Goal: Task Accomplishment & Management: Complete application form

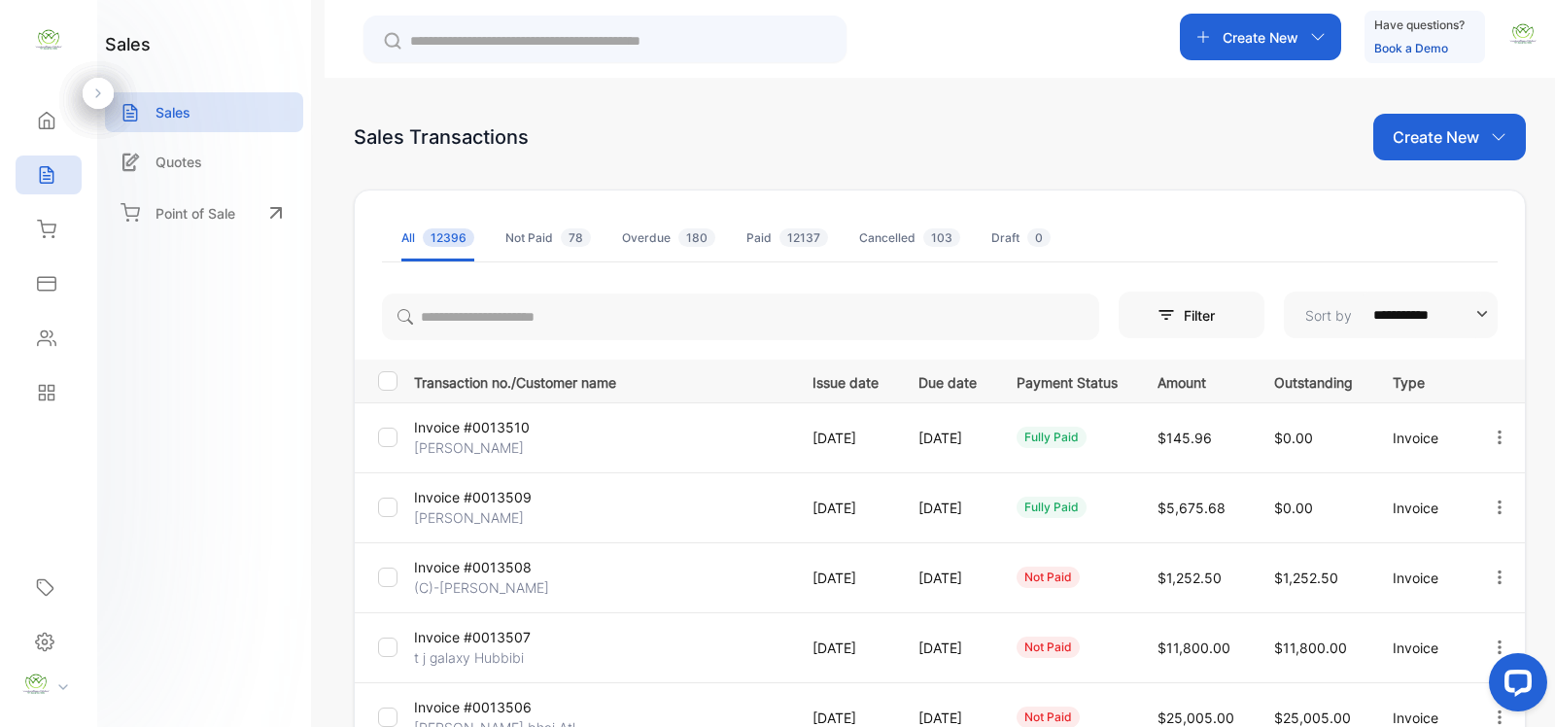
click at [1262, 46] on p "Create New" at bounding box center [1261, 37] width 76 height 20
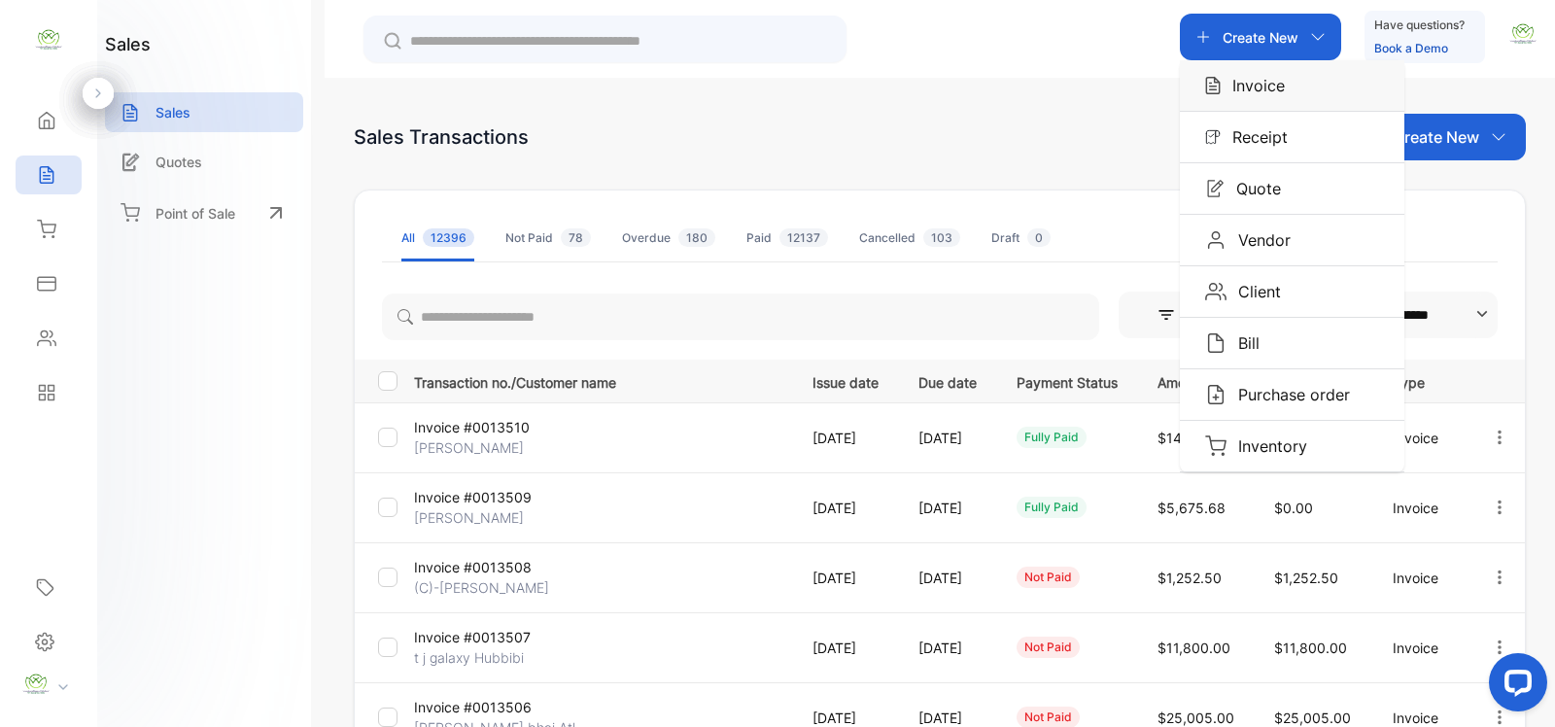
click at [1262, 80] on p "Invoice" at bounding box center [1253, 85] width 64 height 23
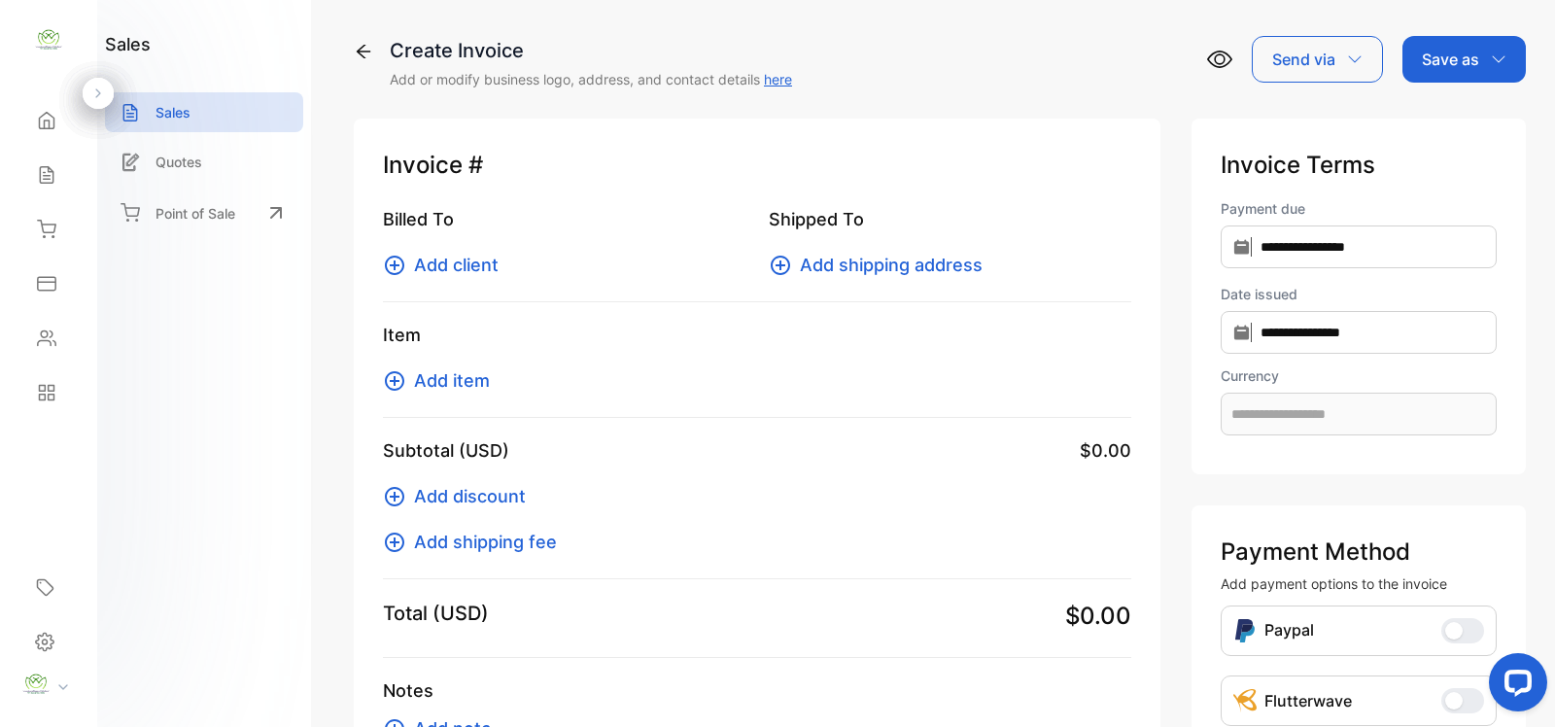
type input "**********"
click at [395, 261] on icon at bounding box center [394, 265] width 19 height 19
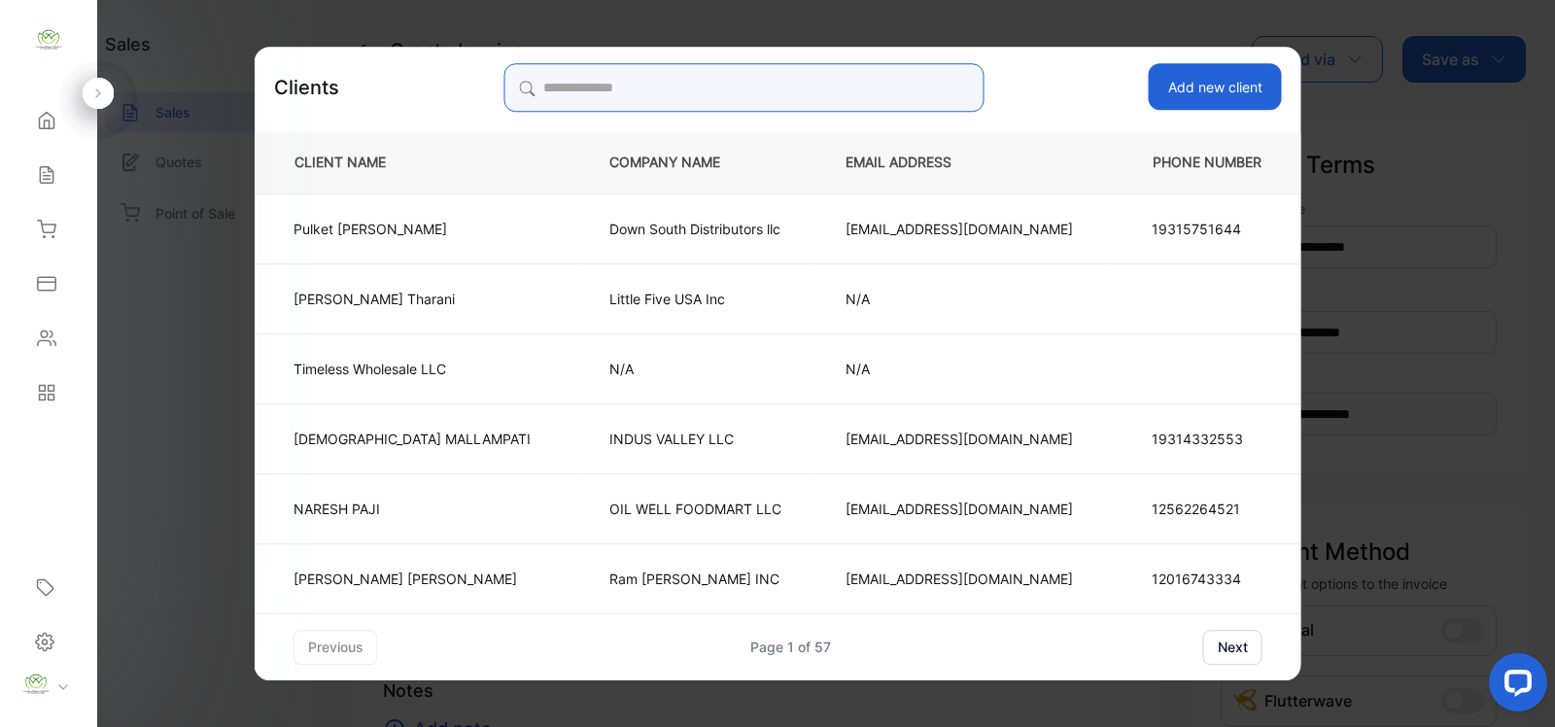
click at [776, 93] on input "search" at bounding box center [744, 87] width 480 height 49
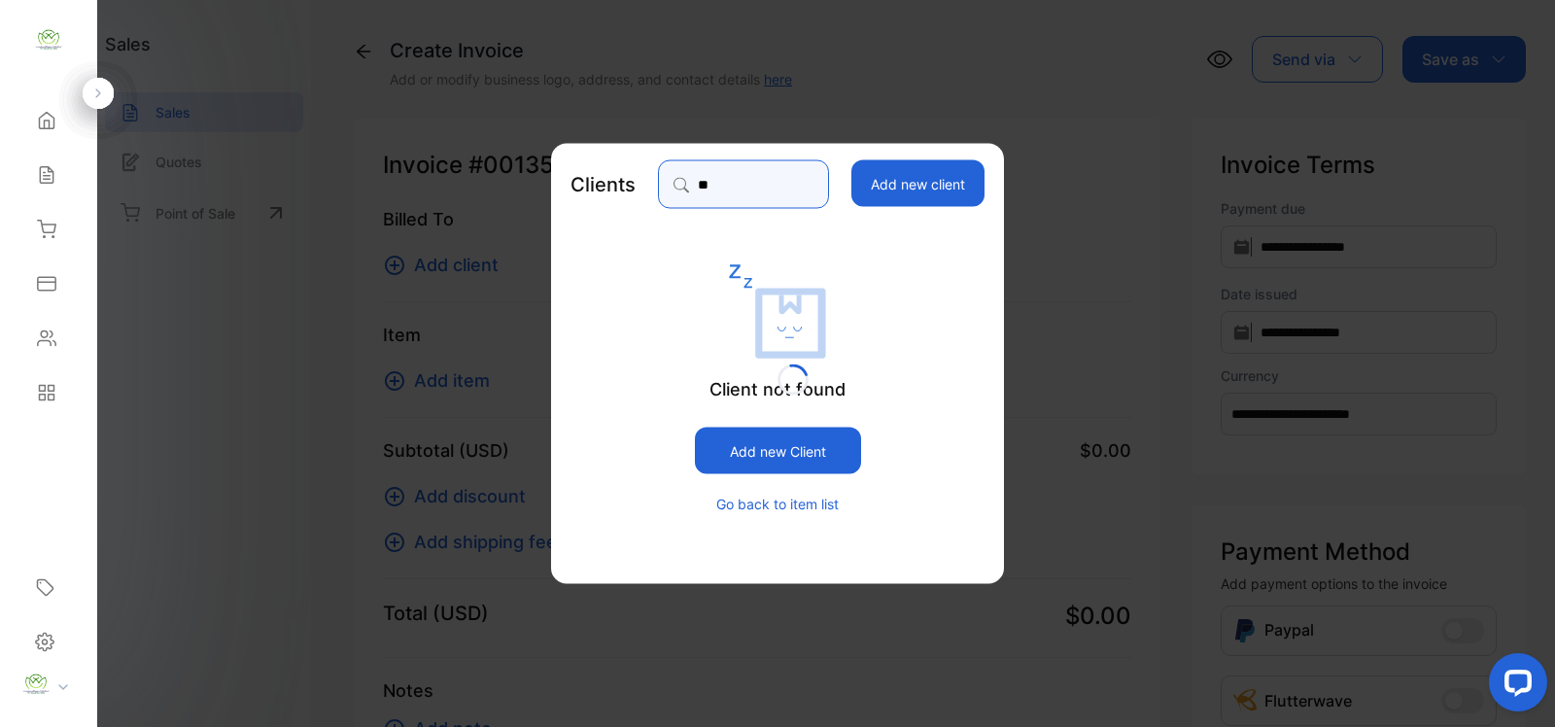
type input "*"
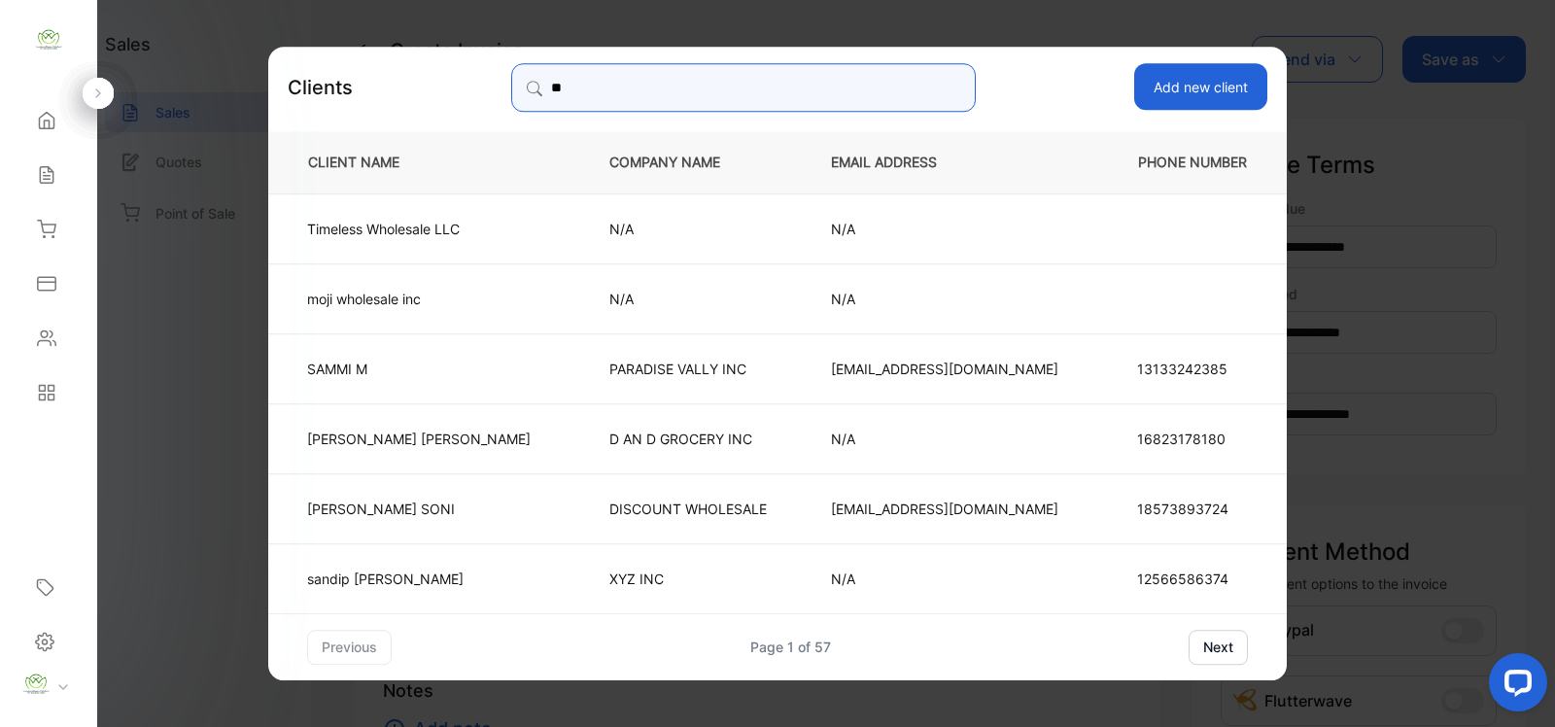
type input "*"
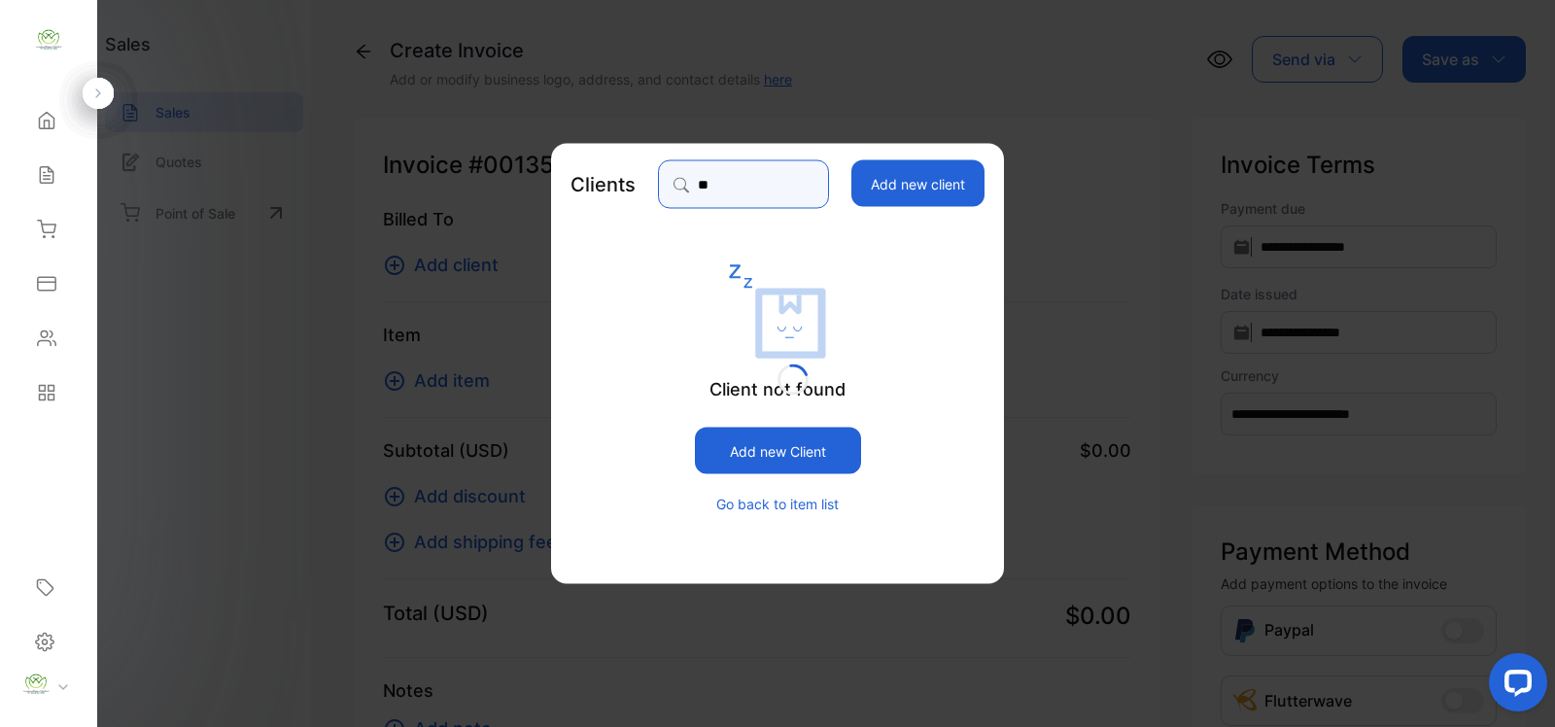
type input "*"
type input "*****"
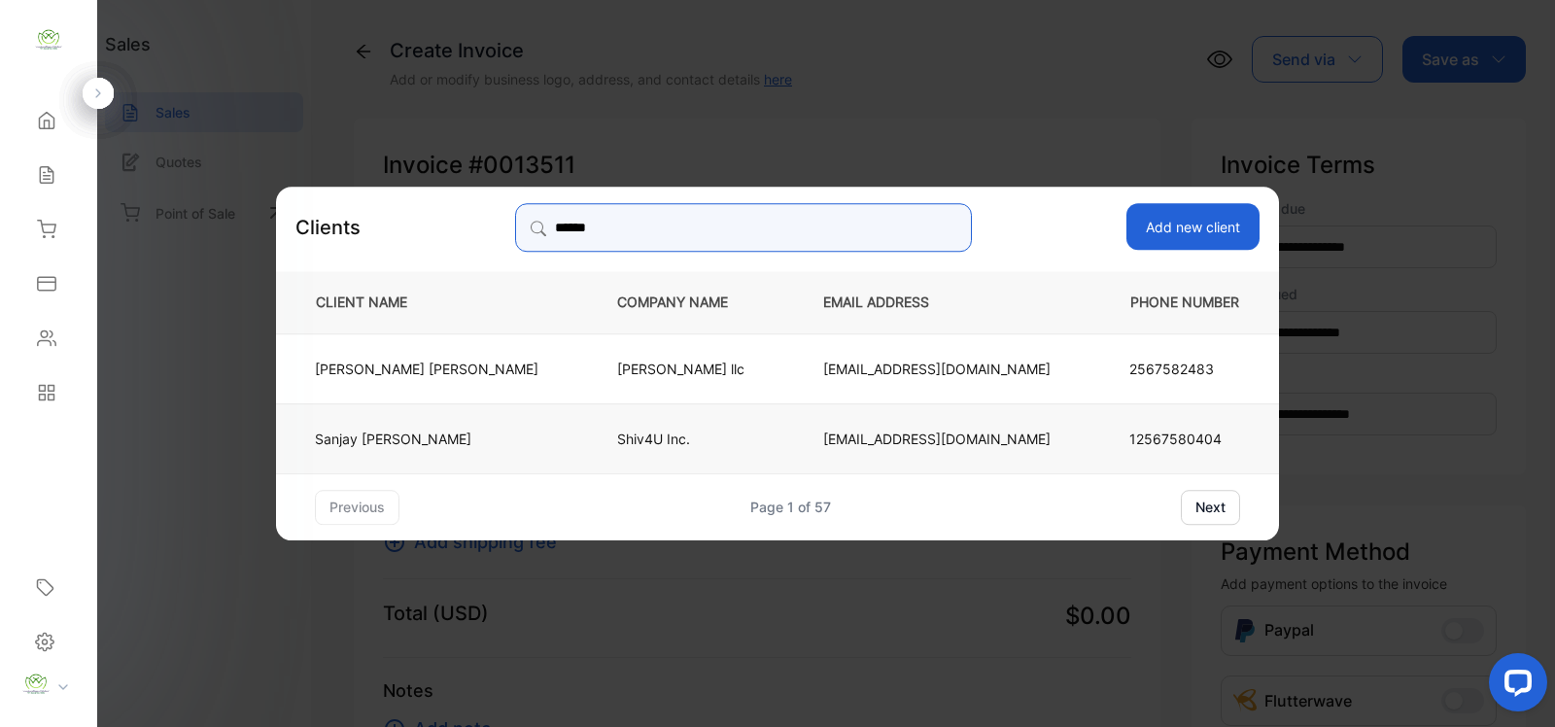
type input "******"
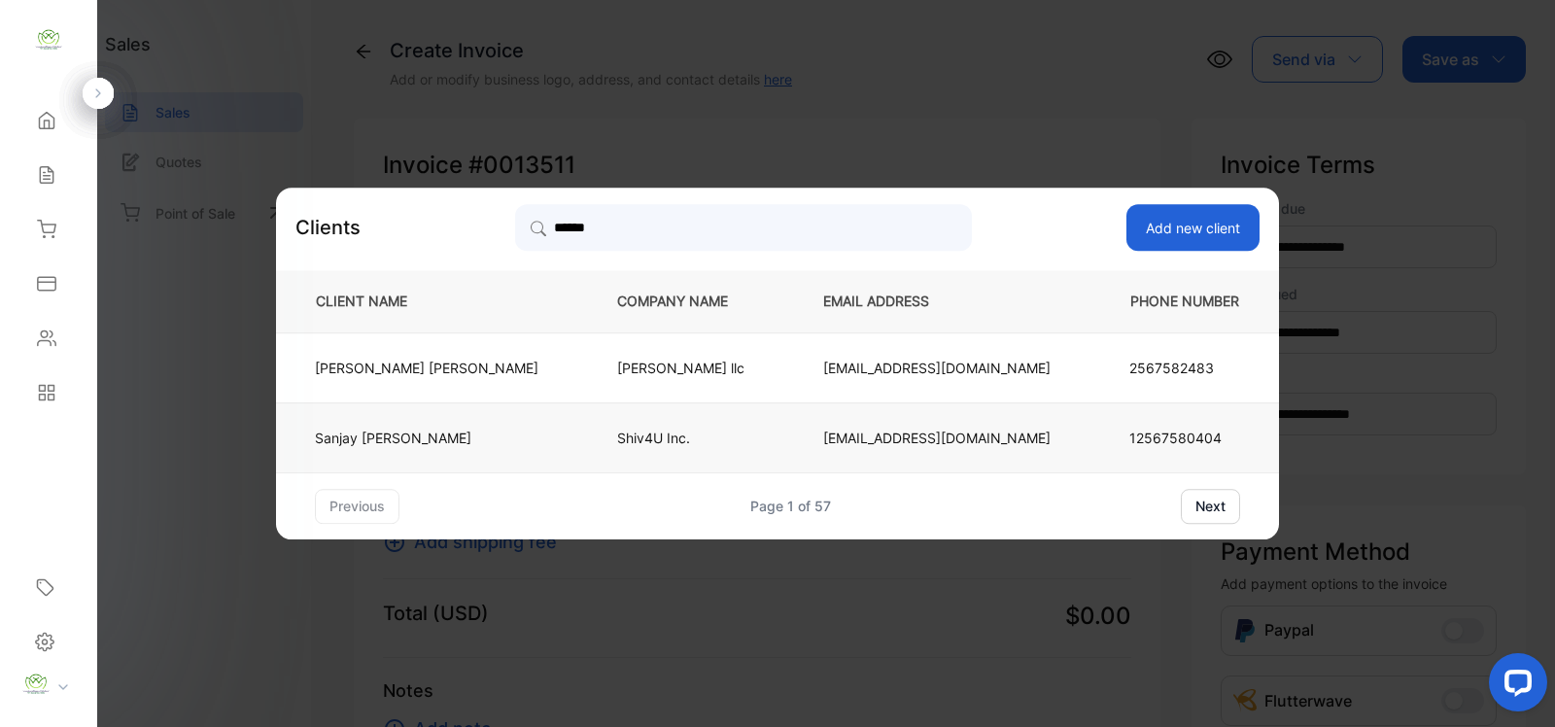
click at [713, 445] on p "Shiv4U Inc." at bounding box center [688, 438] width 142 height 20
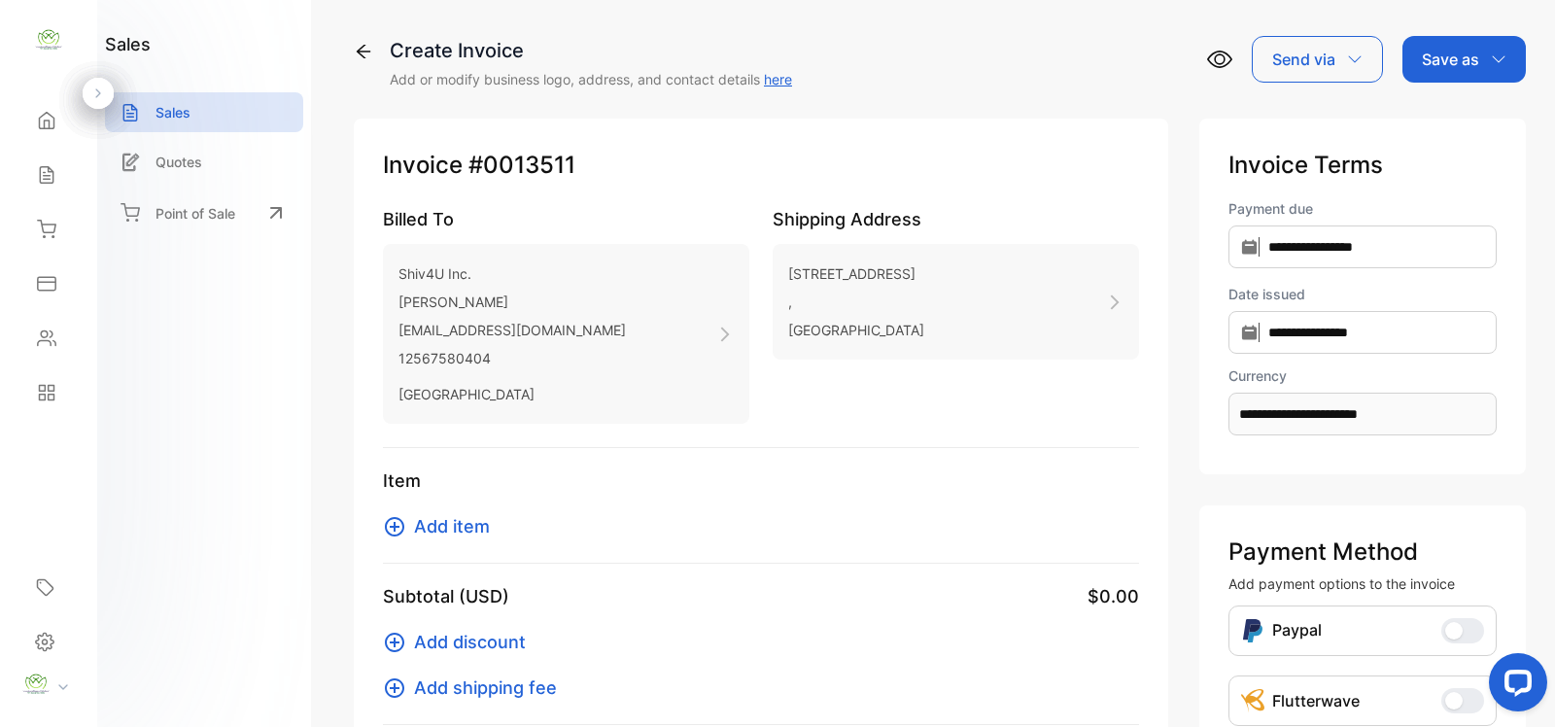
click at [401, 526] on icon at bounding box center [394, 526] width 23 height 23
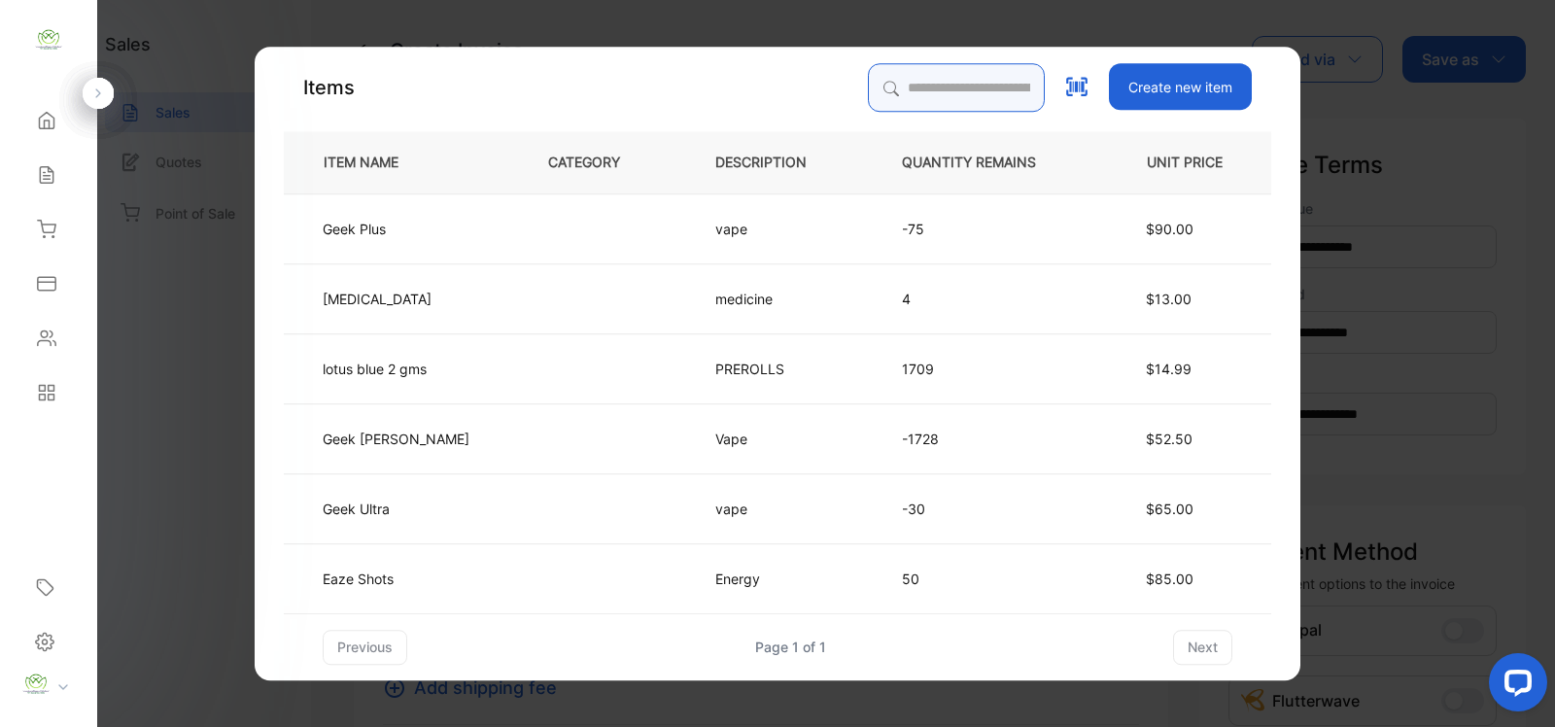
click at [892, 81] on input "search" at bounding box center [956, 87] width 177 height 49
click at [899, 80] on input "search" at bounding box center [956, 87] width 177 height 49
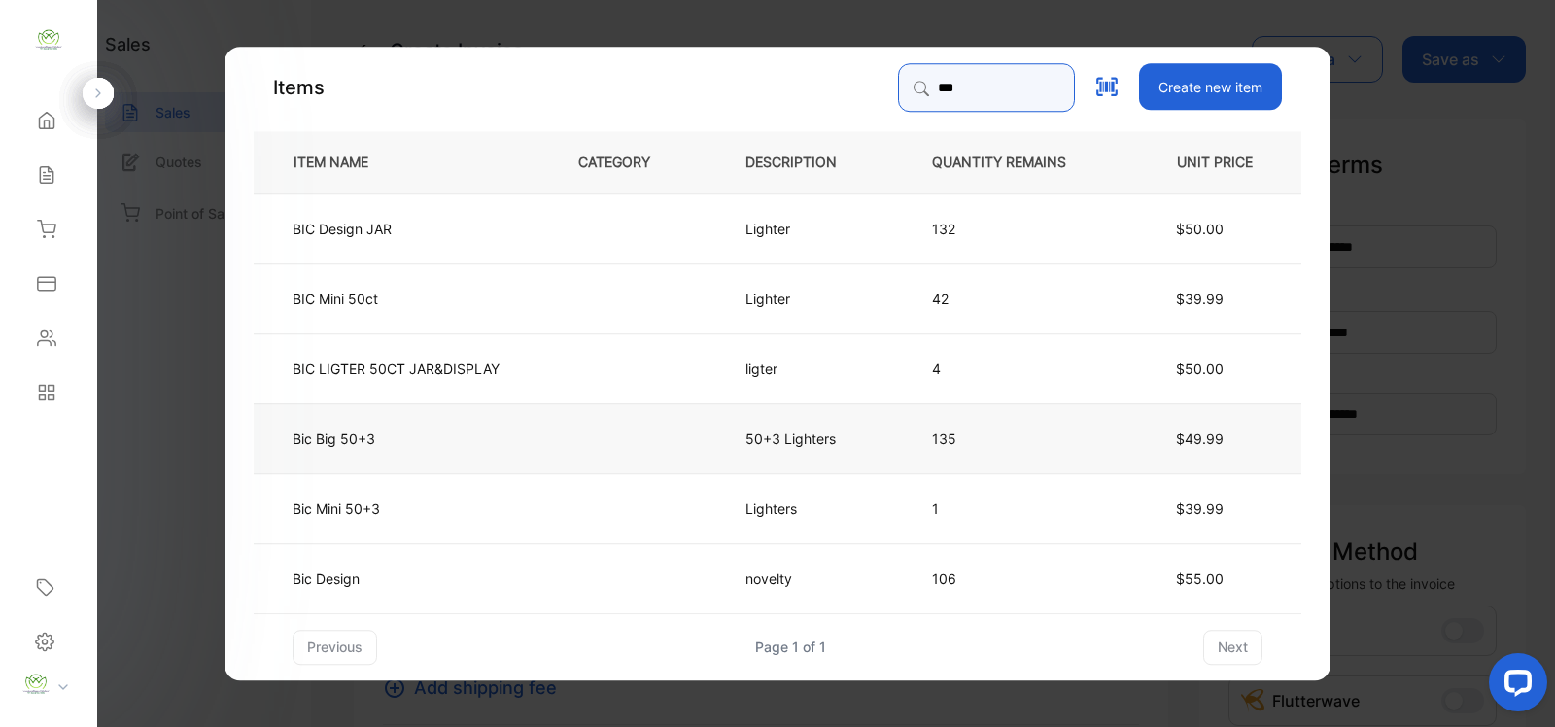
type input "***"
click at [510, 465] on td "Bic Big 50+3" at bounding box center [400, 437] width 293 height 70
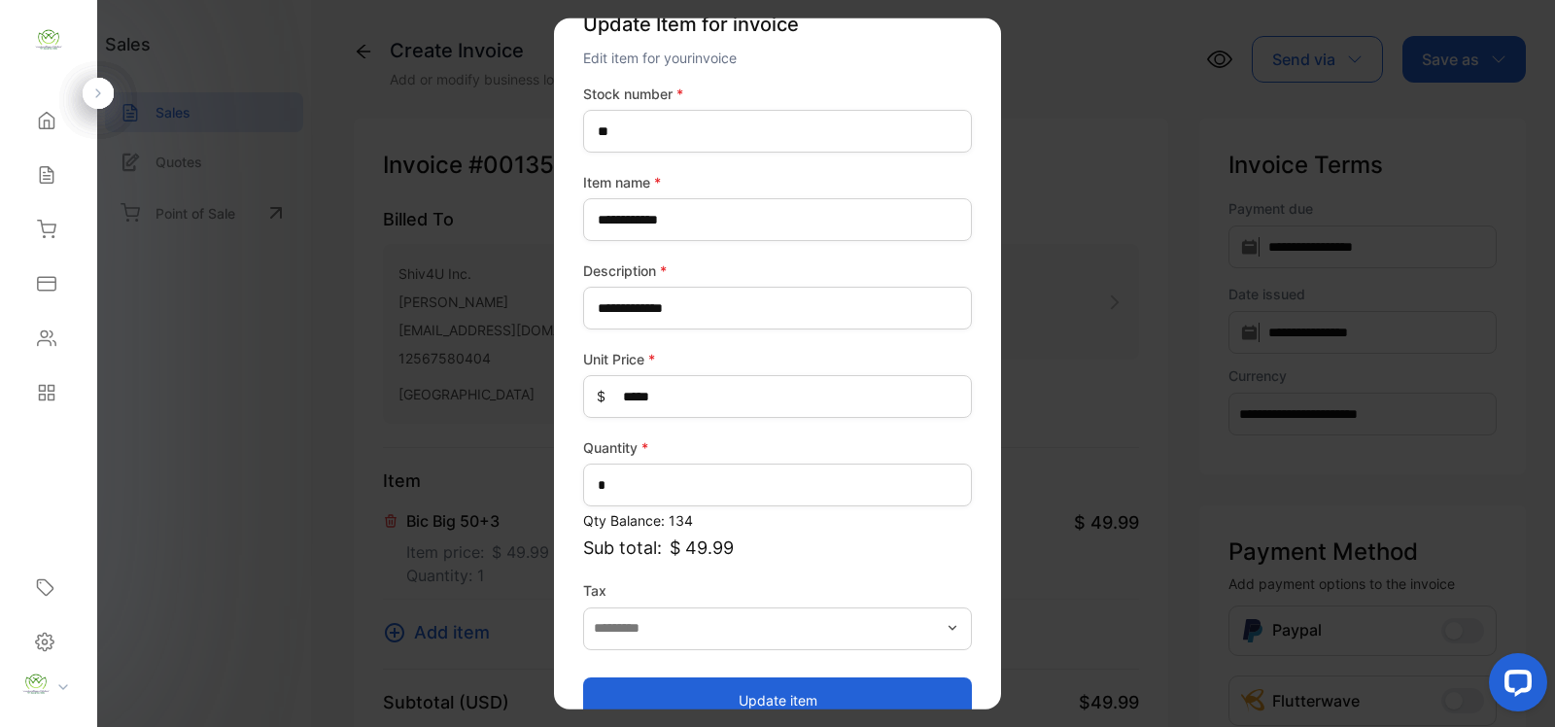
scroll to position [76, 0]
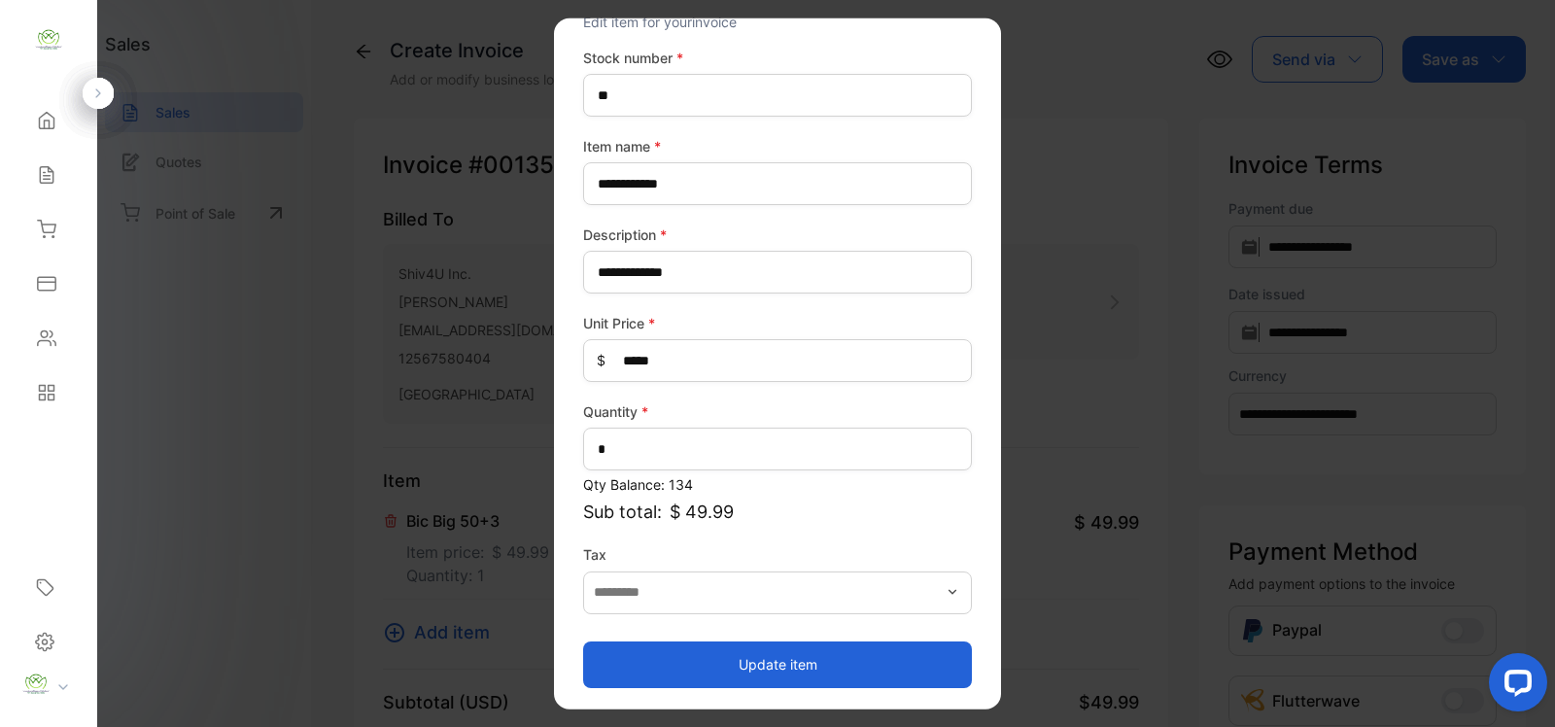
click at [822, 652] on button "Update item" at bounding box center [777, 664] width 389 height 47
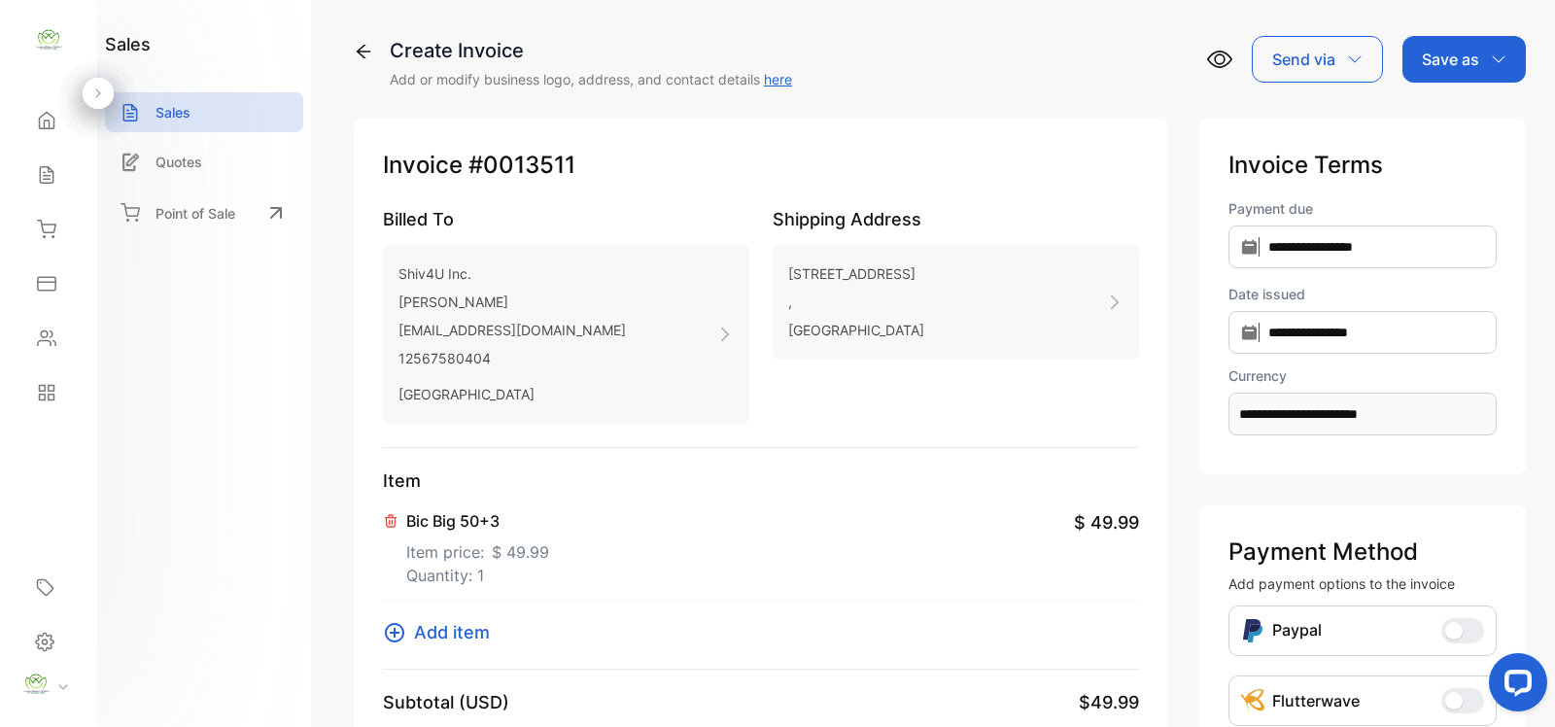
click at [399, 628] on icon at bounding box center [394, 632] width 23 height 23
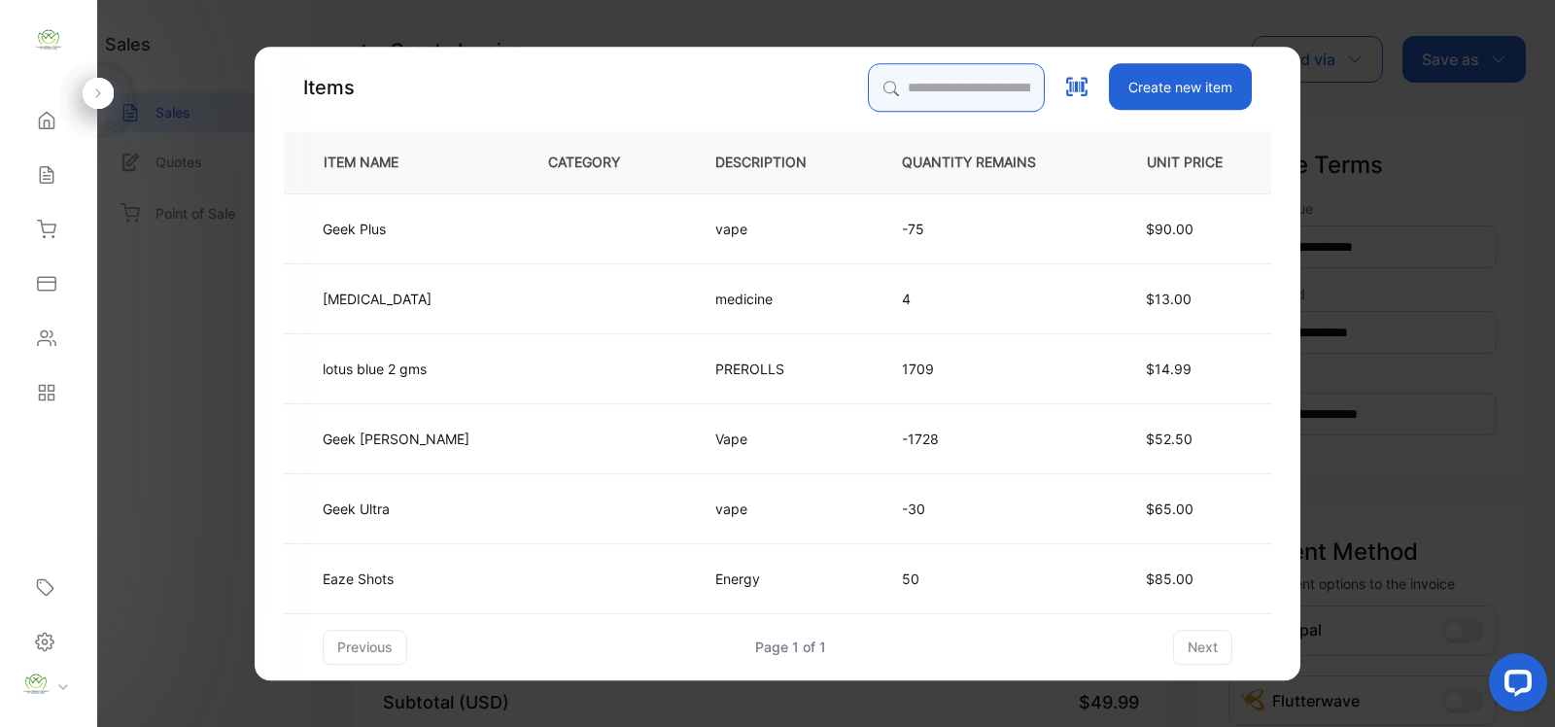
click at [936, 97] on input "search" at bounding box center [956, 87] width 177 height 49
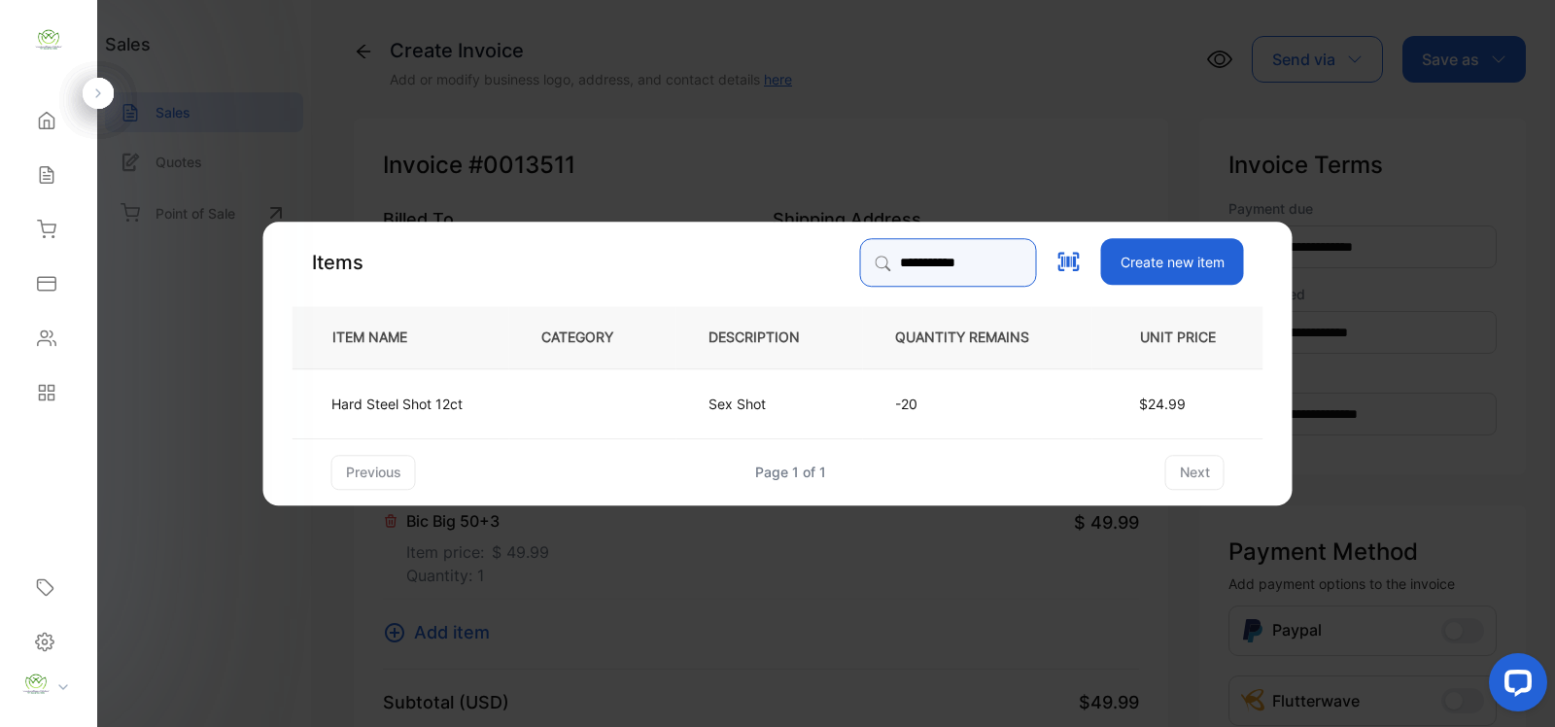
click at [951, 249] on input "**********" at bounding box center [948, 262] width 177 height 49
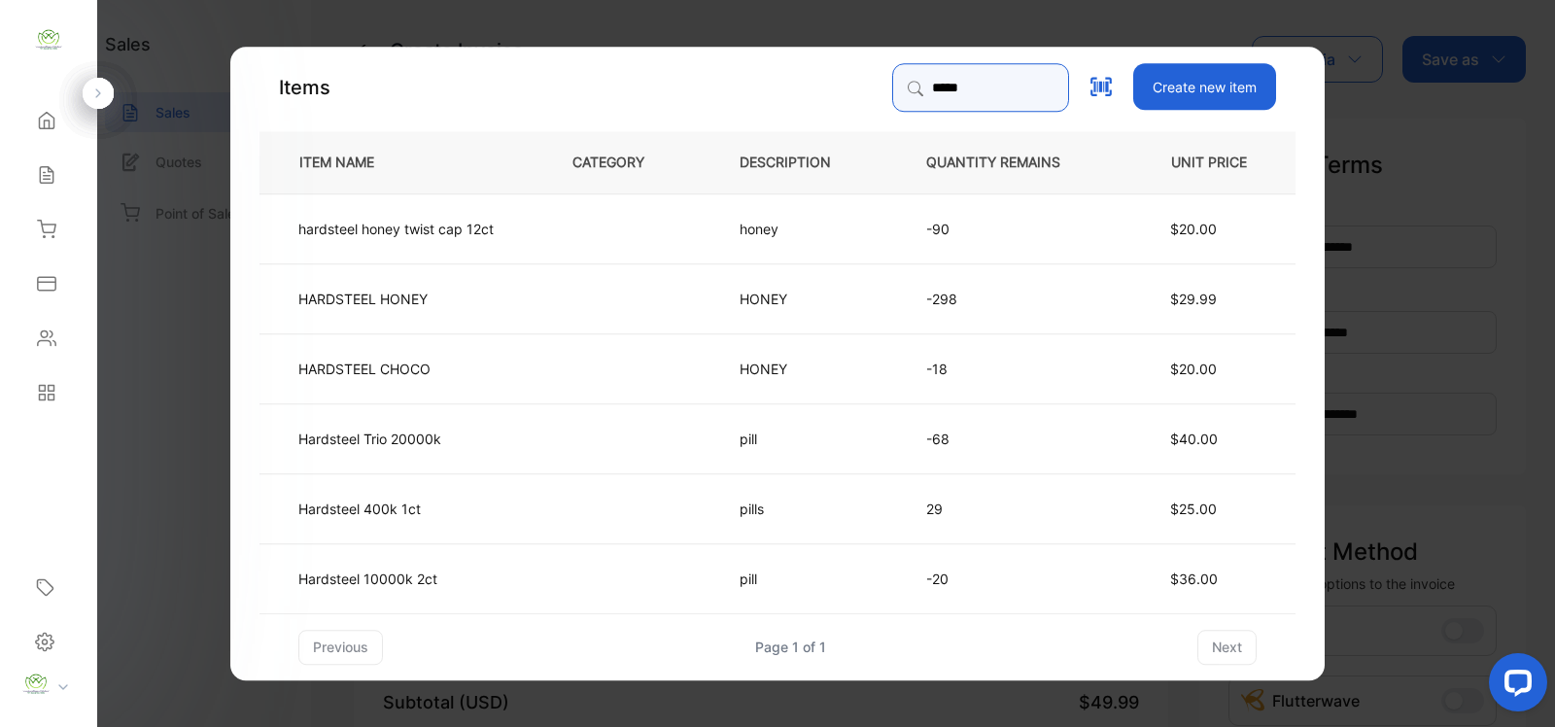
type input "*********"
click at [797, 557] on td "pill" at bounding box center [801, 577] width 187 height 70
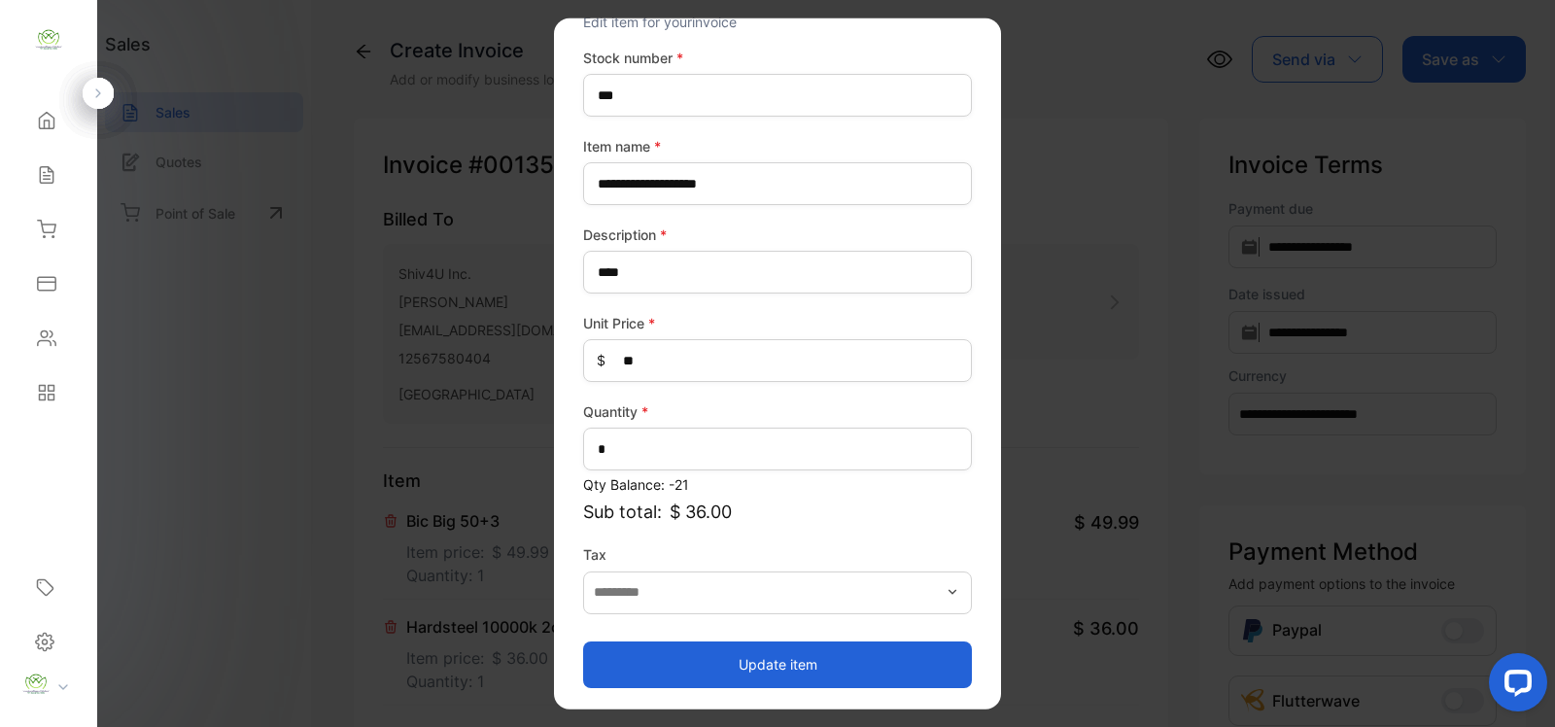
click at [794, 673] on button "Update item" at bounding box center [777, 664] width 389 height 47
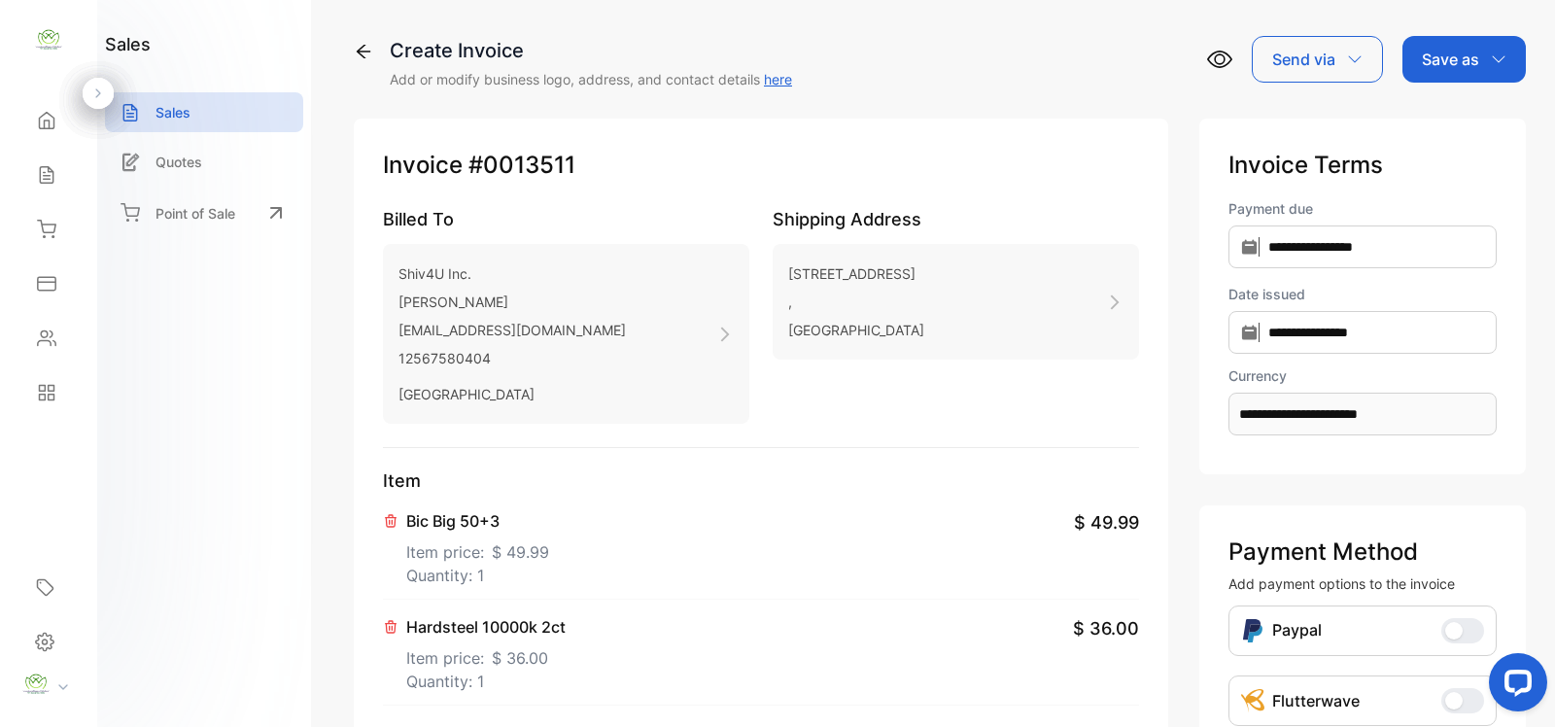
click at [538, 644] on p "Item price: $ 36.00" at bounding box center [485, 654] width 159 height 31
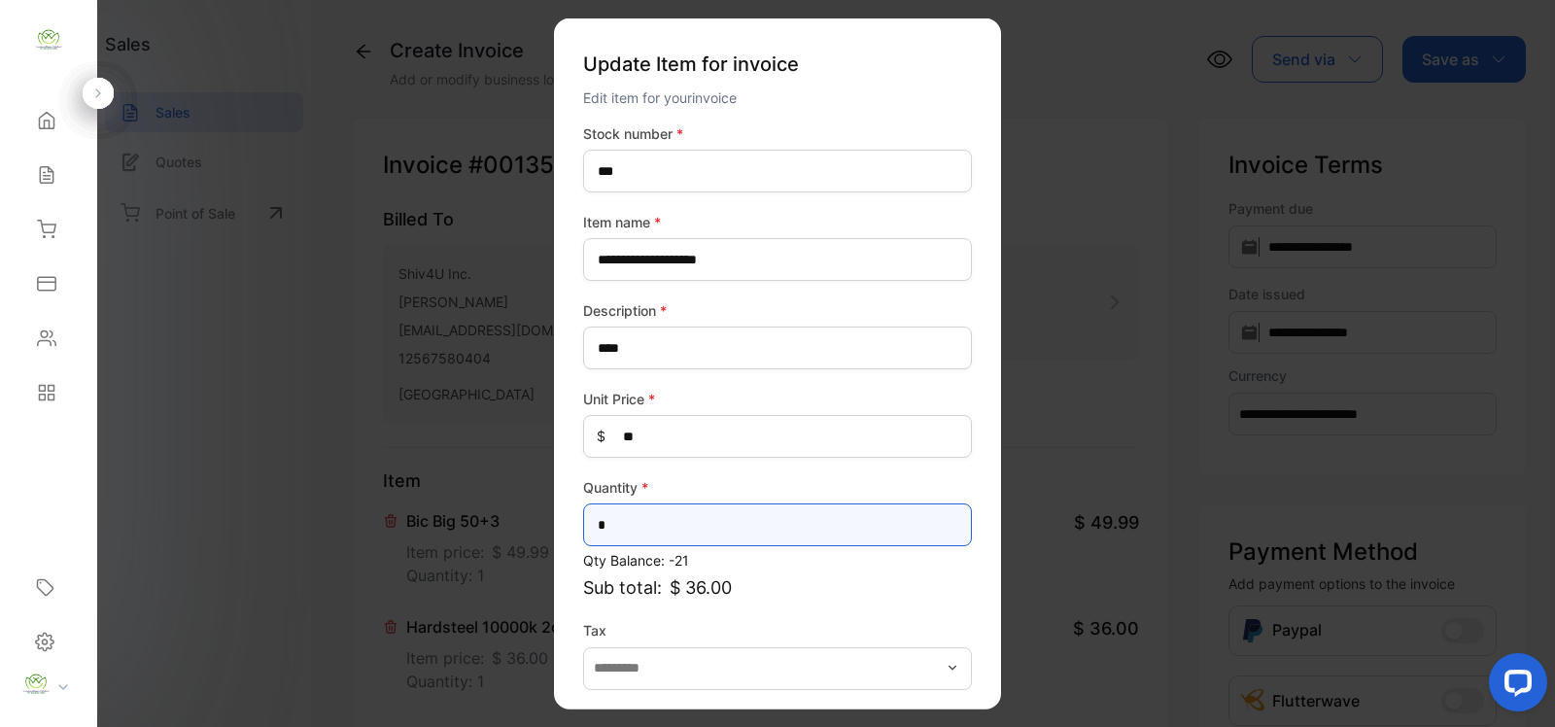
click at [669, 507] on input "*" at bounding box center [777, 525] width 389 height 43
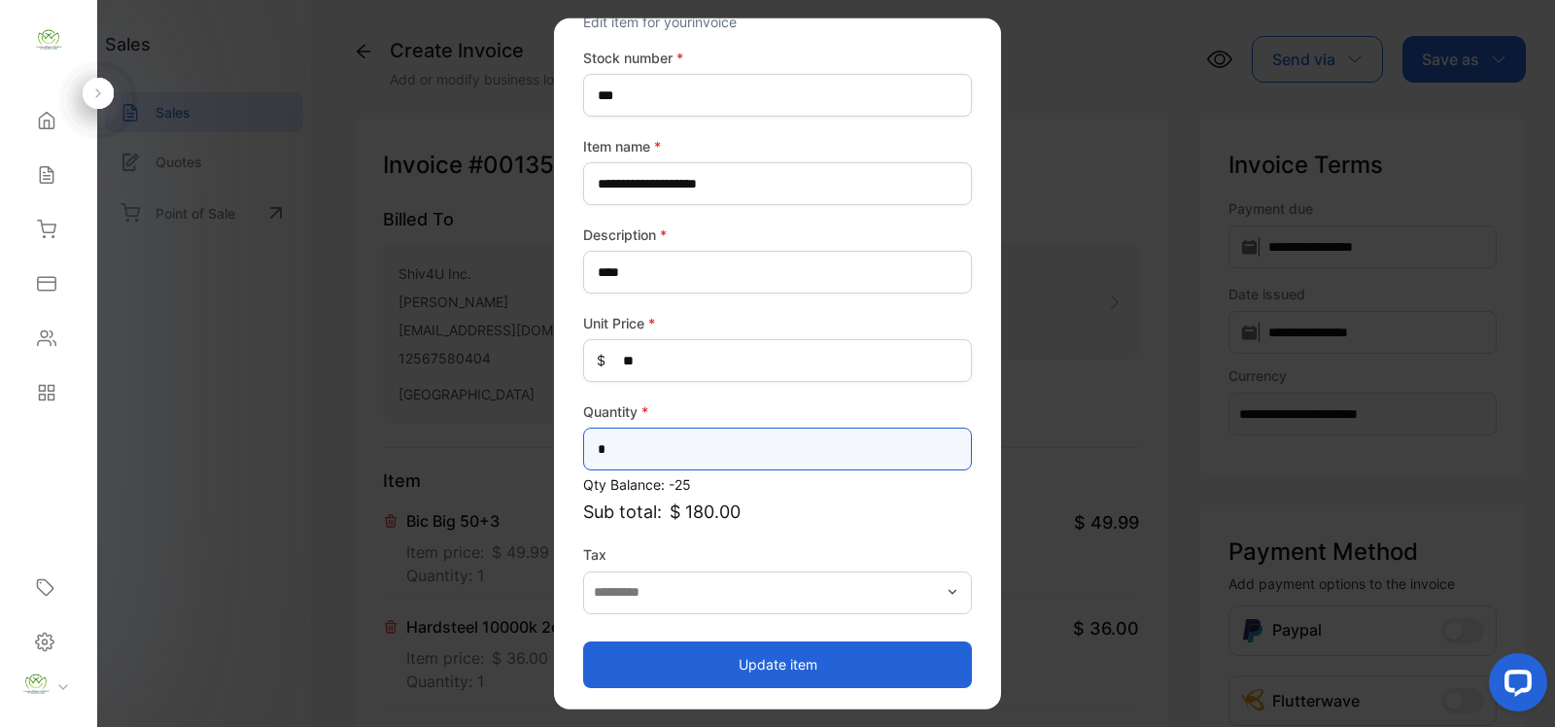
type input "*"
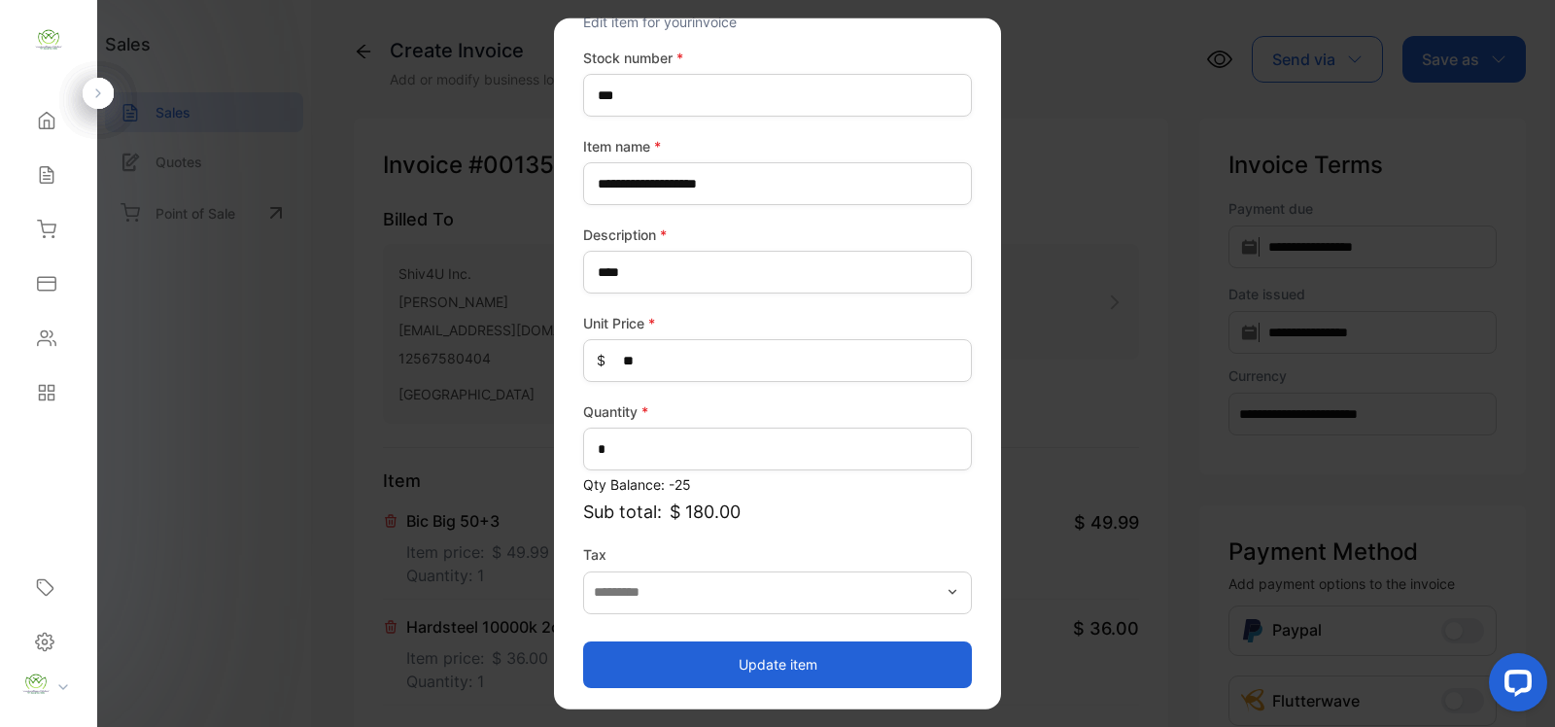
click at [713, 657] on button "Update item" at bounding box center [777, 664] width 389 height 47
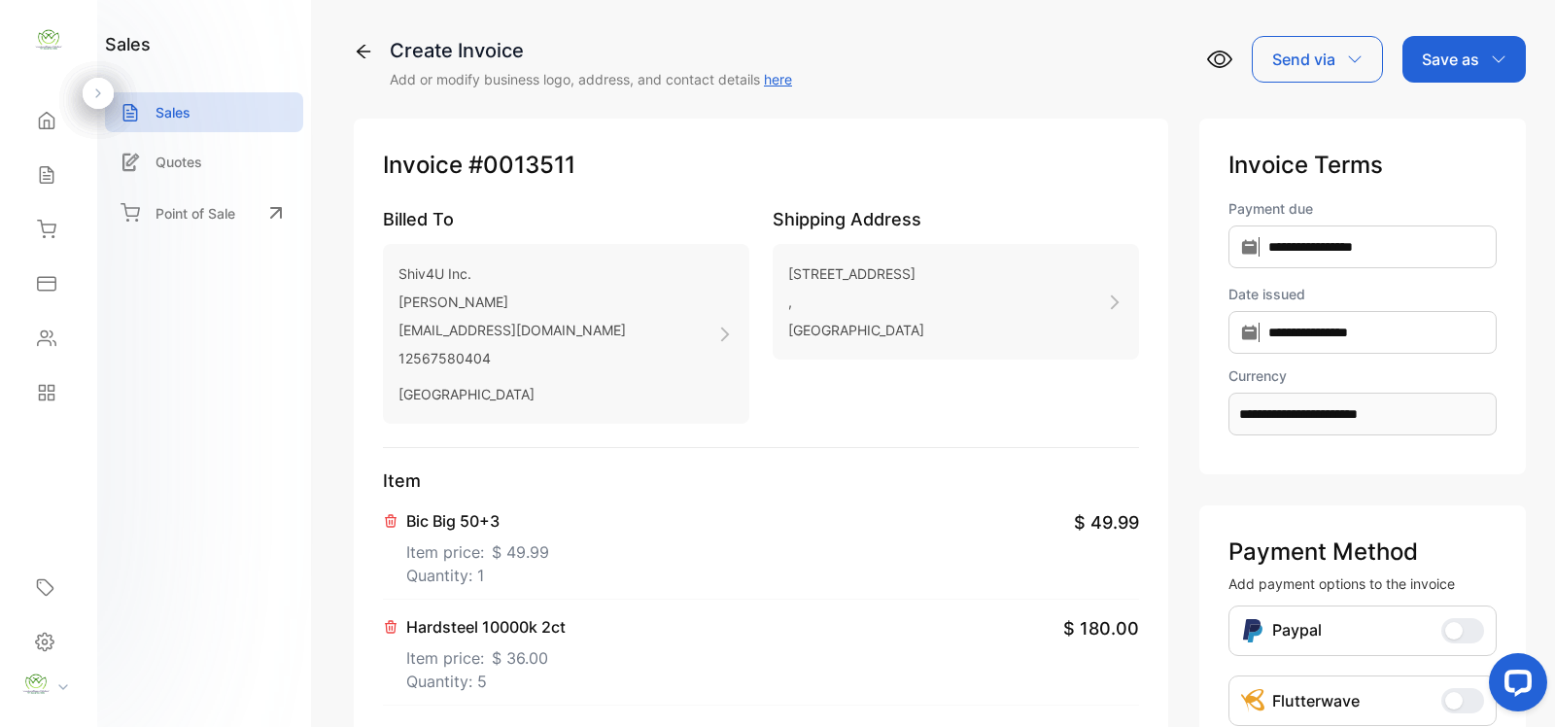
scroll to position [283, 0]
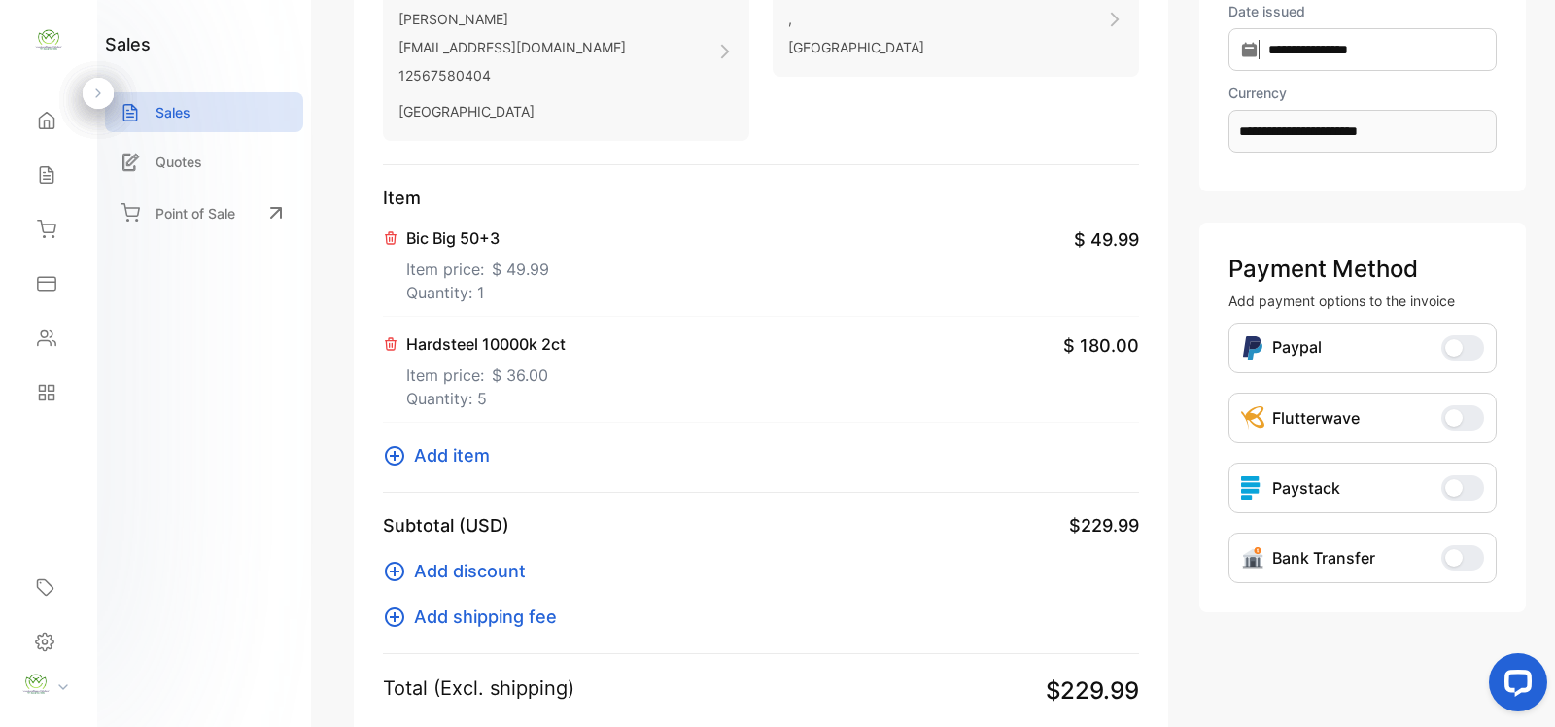
click at [390, 455] on icon at bounding box center [394, 455] width 19 height 19
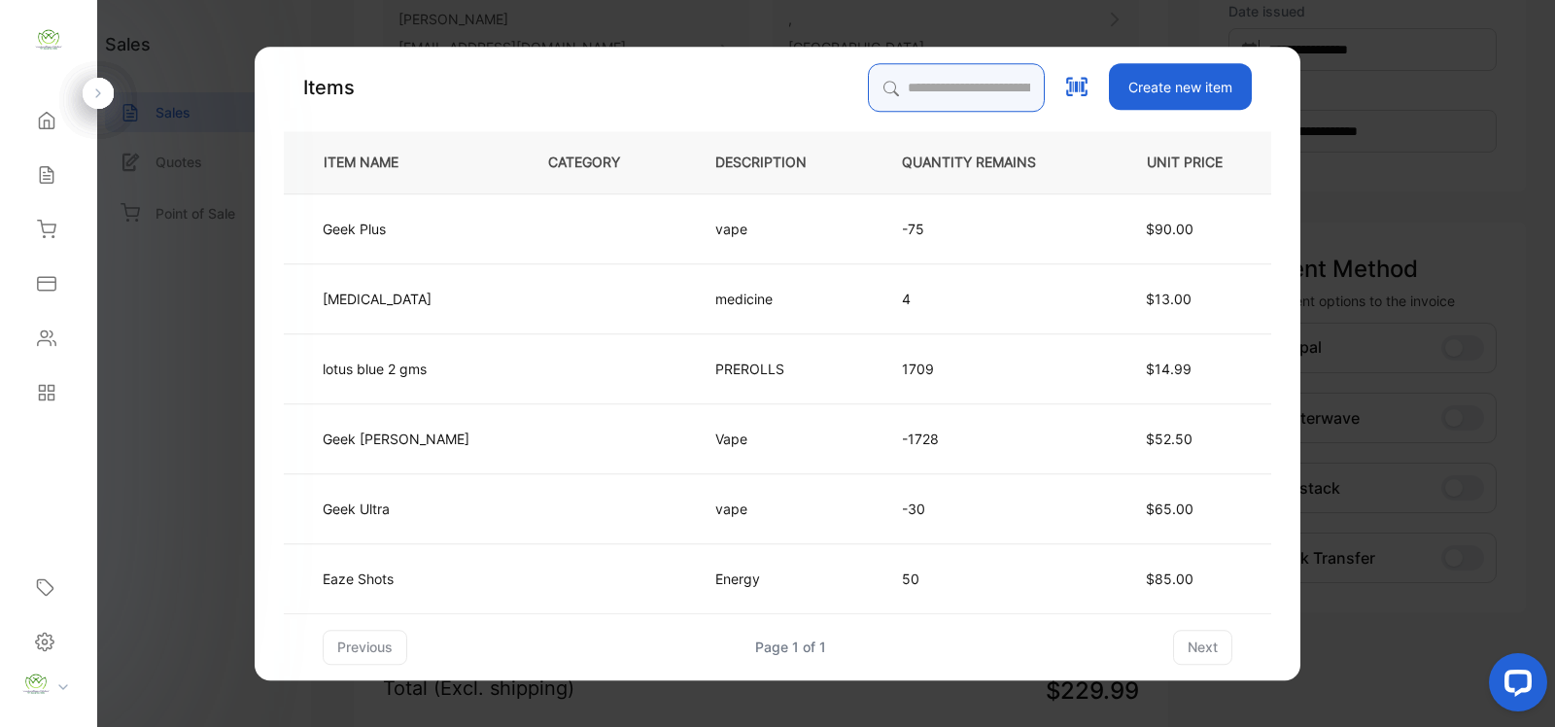
click at [949, 75] on input "search" at bounding box center [956, 87] width 177 height 49
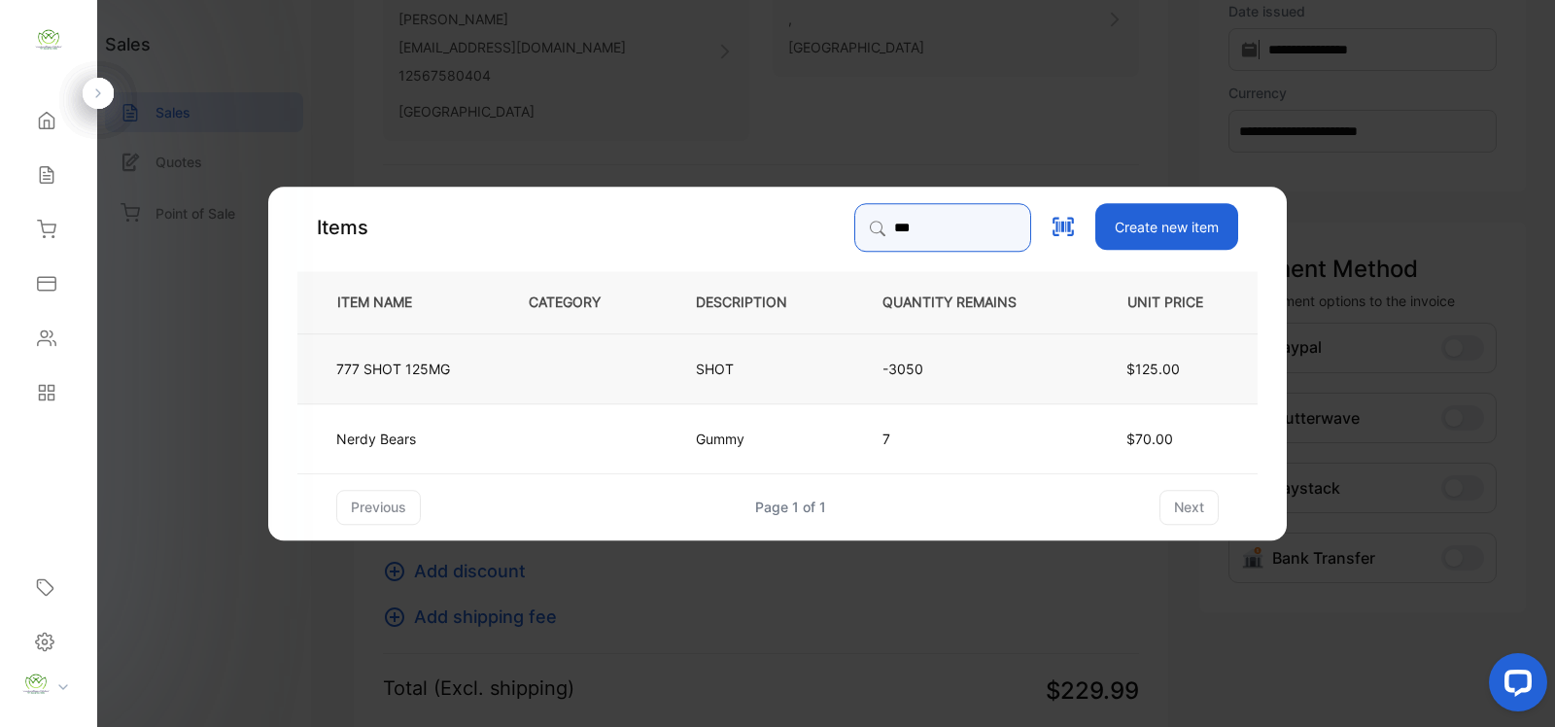
type input "***"
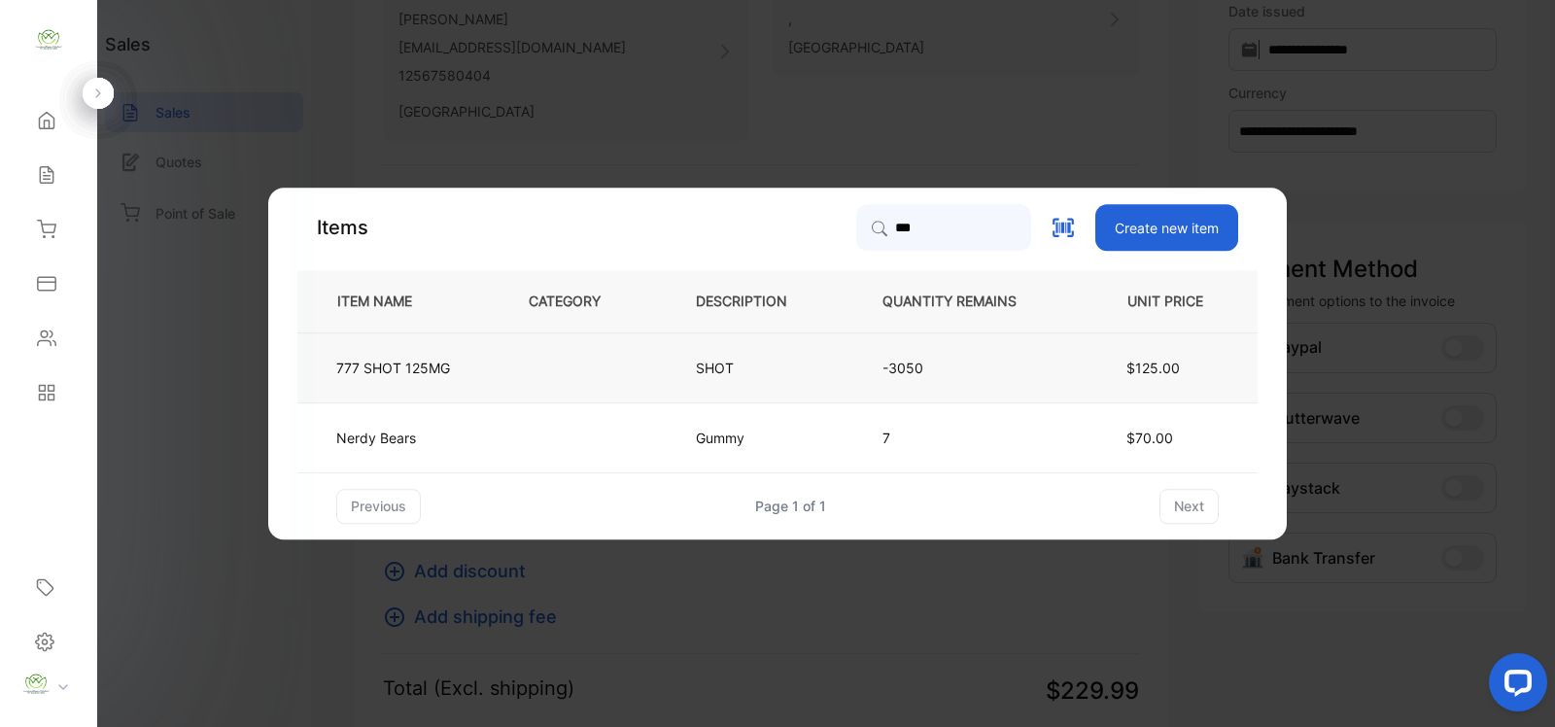
click at [886, 356] on td "-3050" at bounding box center [965, 367] width 229 height 70
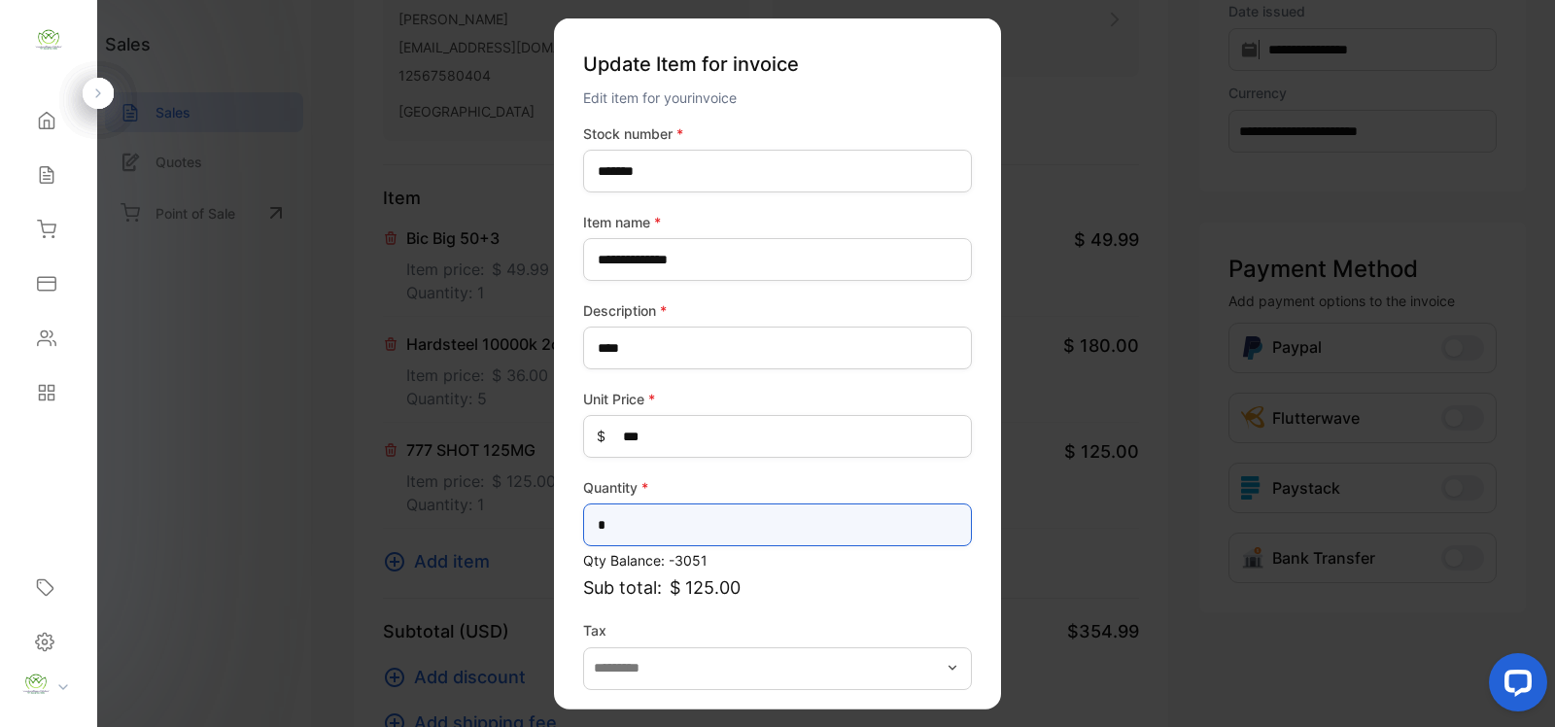
click at [760, 531] on input "*" at bounding box center [777, 525] width 389 height 43
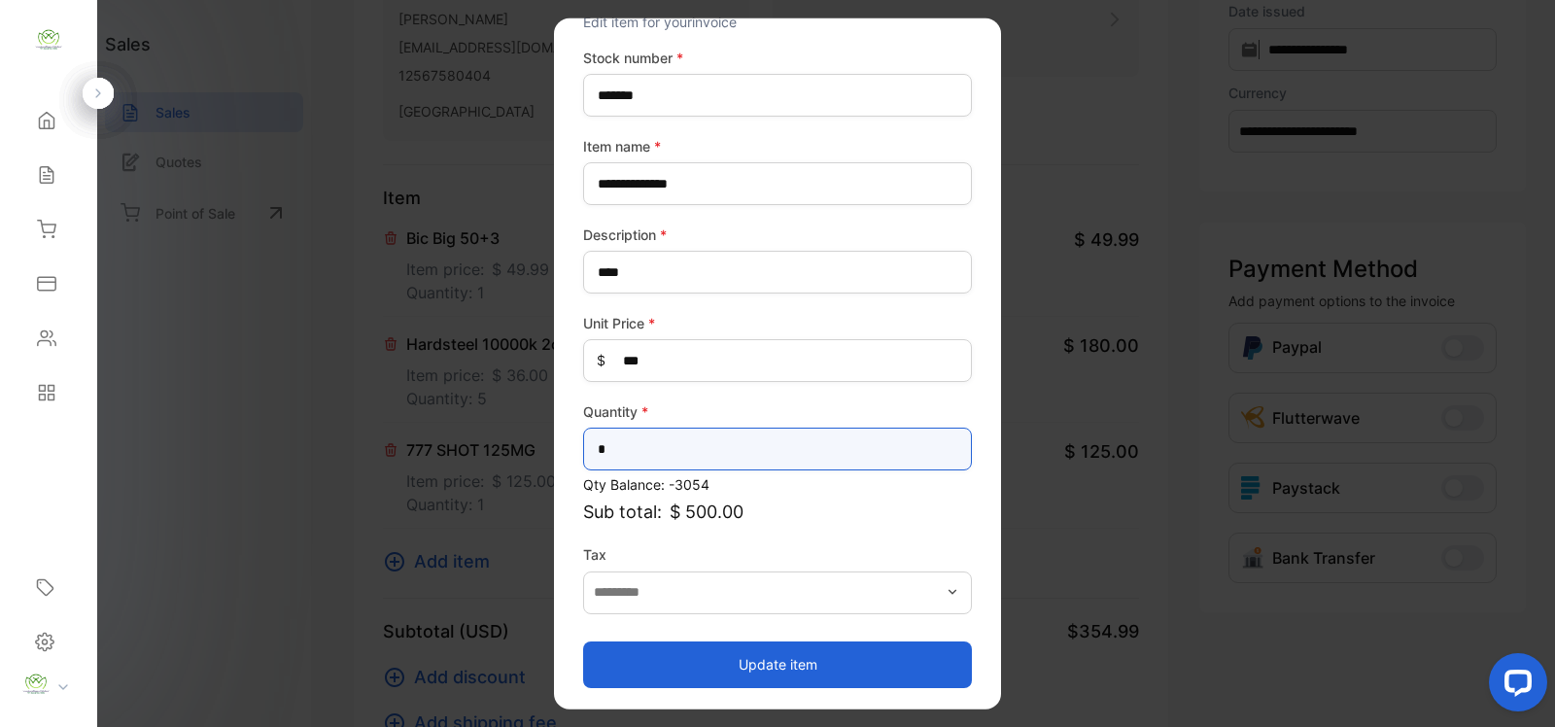
type input "*"
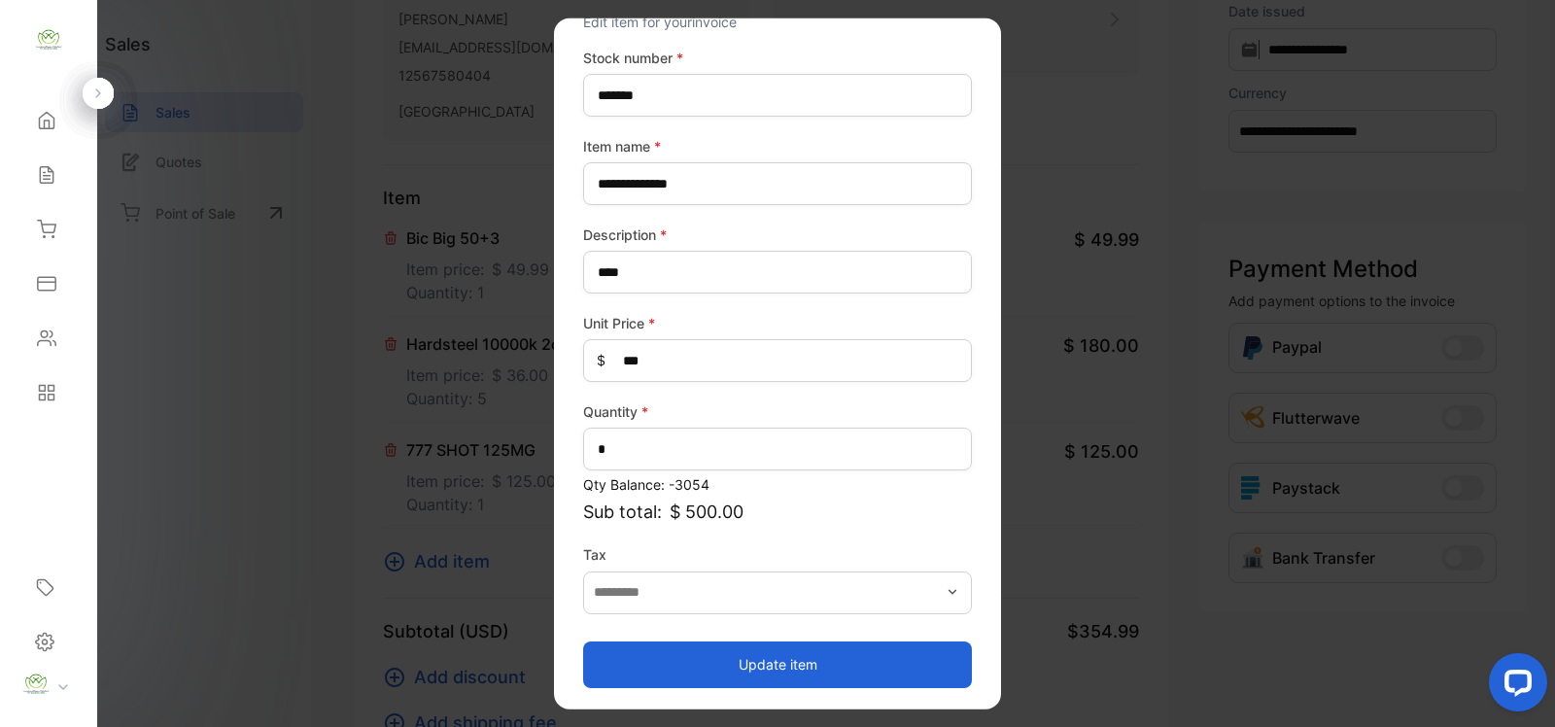
click at [812, 643] on button "Update item" at bounding box center [777, 664] width 389 height 47
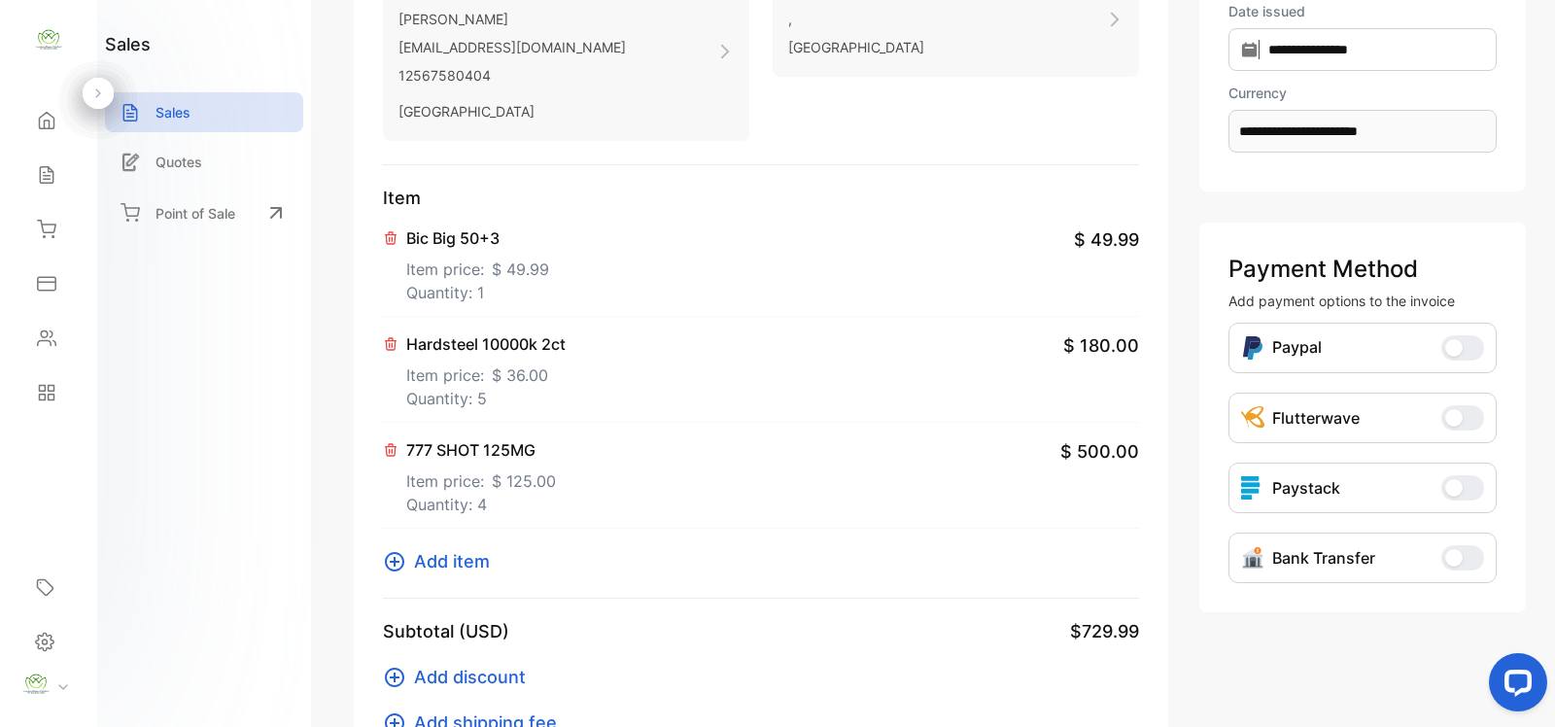
click at [384, 556] on icon at bounding box center [394, 561] width 23 height 23
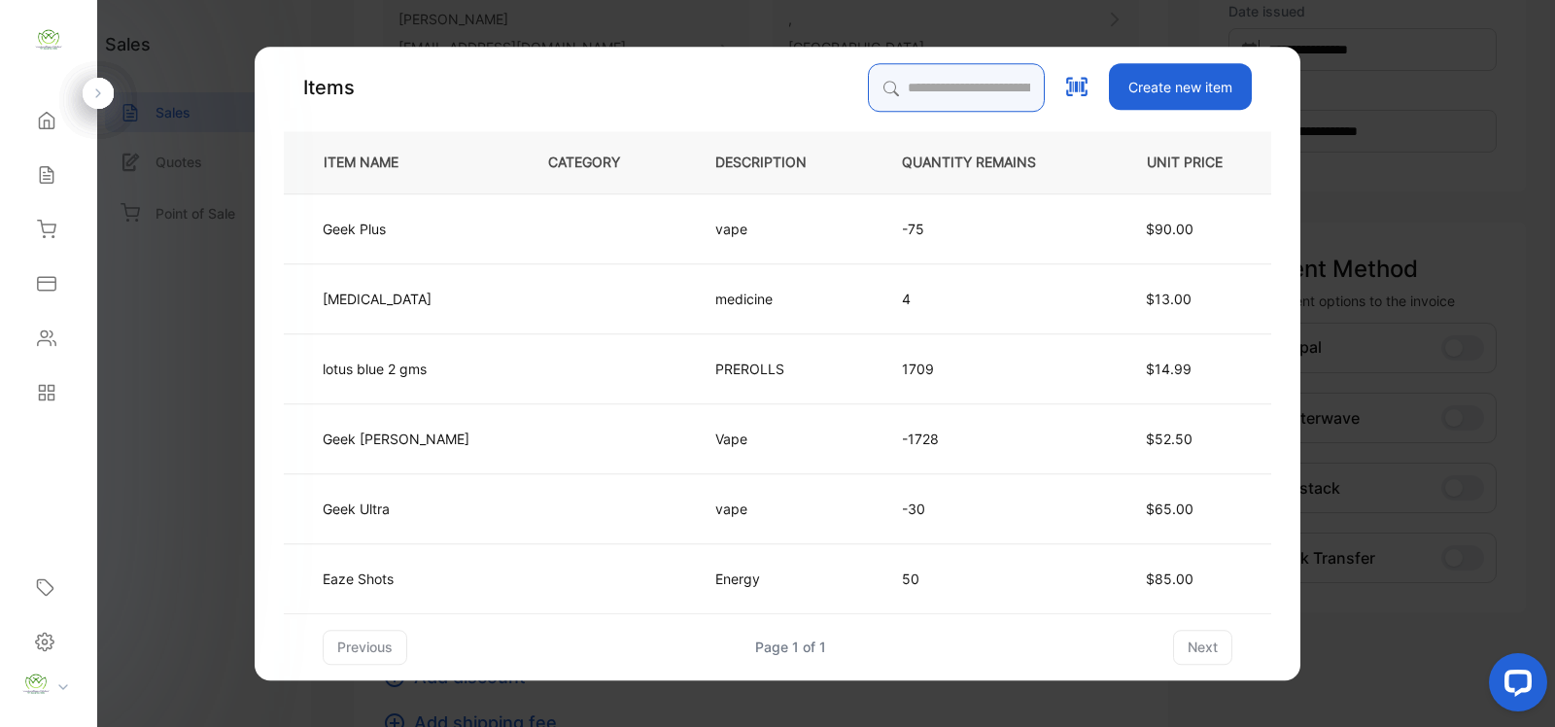
click at [963, 86] on input "search" at bounding box center [956, 87] width 177 height 49
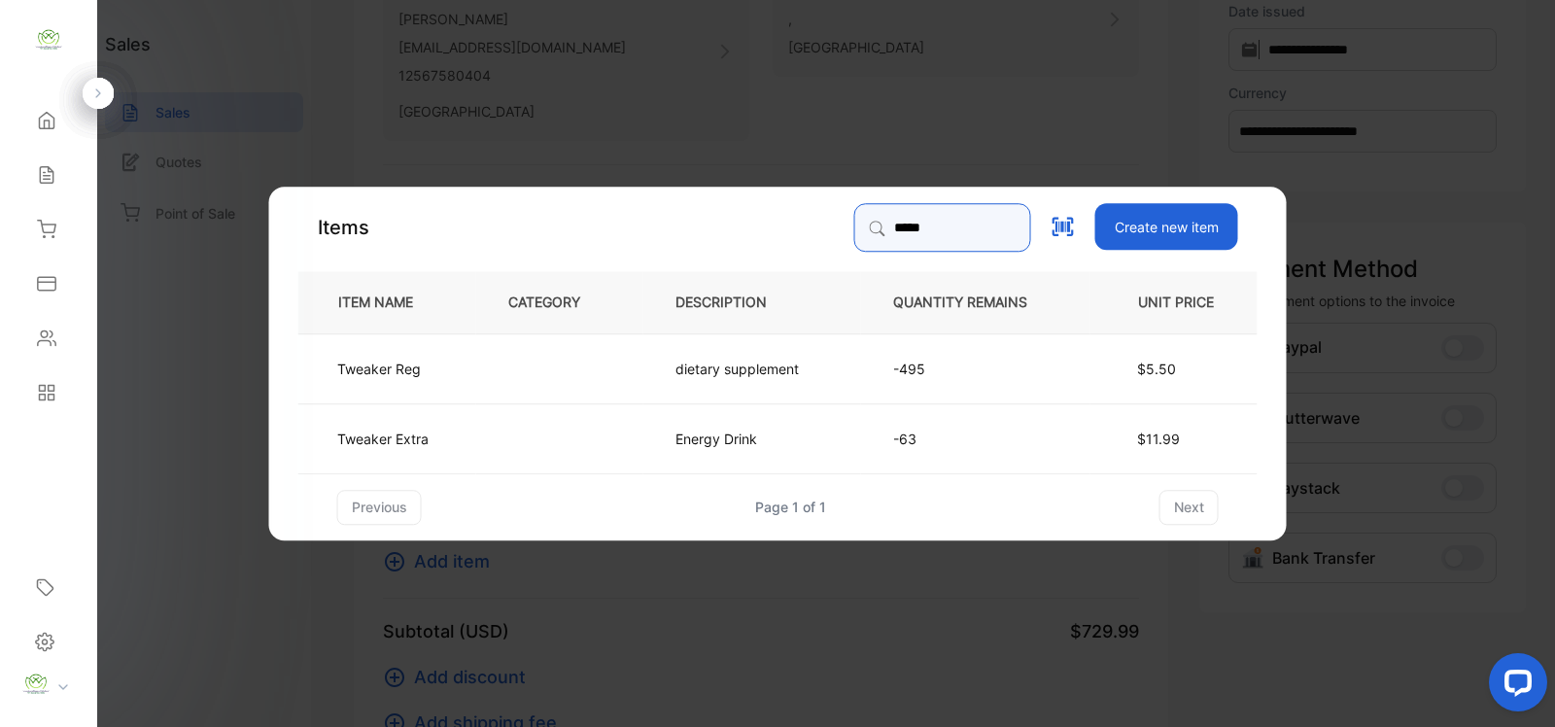
type input "*******"
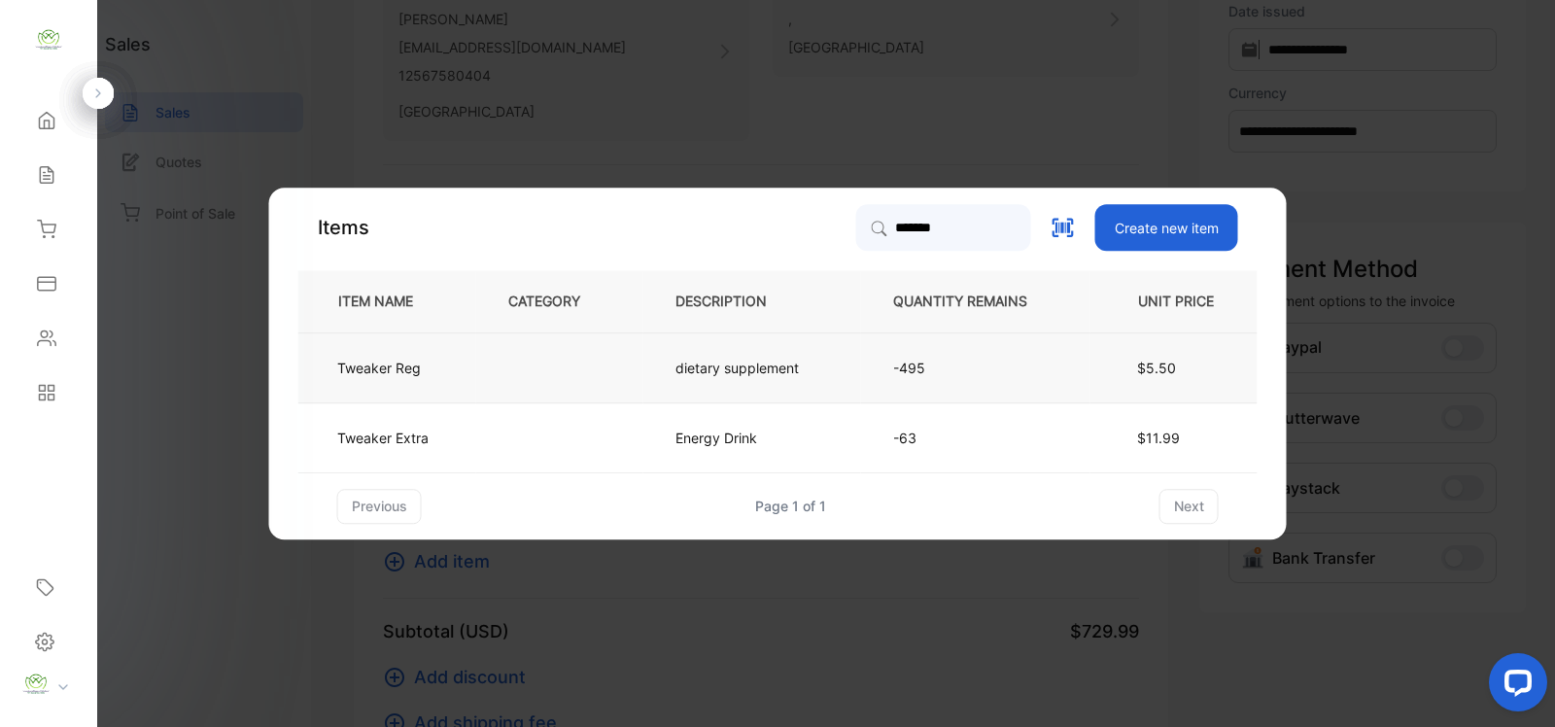
click at [741, 381] on td "dietary supplement" at bounding box center [753, 367] width 218 height 70
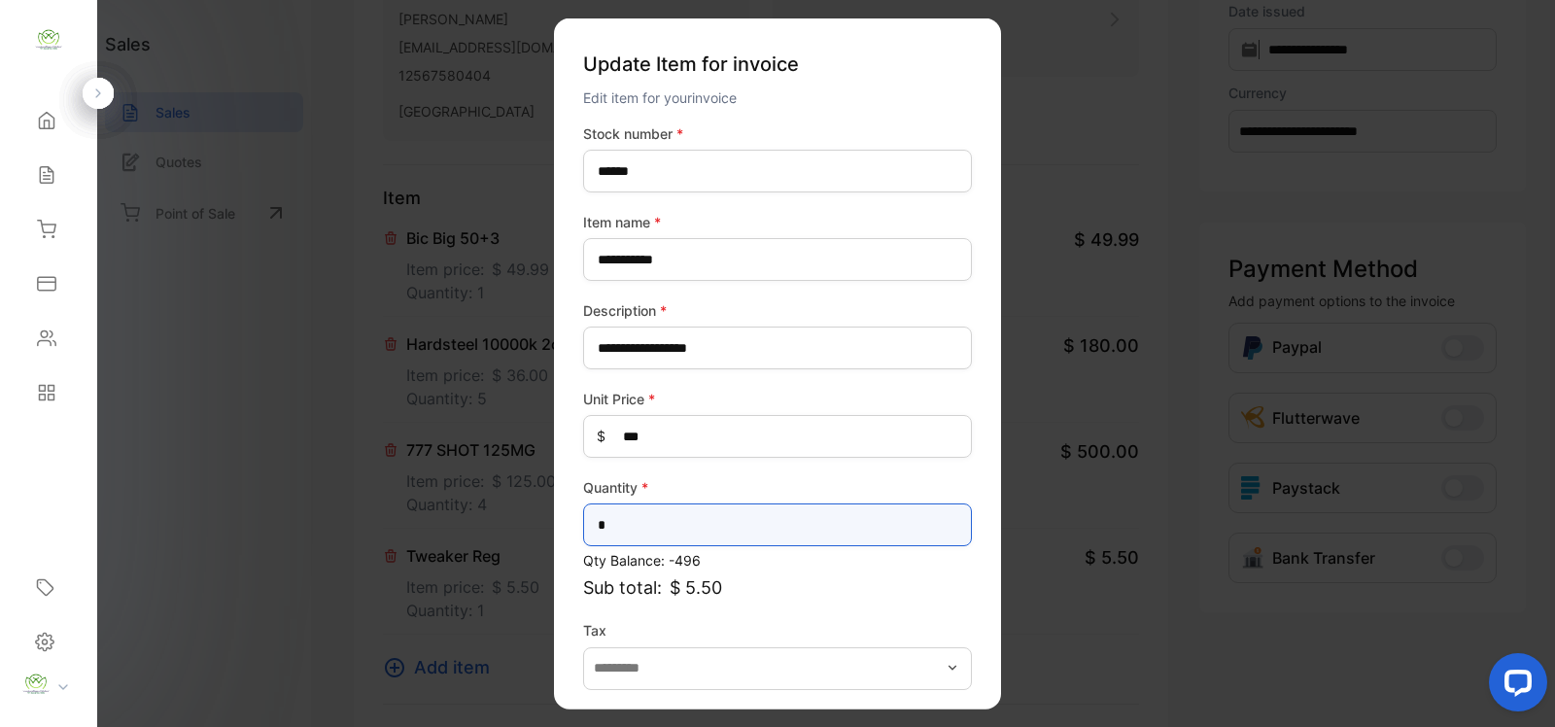
click at [740, 530] on input "*" at bounding box center [777, 525] width 389 height 43
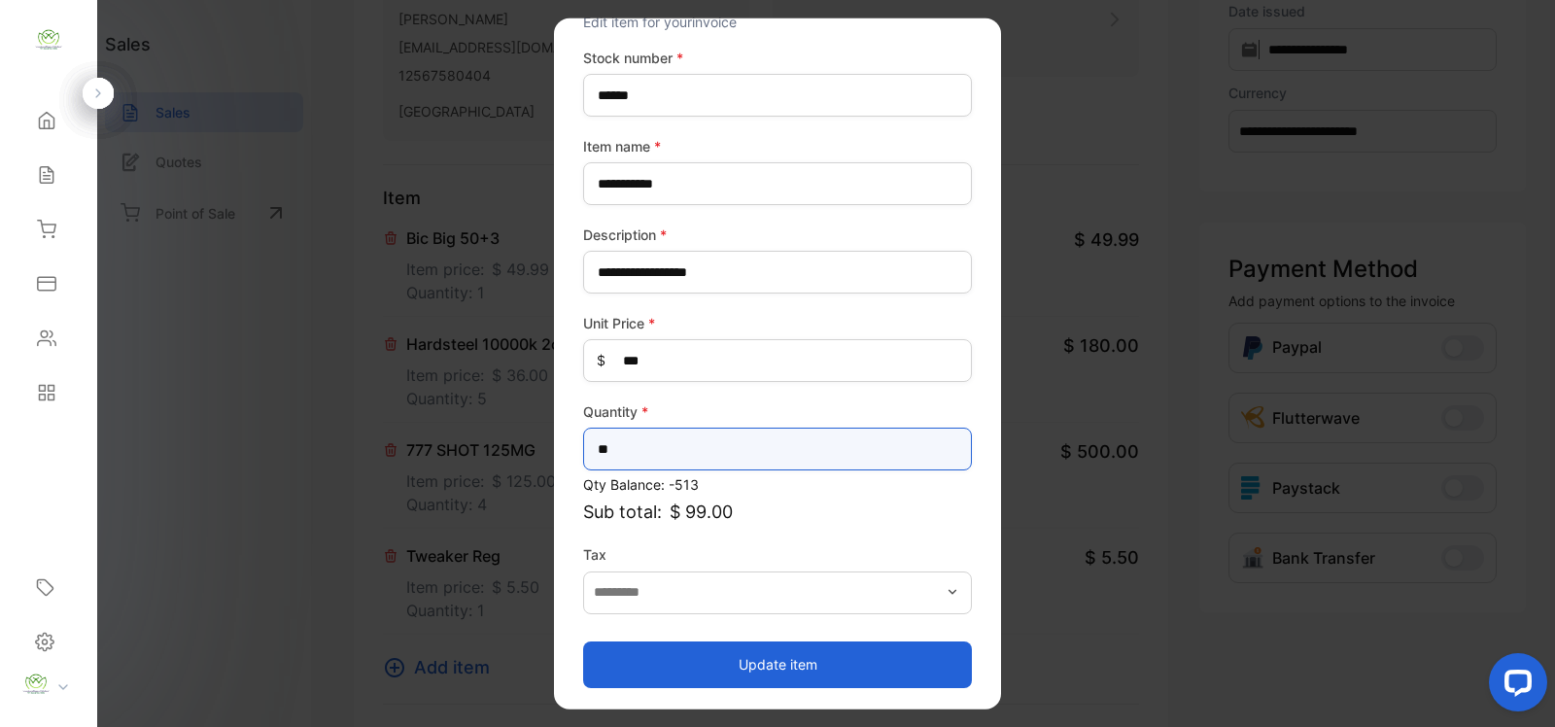
type input "**"
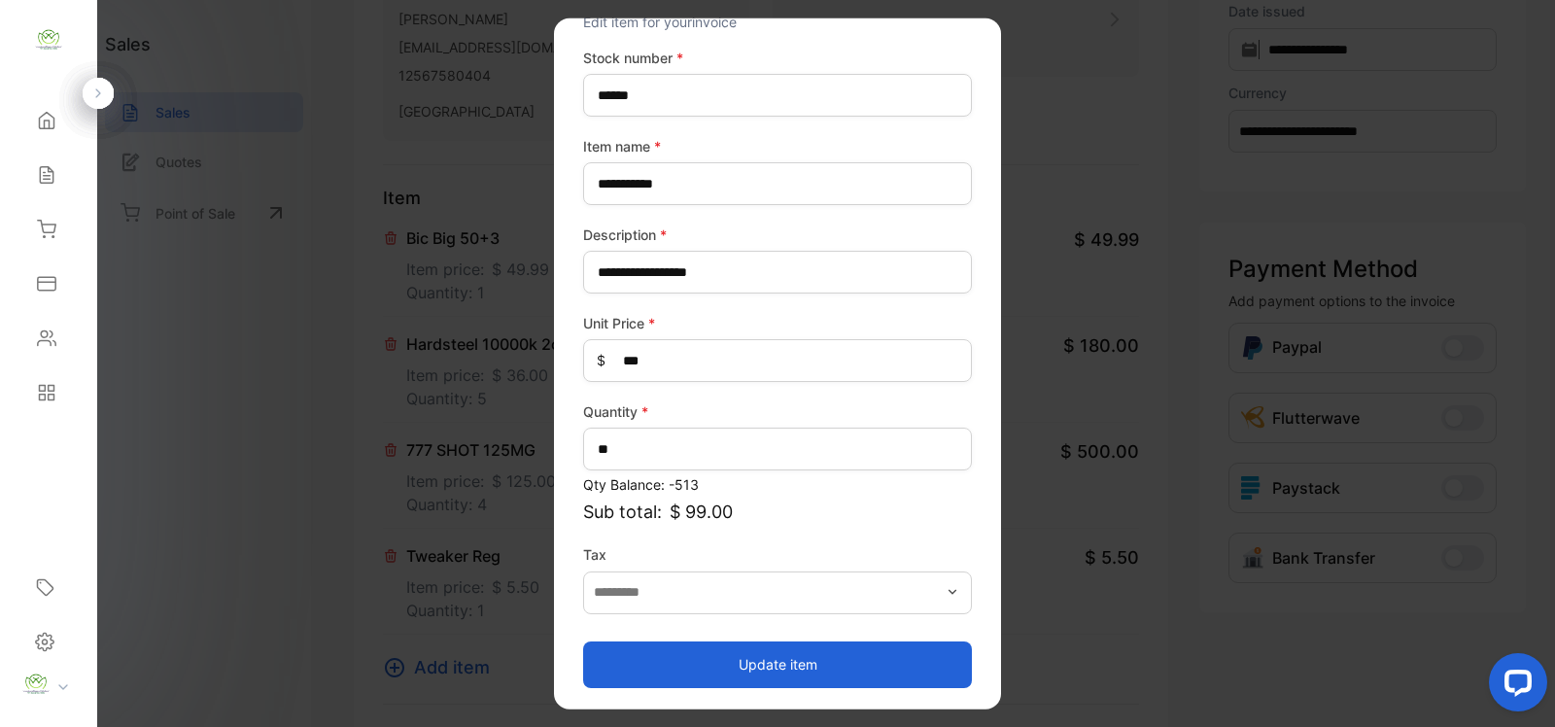
click at [944, 668] on button "Update item" at bounding box center [777, 664] width 389 height 47
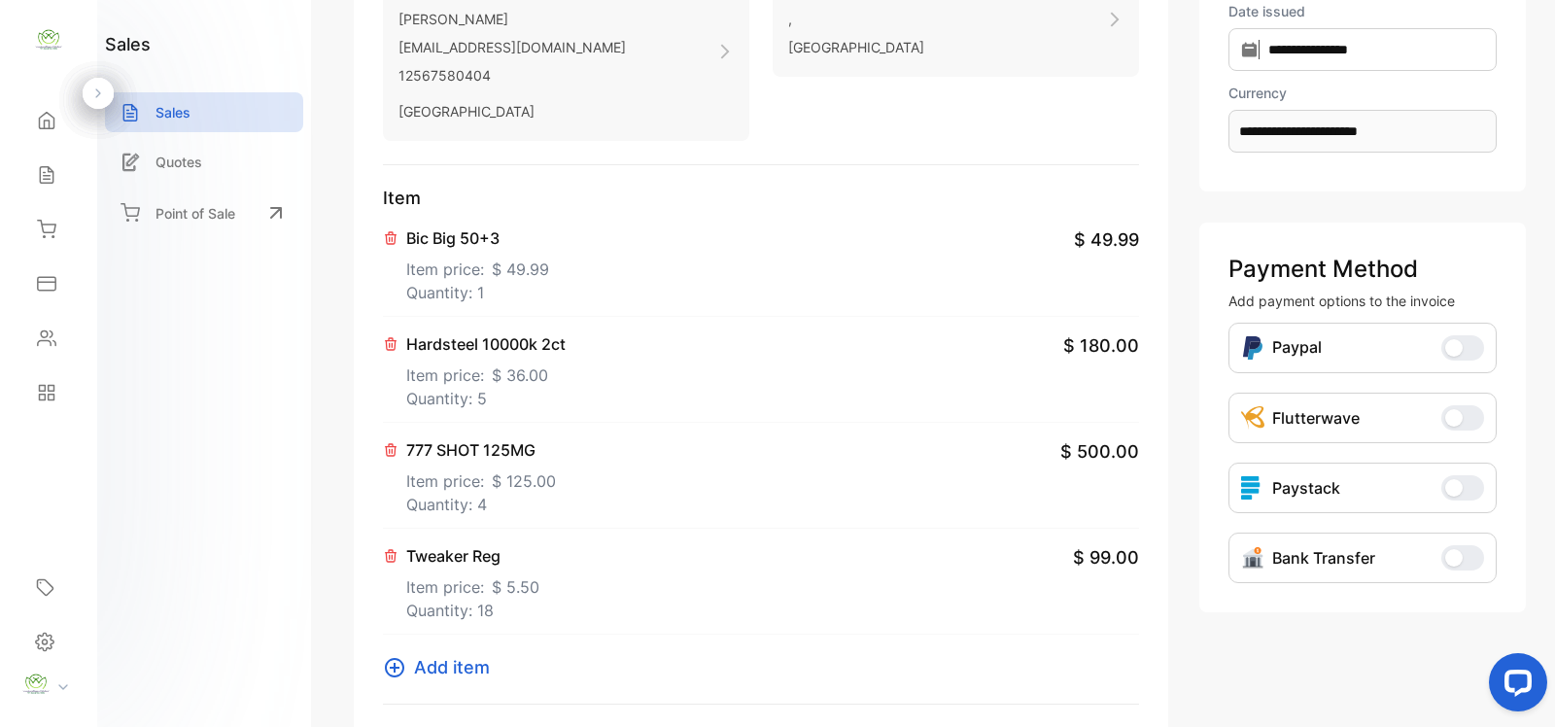
click at [408, 673] on button "Add item" at bounding box center [442, 667] width 119 height 26
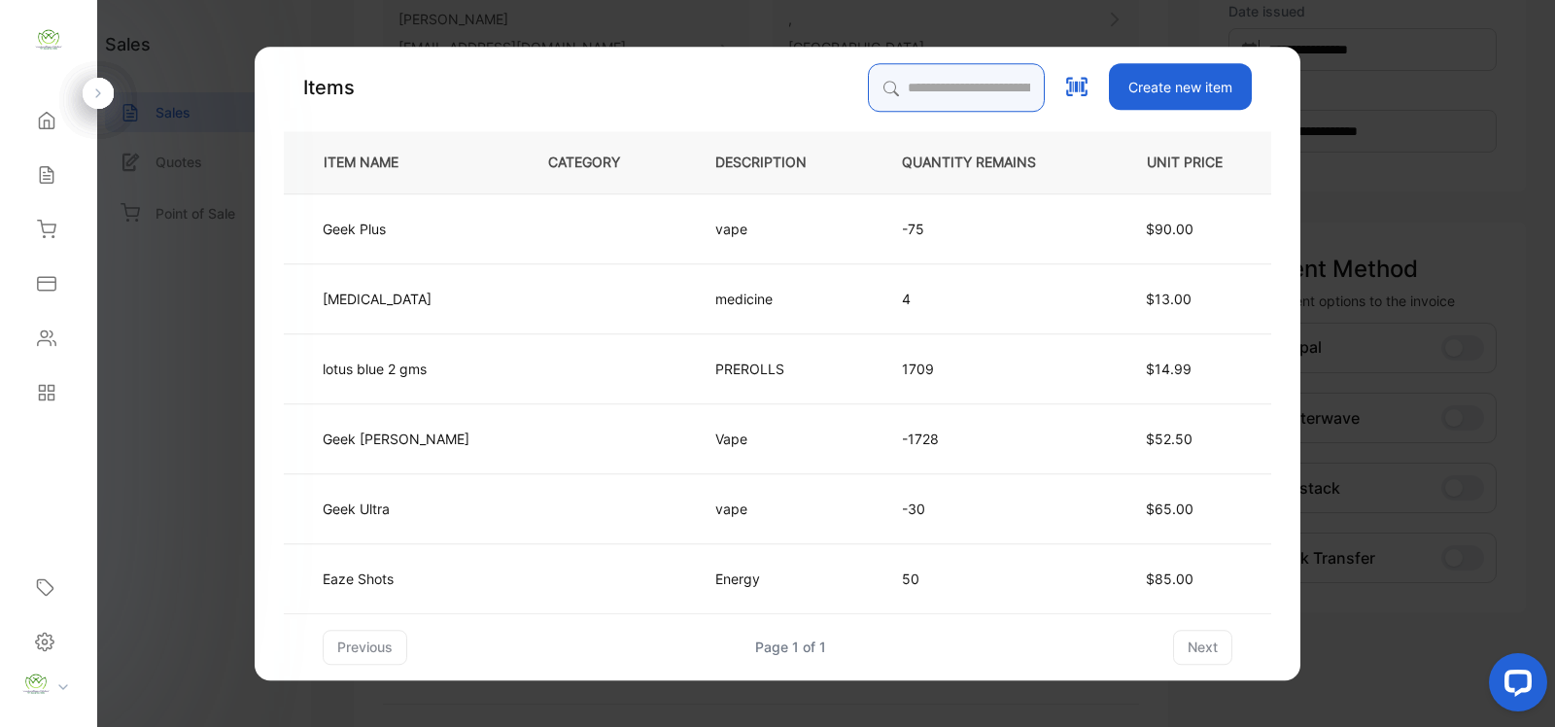
click at [910, 87] on input "search" at bounding box center [956, 87] width 177 height 49
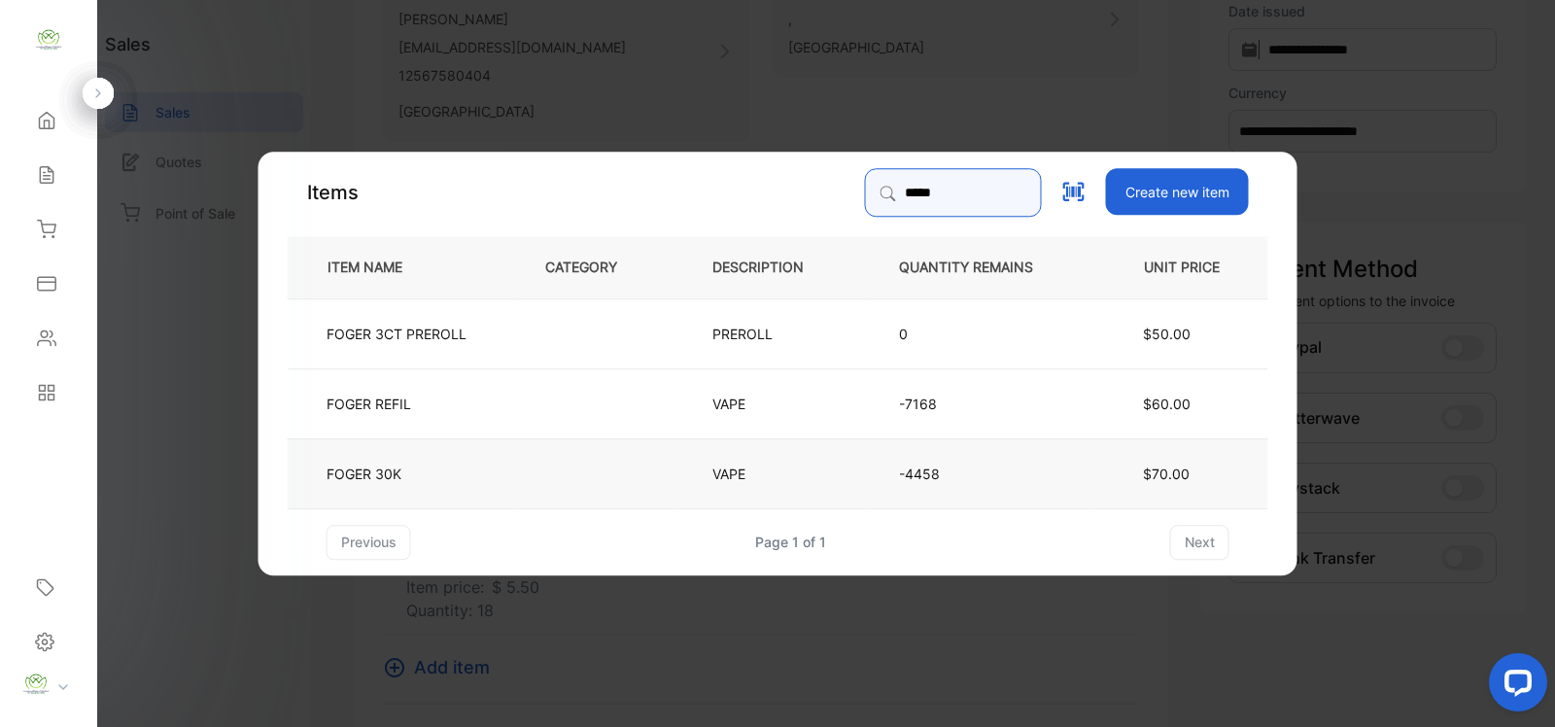
type input "*****"
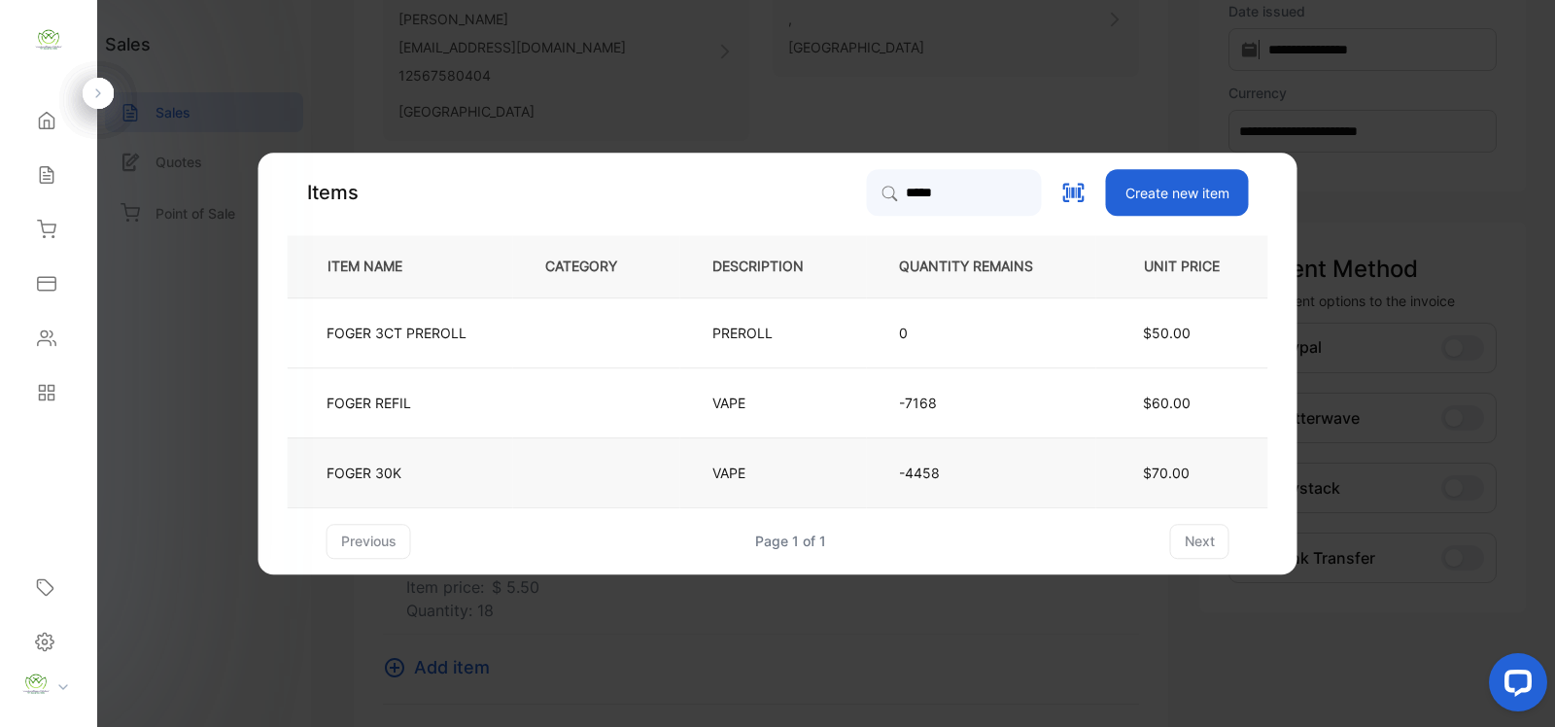
click at [732, 465] on p "VAPE" at bounding box center [739, 473] width 52 height 20
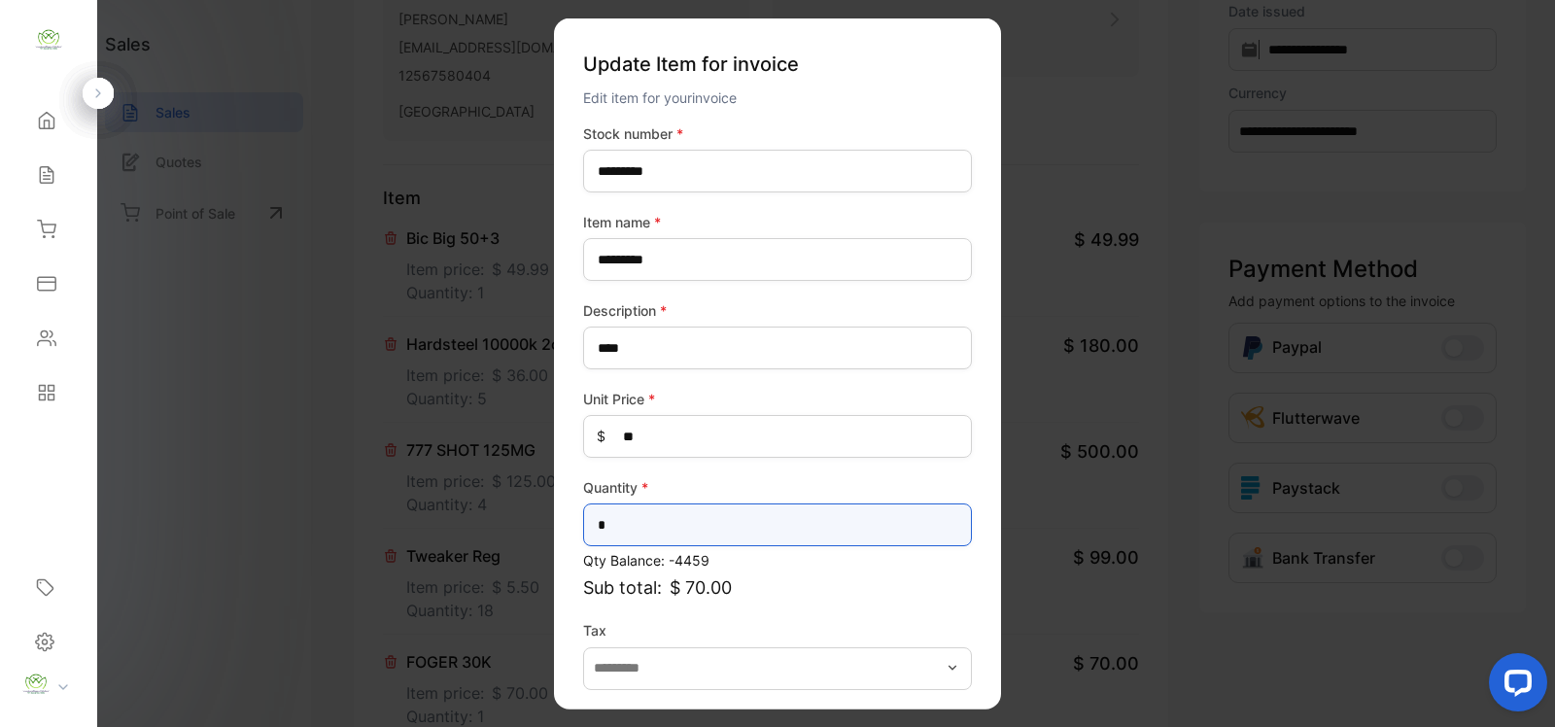
click at [644, 512] on input "*" at bounding box center [777, 525] width 389 height 43
type input "**"
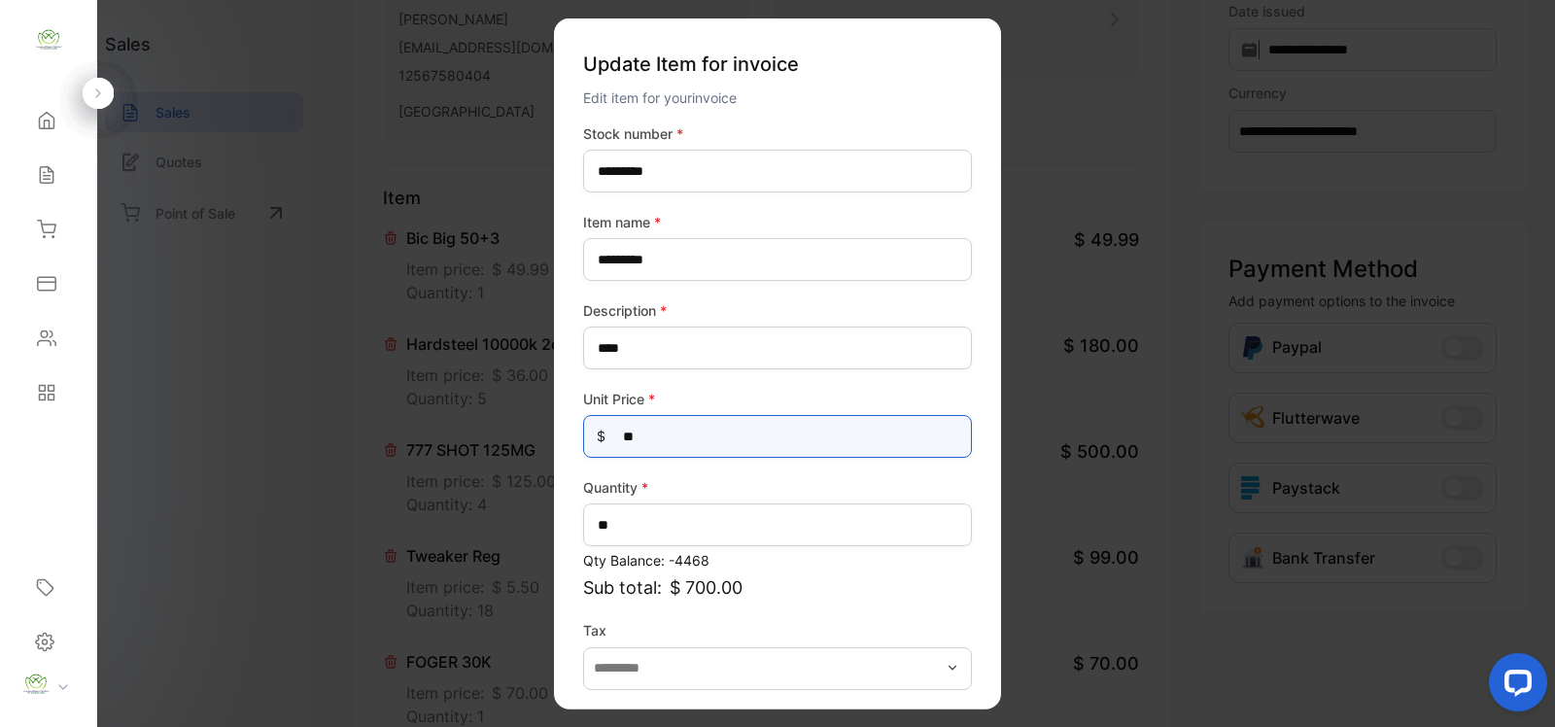
click at [656, 439] on Price-inputprice "**" at bounding box center [777, 436] width 389 height 43
type Price-inputprice "*"
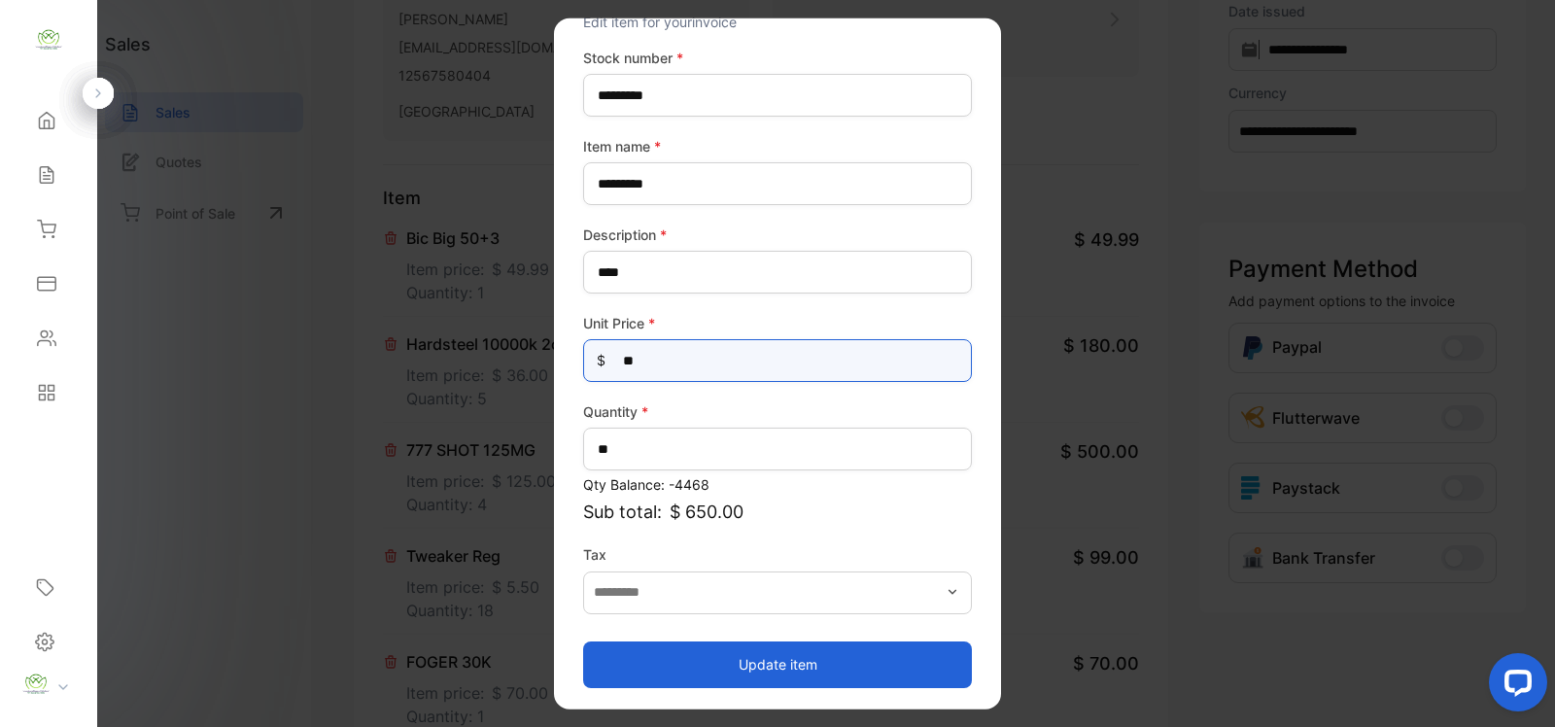
type Price-inputprice "**"
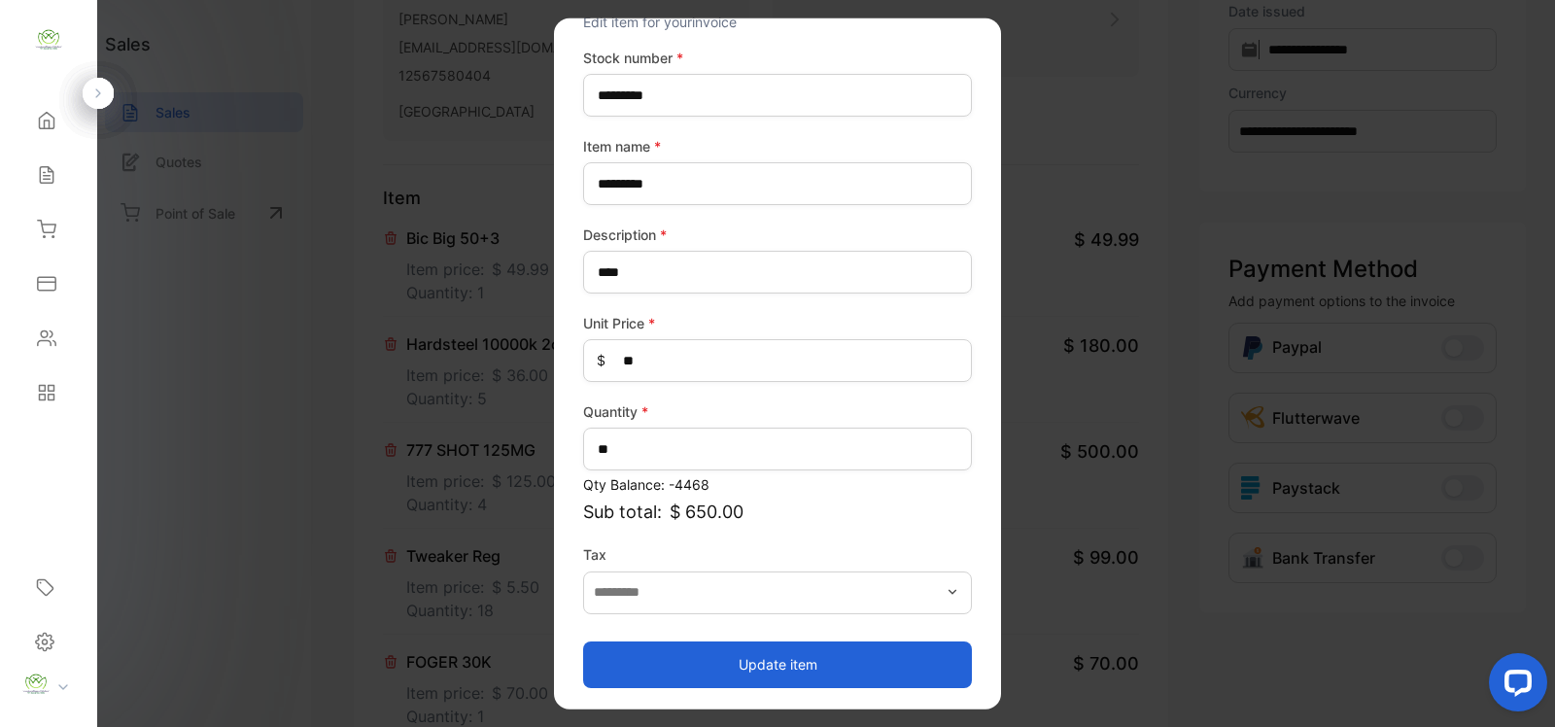
click at [798, 666] on button "Update item" at bounding box center [777, 664] width 389 height 47
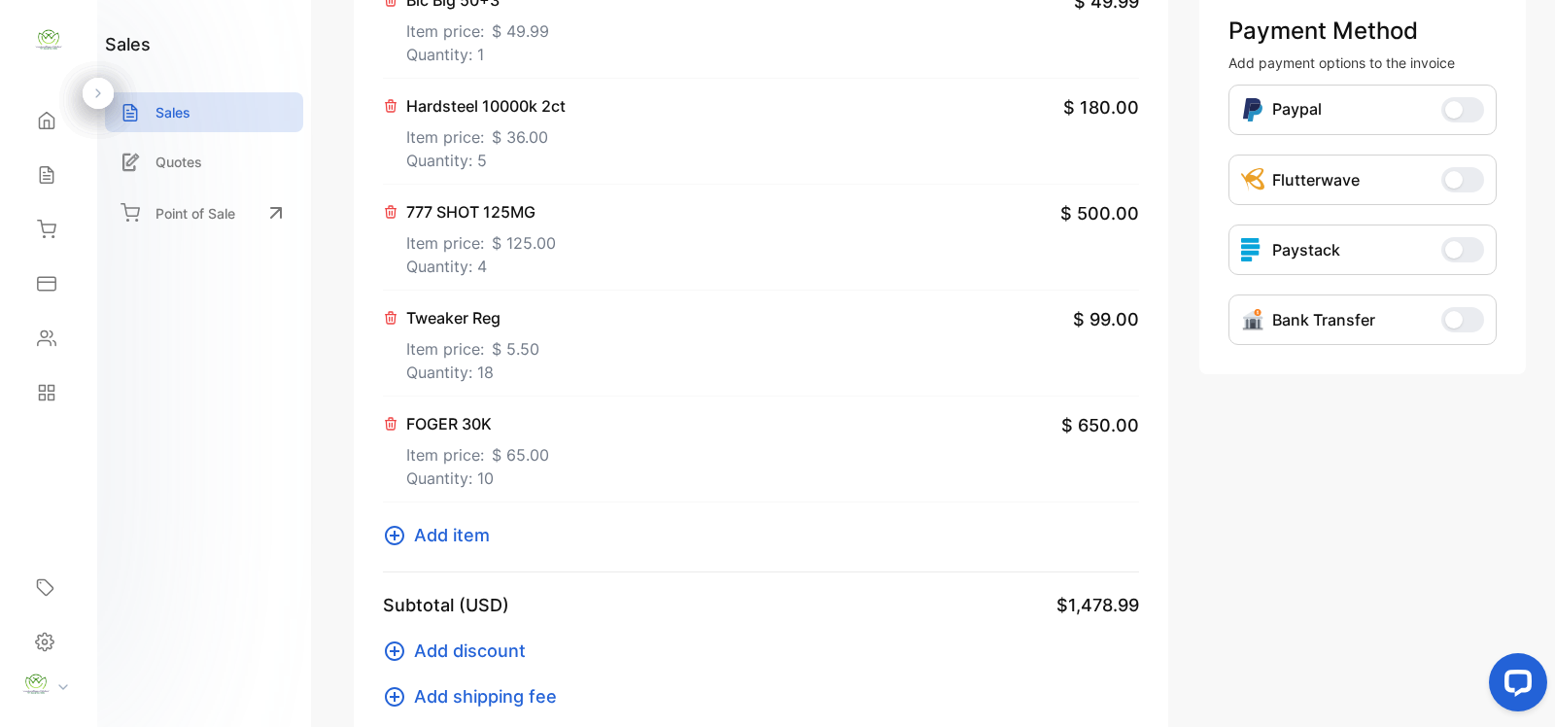
scroll to position [567, 0]
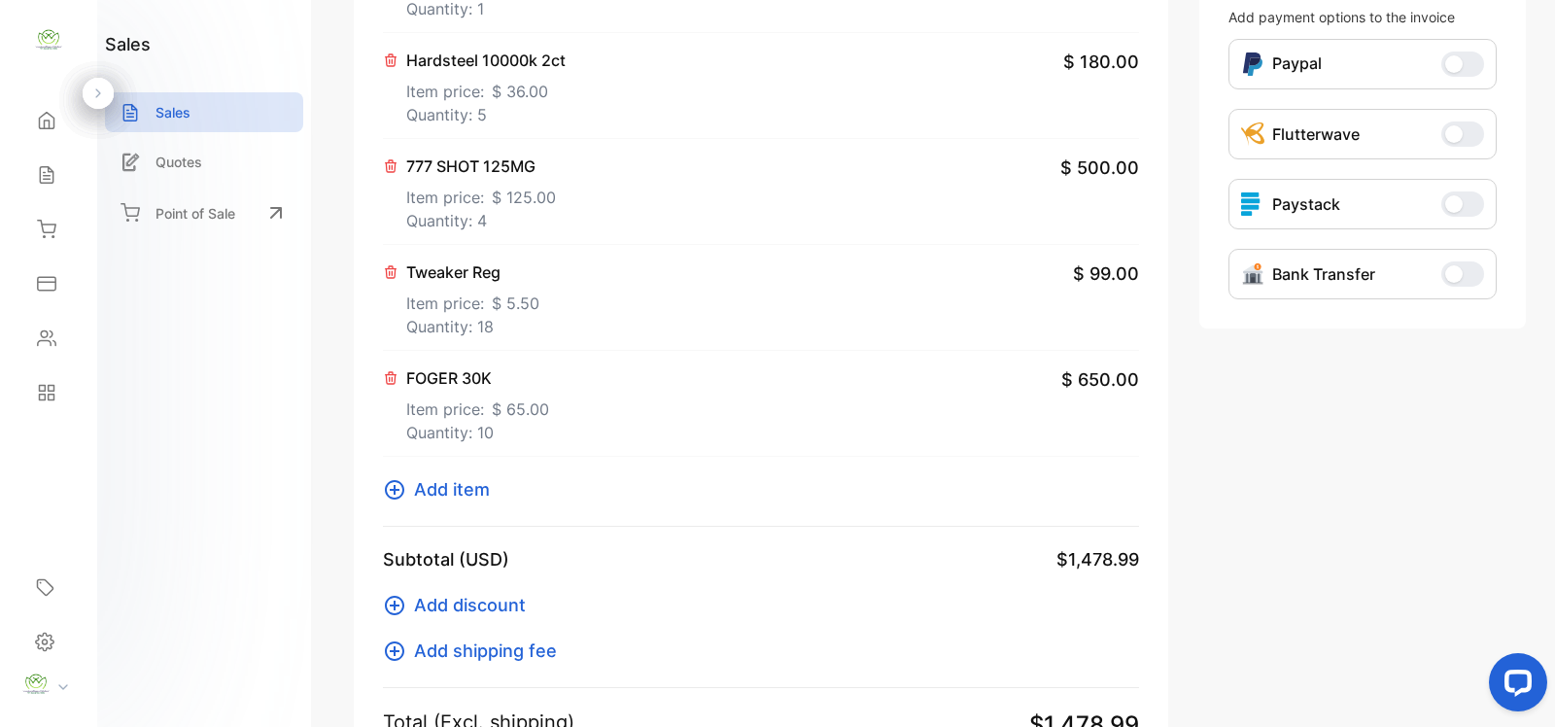
click at [390, 484] on icon at bounding box center [394, 489] width 23 height 23
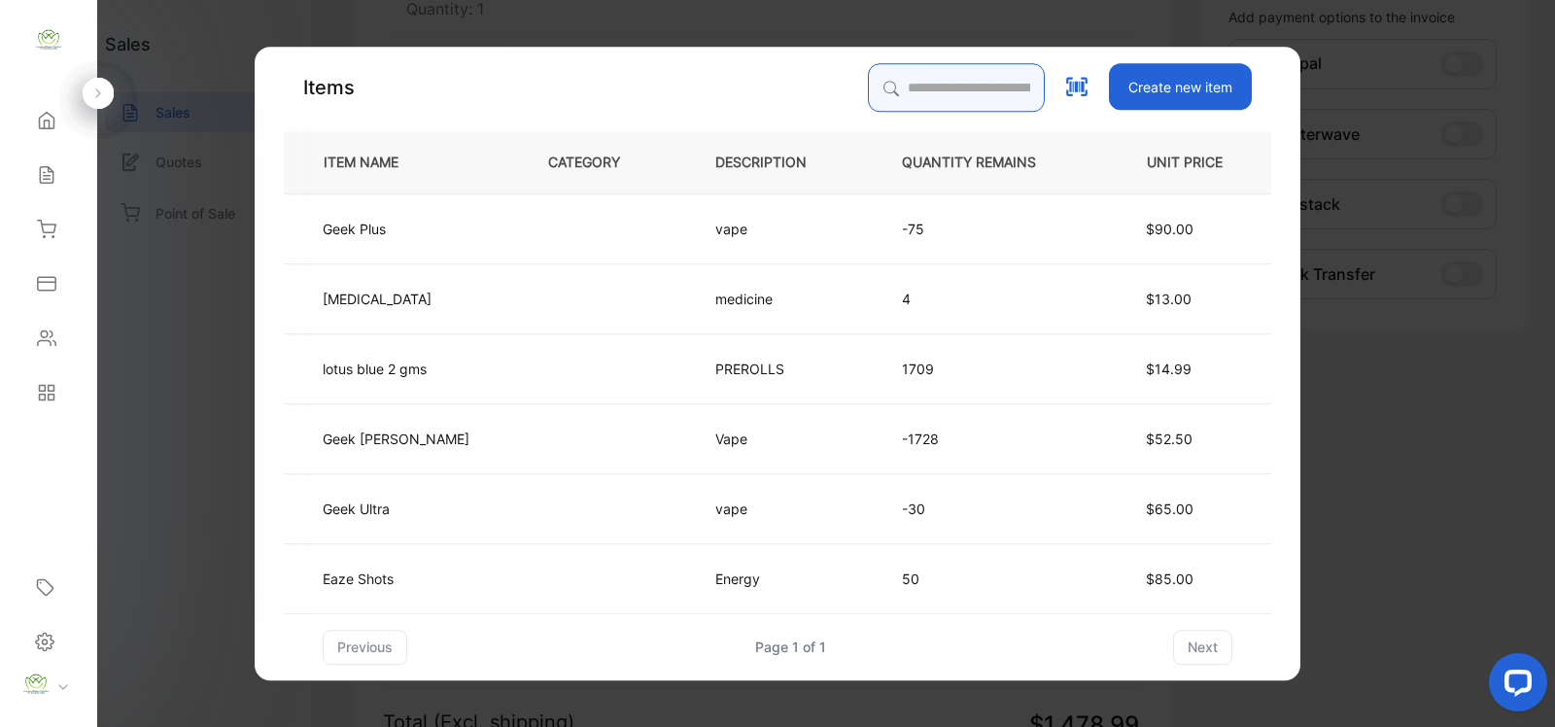
click at [901, 87] on input "search" at bounding box center [956, 87] width 177 height 49
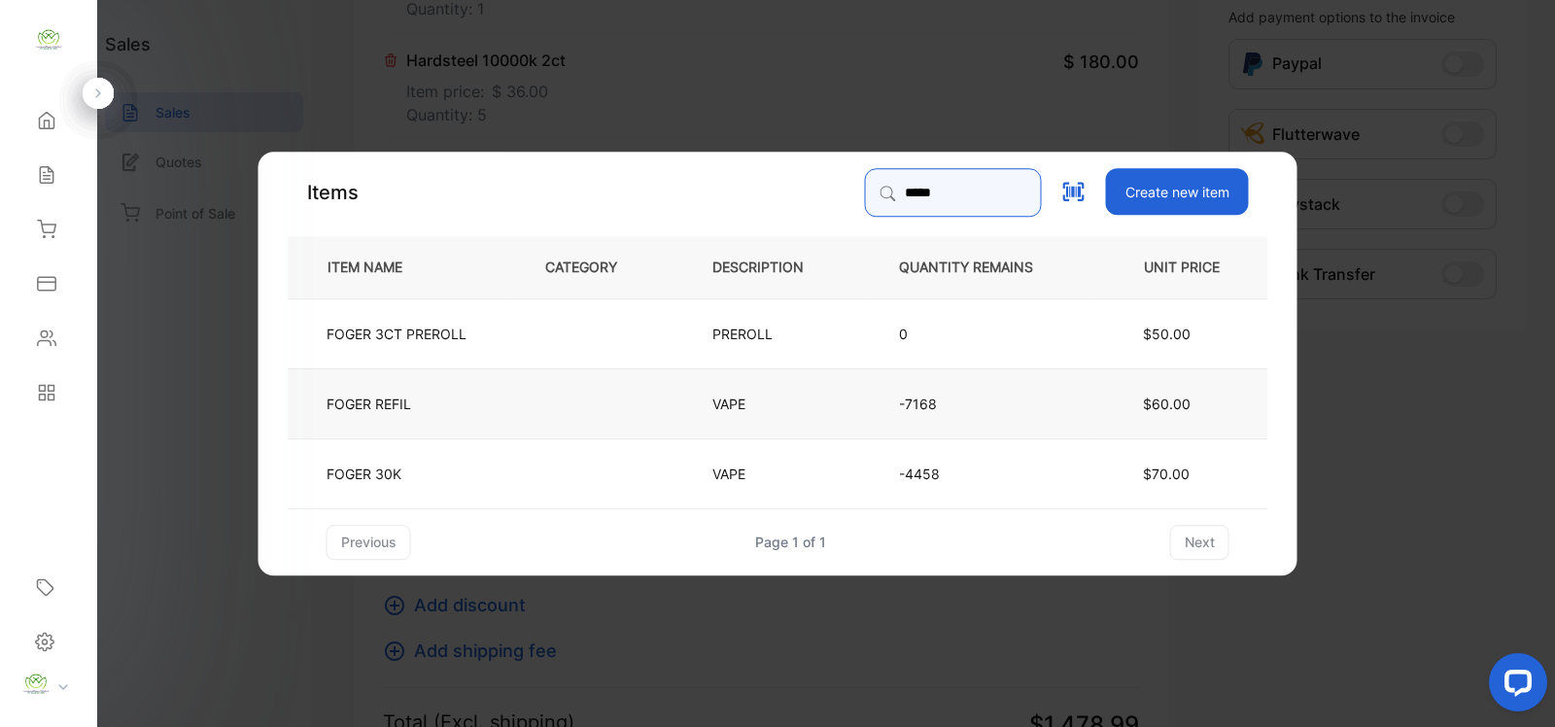
type input "*****"
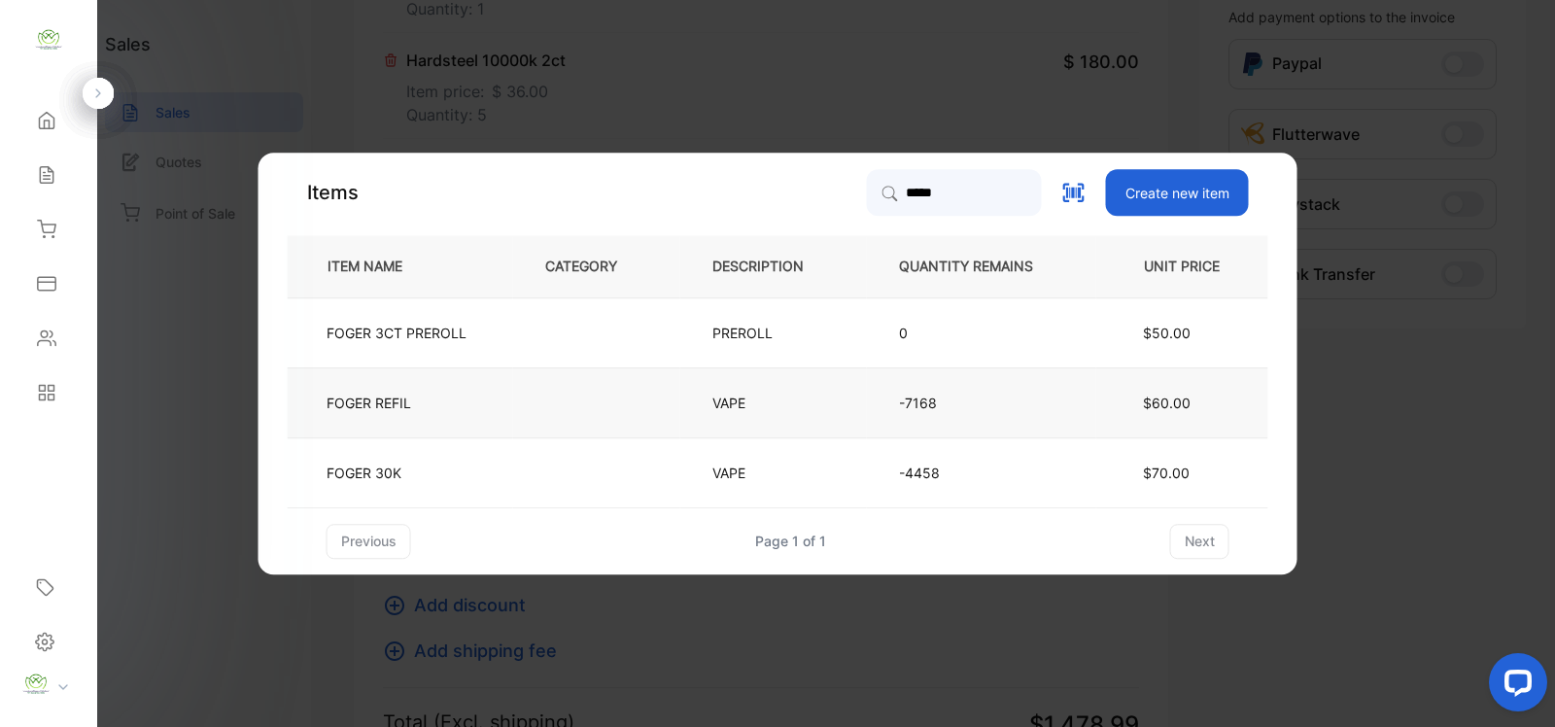
click at [589, 384] on td at bounding box center [596, 402] width 167 height 70
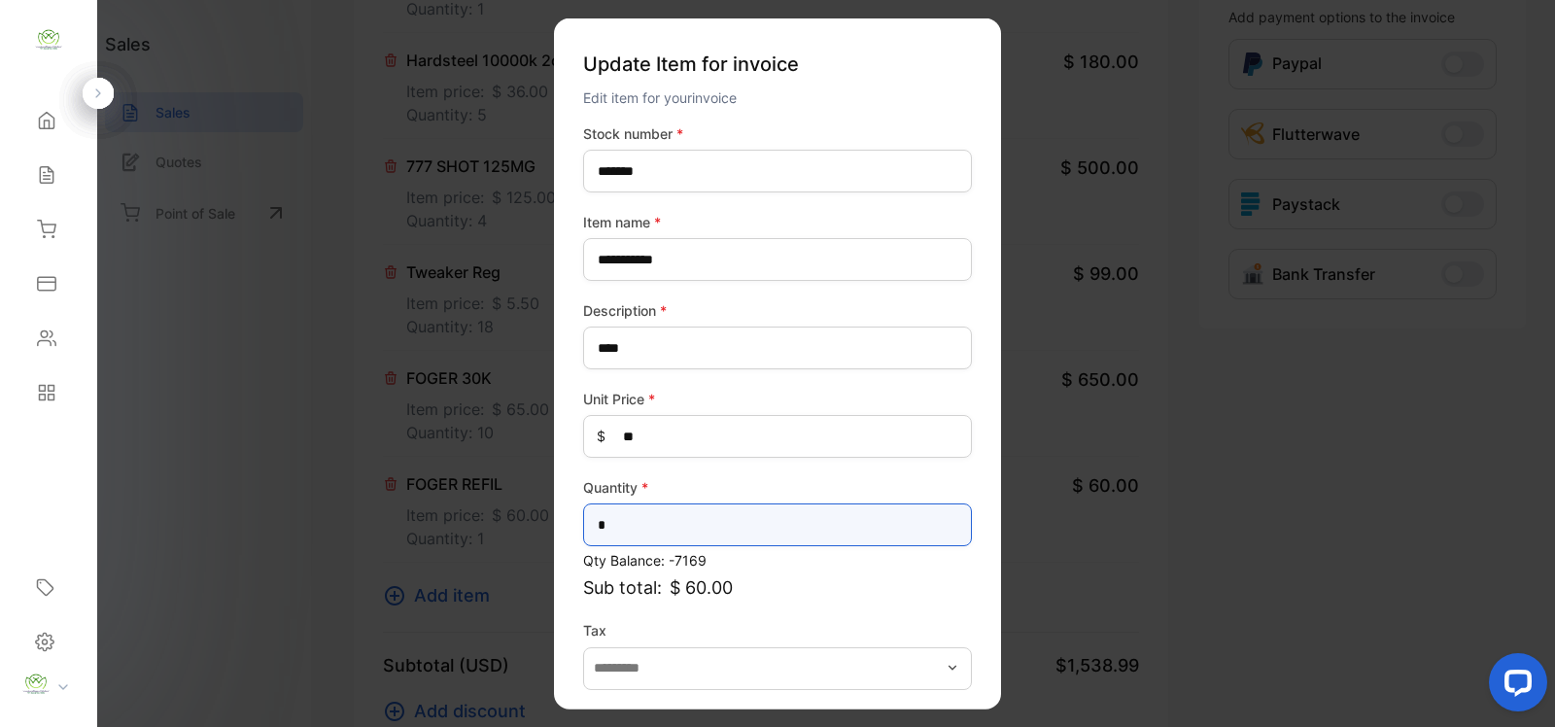
click at [744, 518] on input "*" at bounding box center [777, 525] width 389 height 43
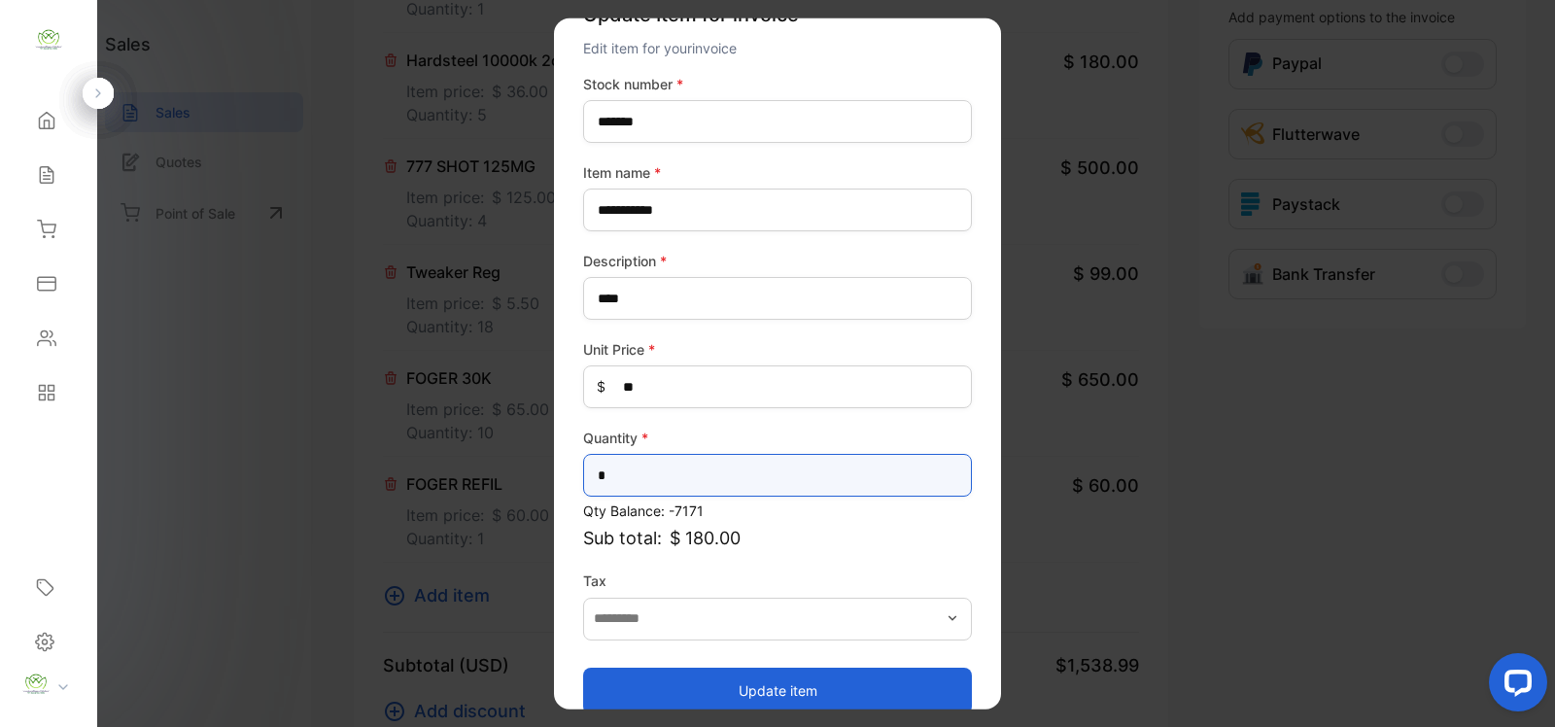
scroll to position [76, 0]
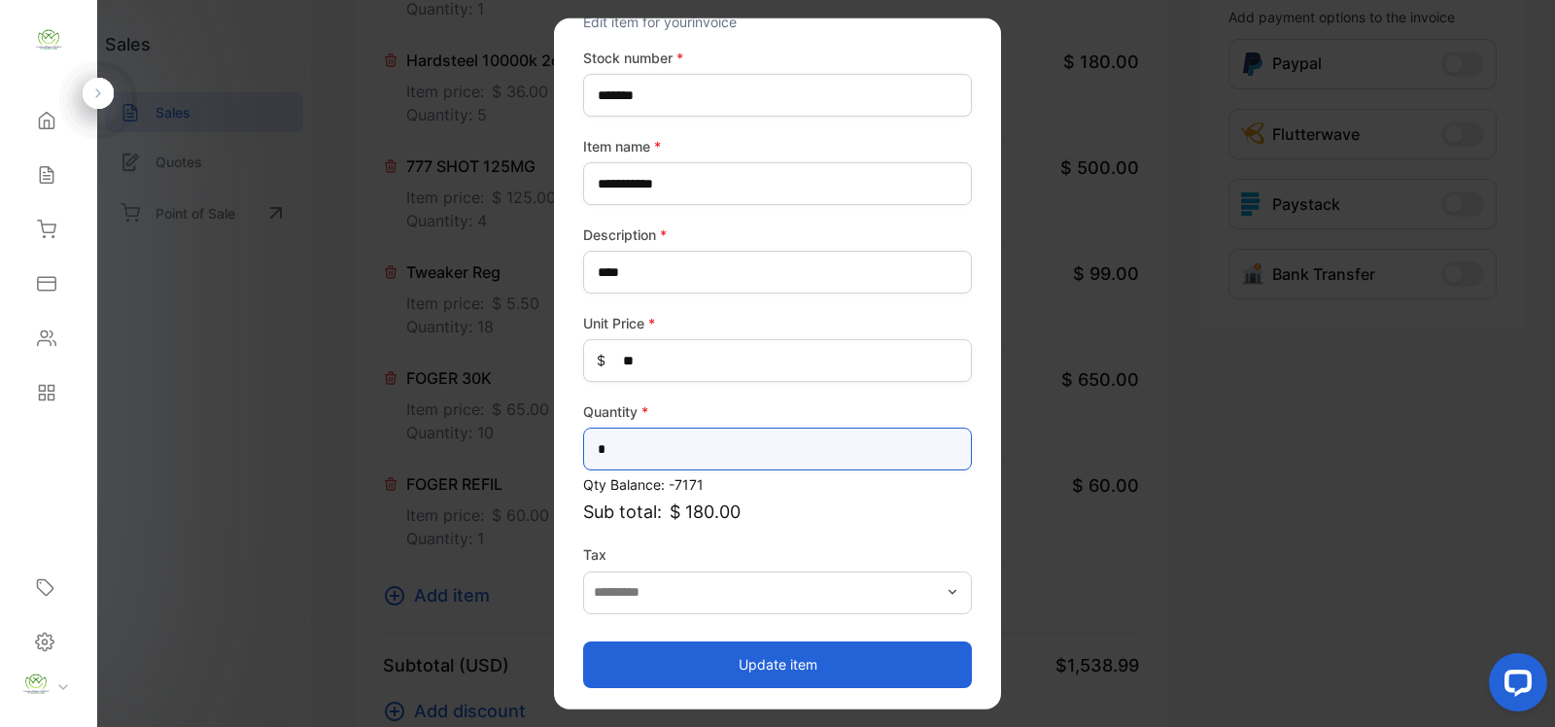
type input "*"
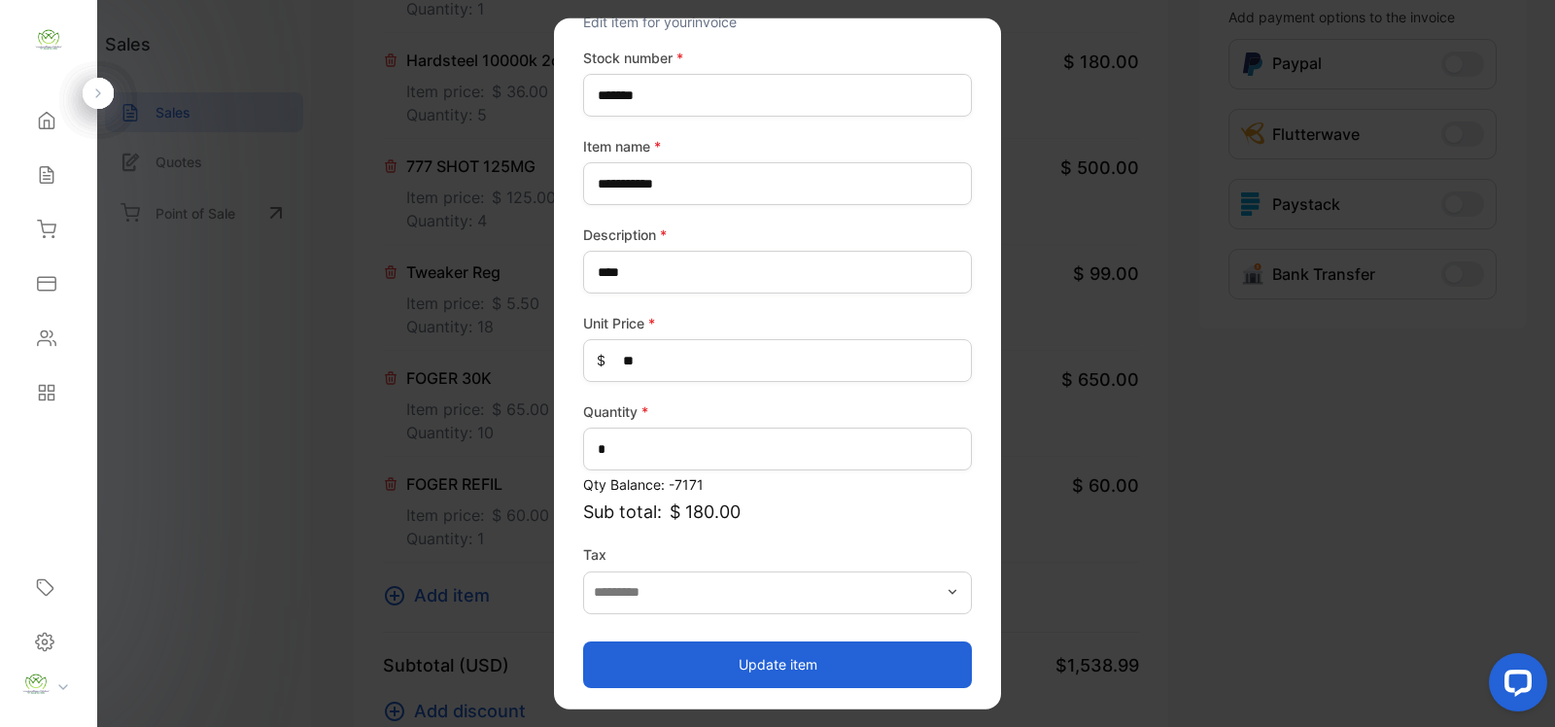
click at [726, 647] on button "Update item" at bounding box center [777, 664] width 389 height 47
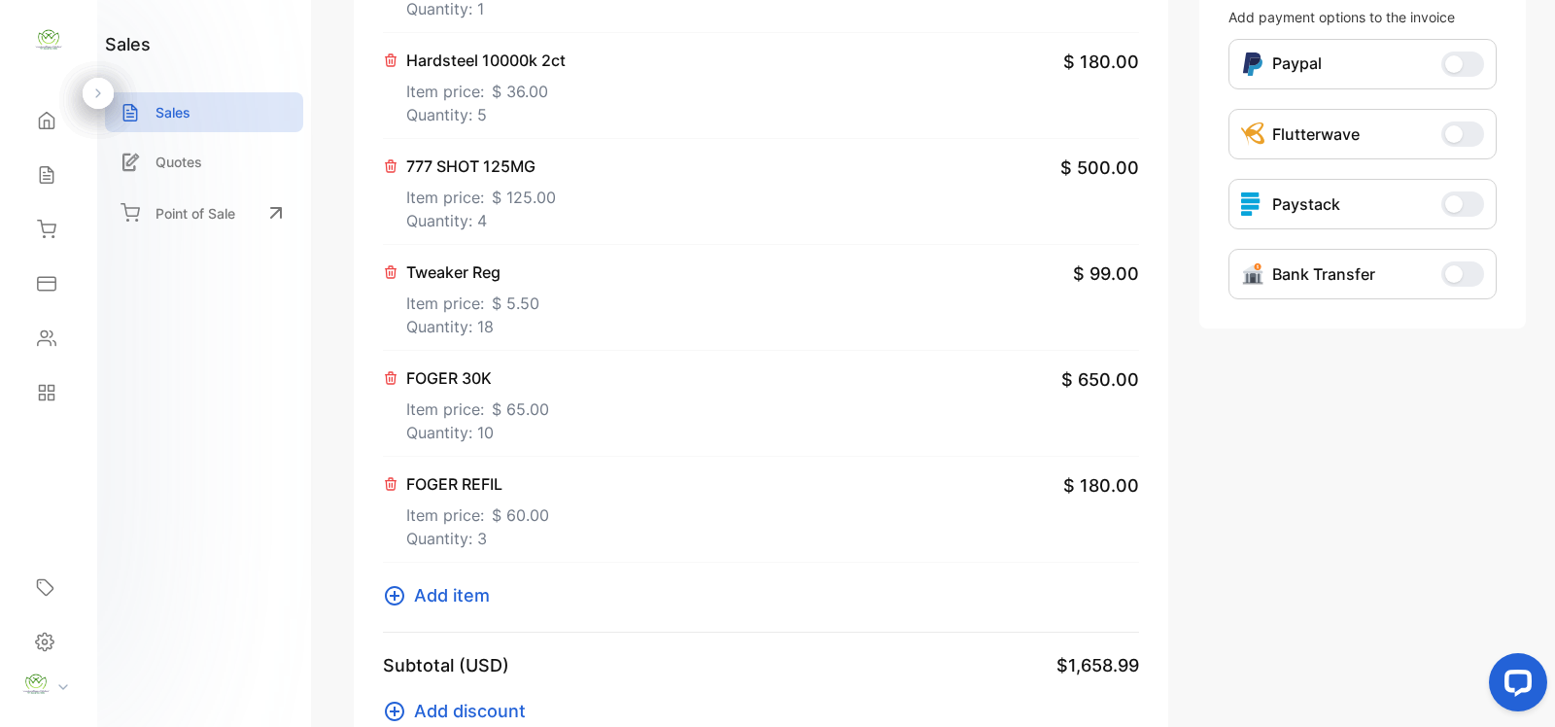
scroll to position [851, 0]
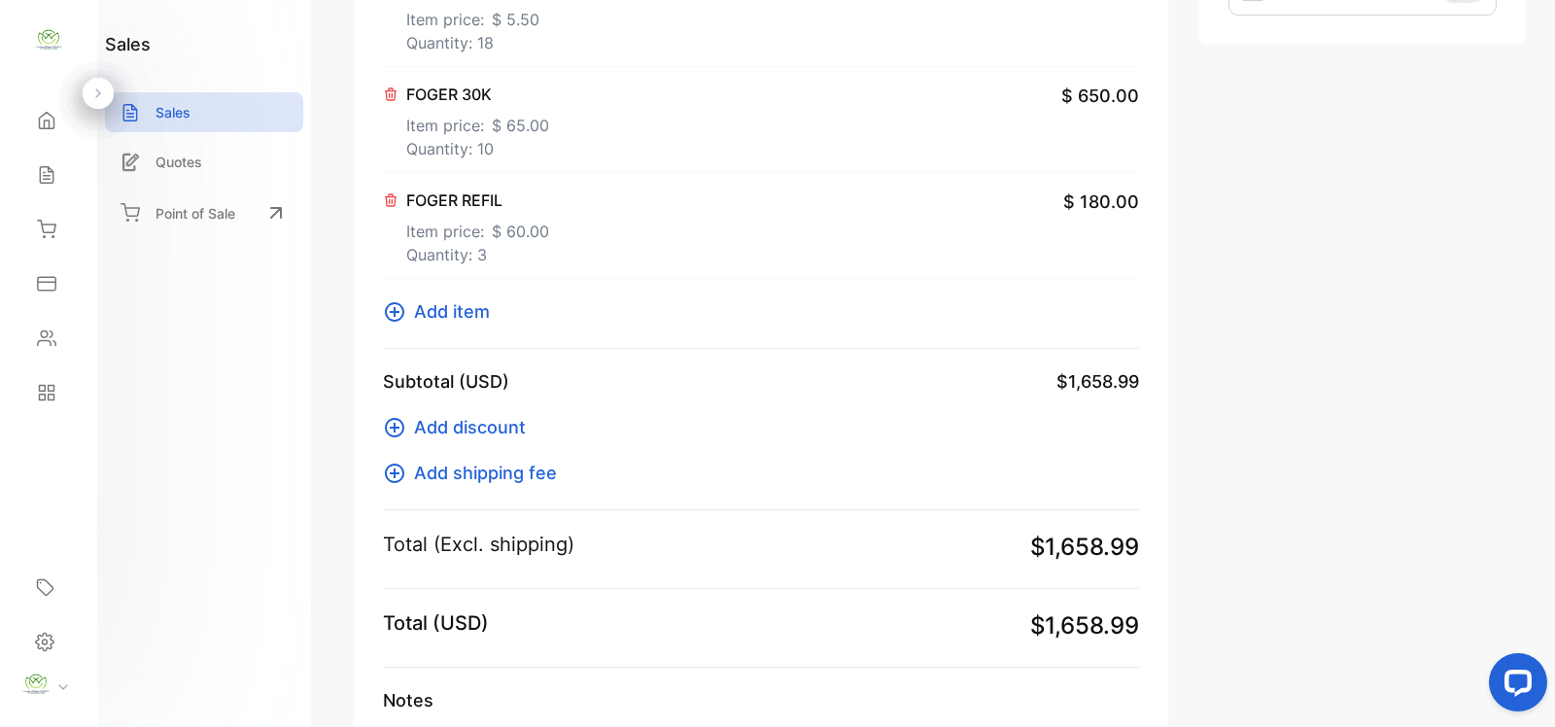
click at [397, 314] on icon at bounding box center [394, 311] width 23 height 23
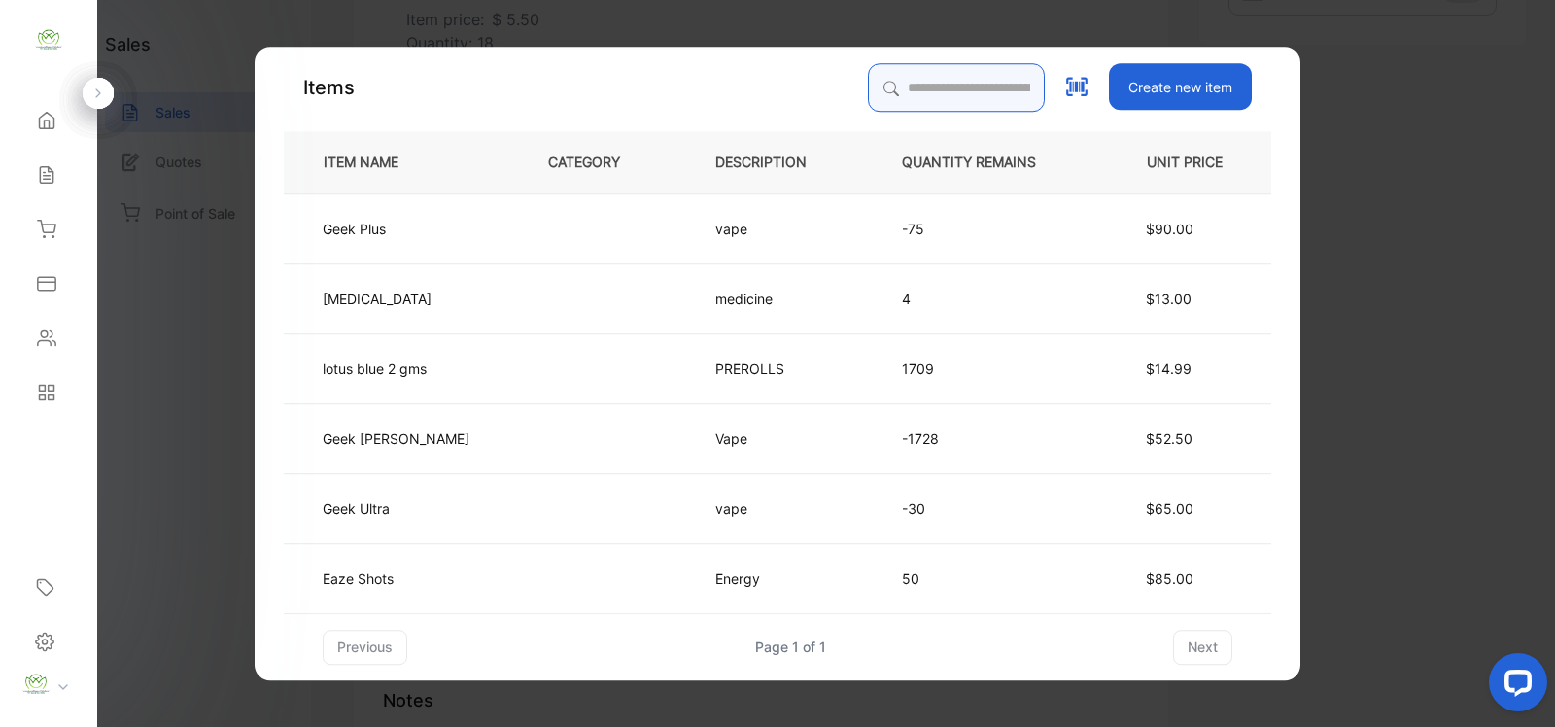
click at [960, 92] on input "search" at bounding box center [956, 87] width 177 height 49
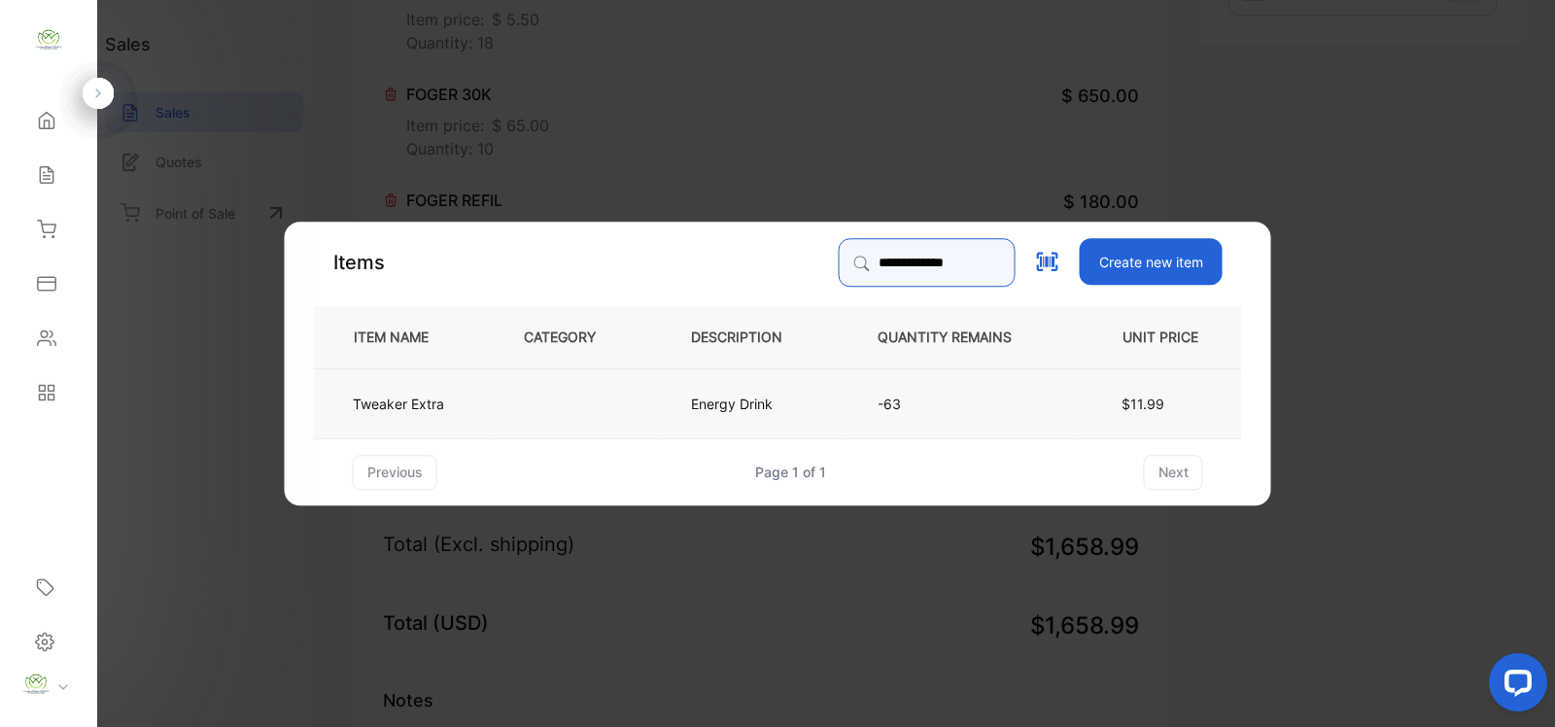
type input "**********"
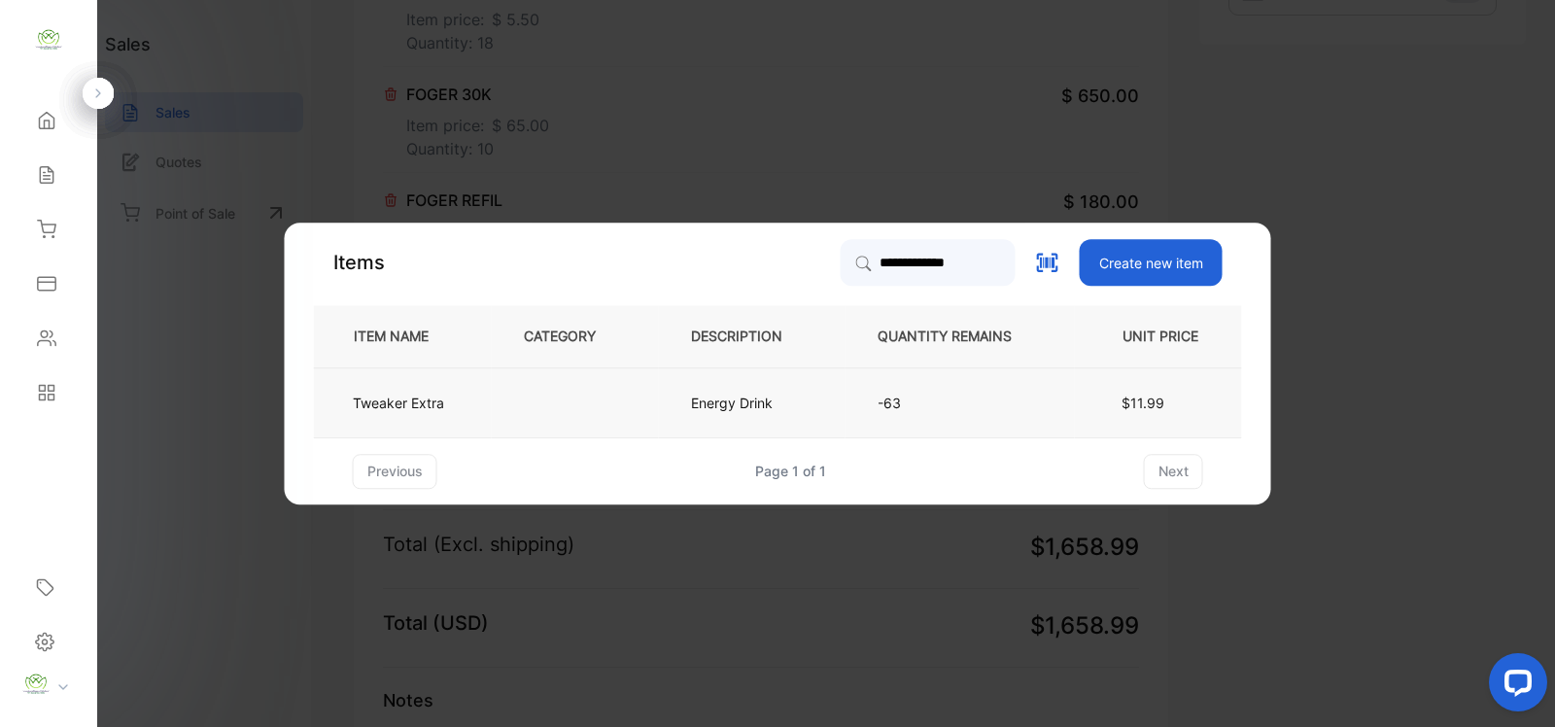
click at [800, 411] on td "Energy Drink" at bounding box center [752, 402] width 187 height 70
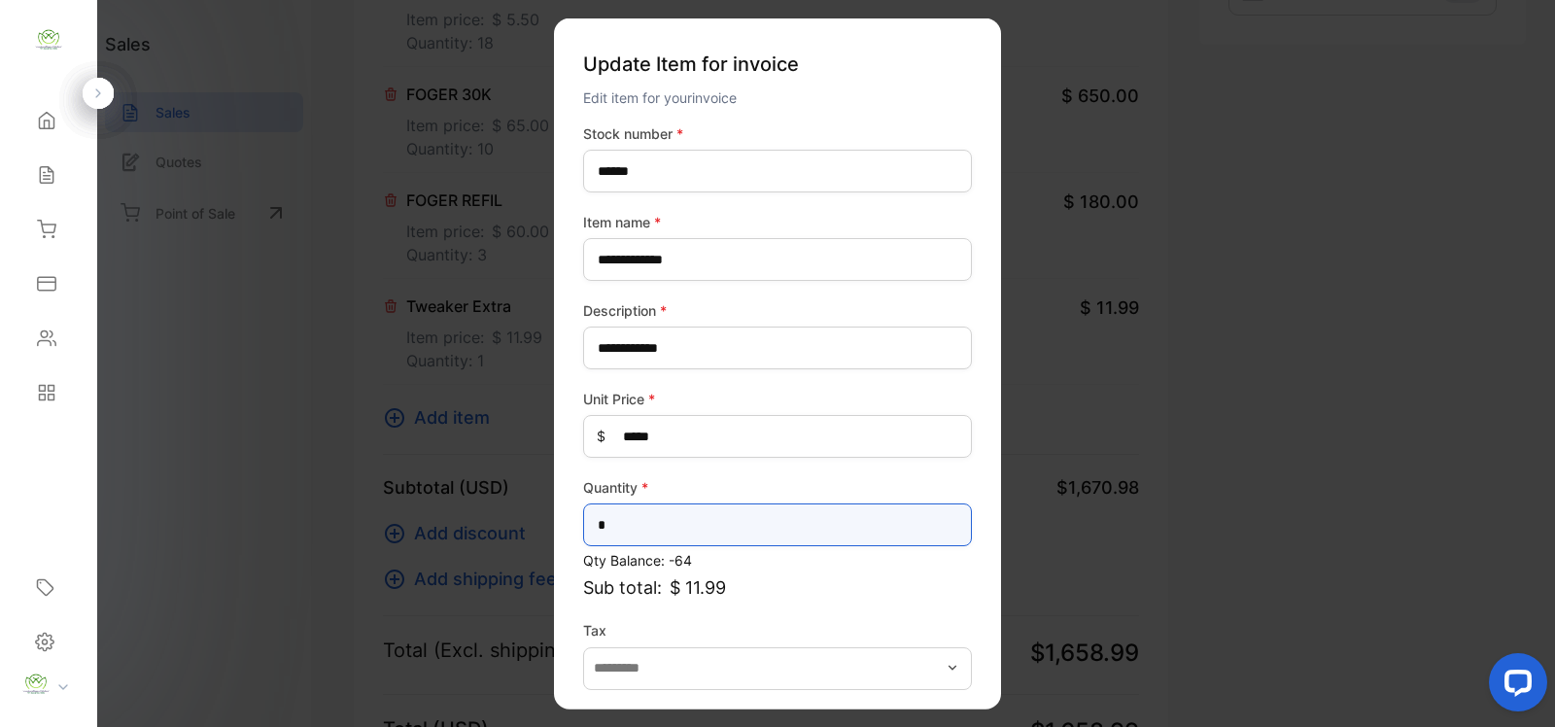
click at [799, 536] on input "*" at bounding box center [777, 525] width 389 height 43
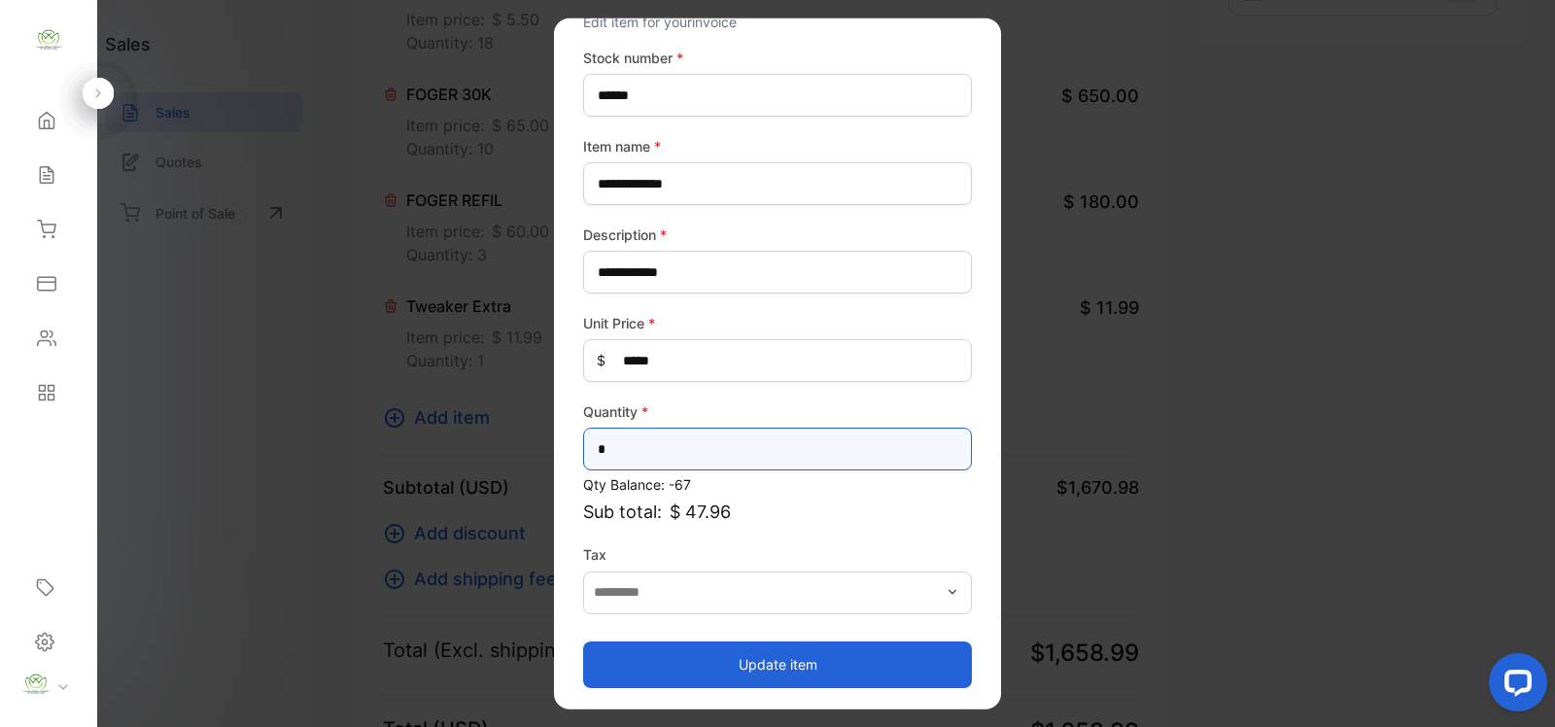
type input "*"
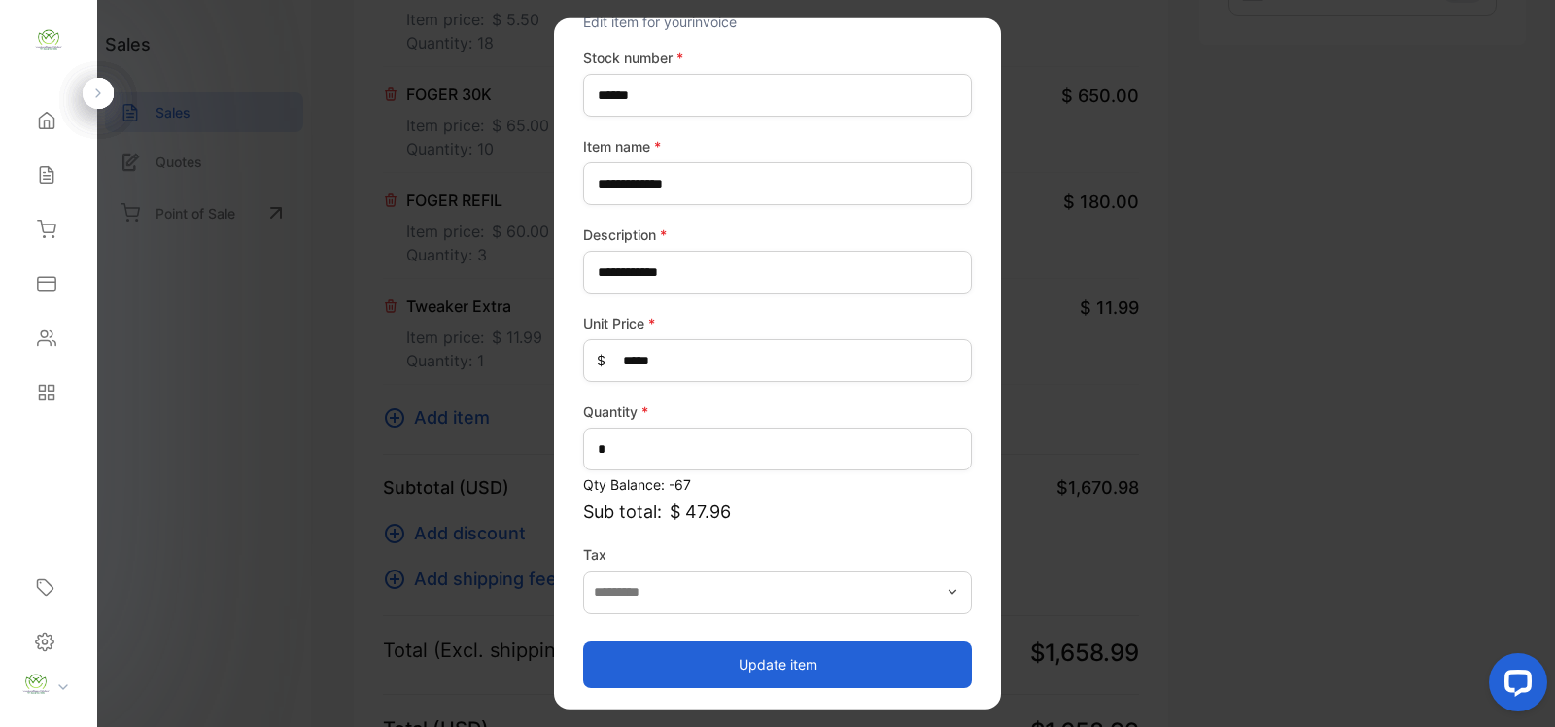
click at [823, 642] on button "Update item" at bounding box center [777, 664] width 389 height 47
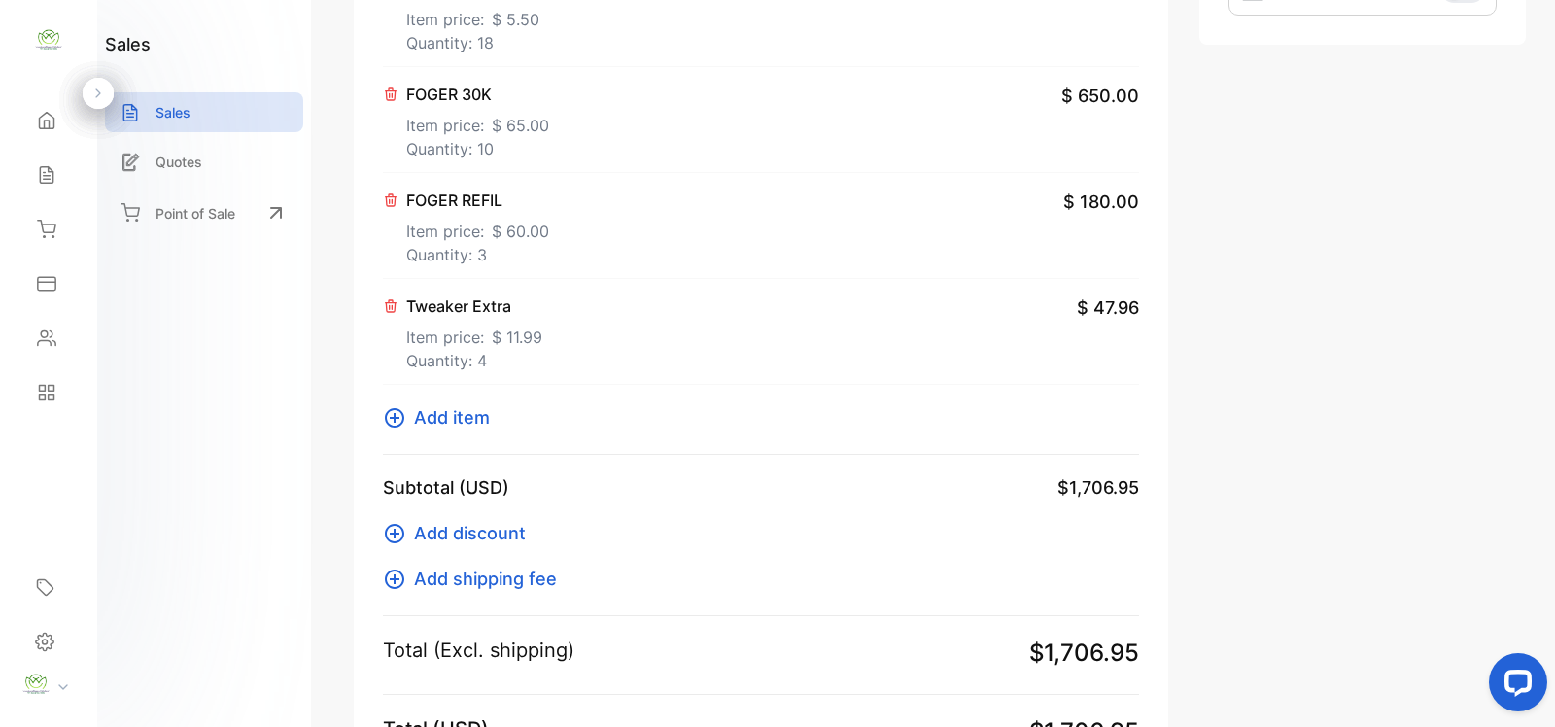
click at [391, 416] on icon at bounding box center [394, 417] width 23 height 23
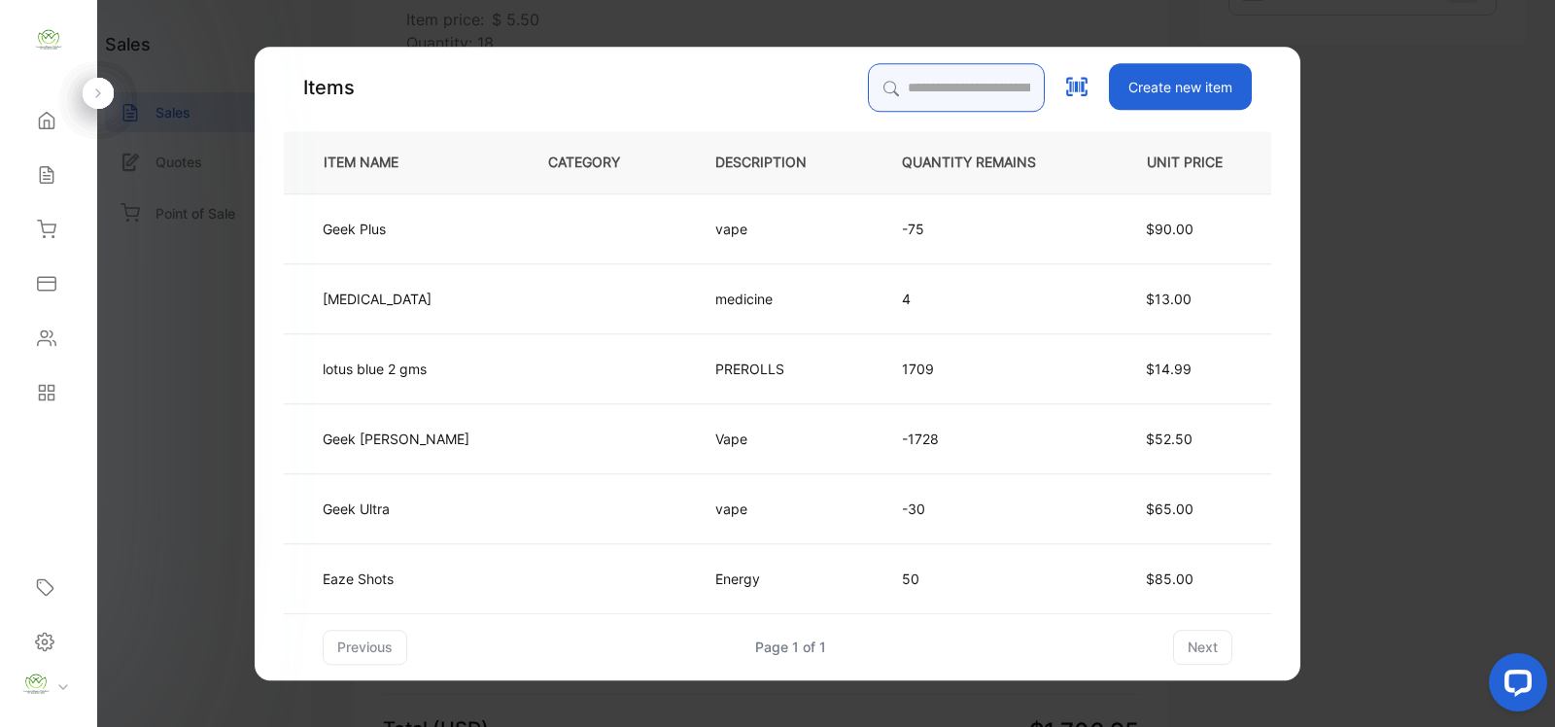
click at [905, 98] on input "search" at bounding box center [956, 87] width 177 height 49
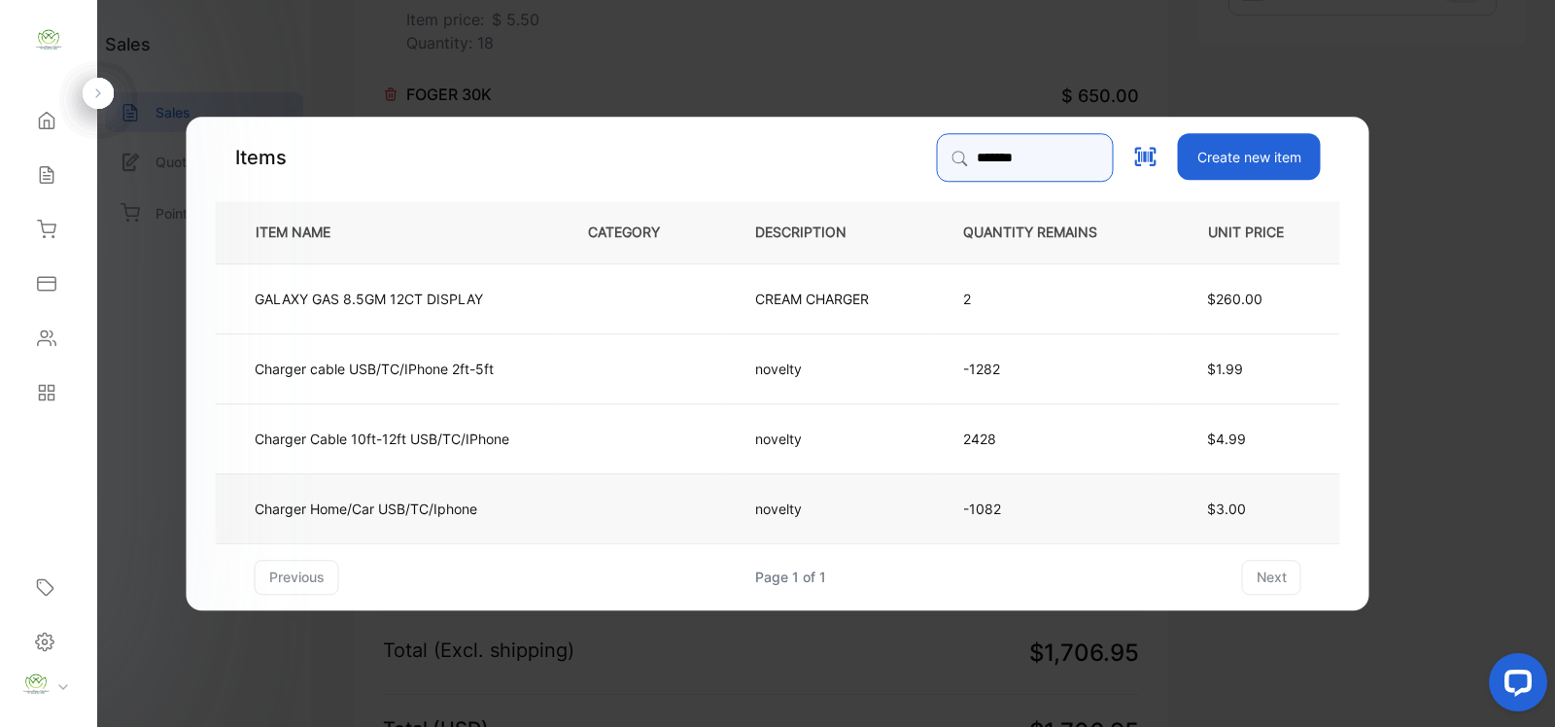
type input "*******"
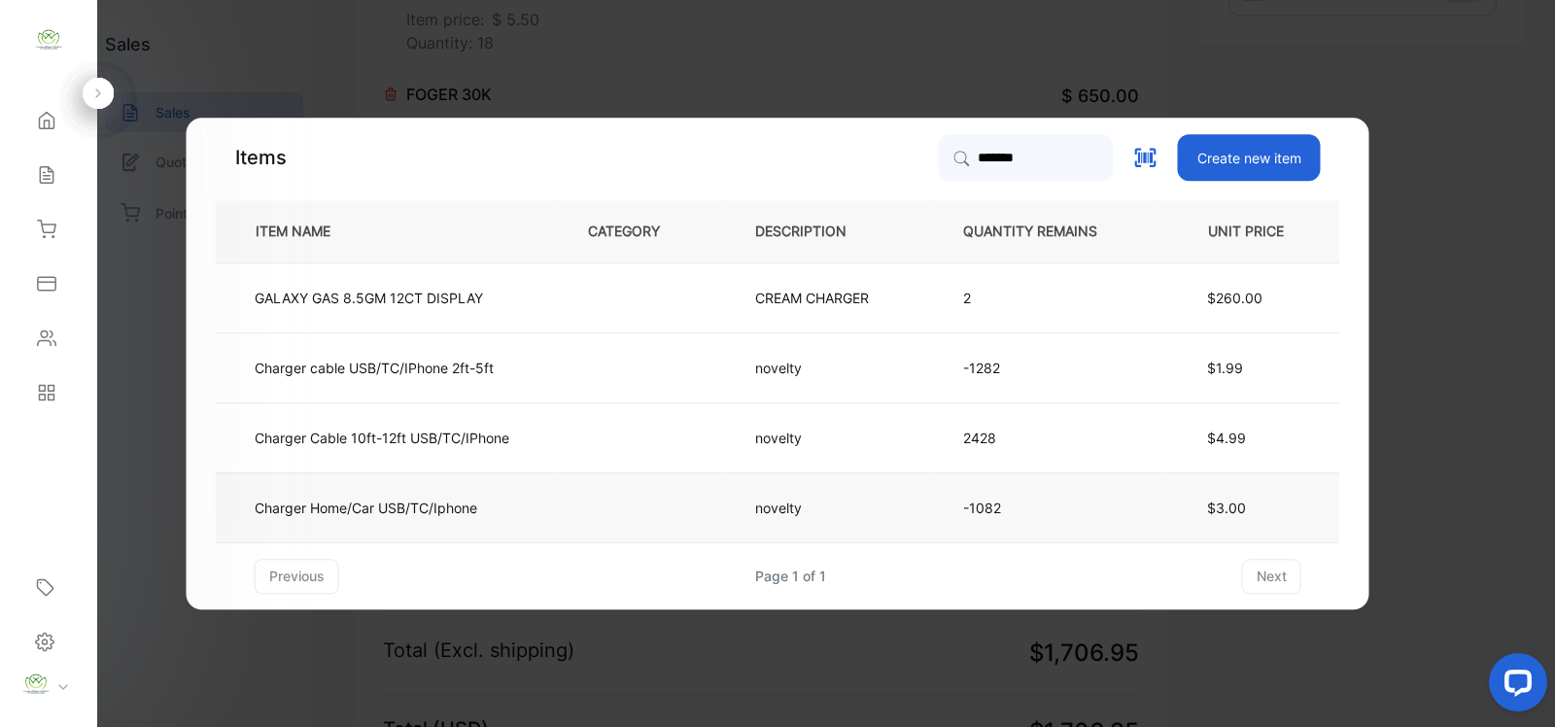
click at [508, 508] on td "Charger Home/Car USB/TC/Iphone" at bounding box center [386, 507] width 340 height 70
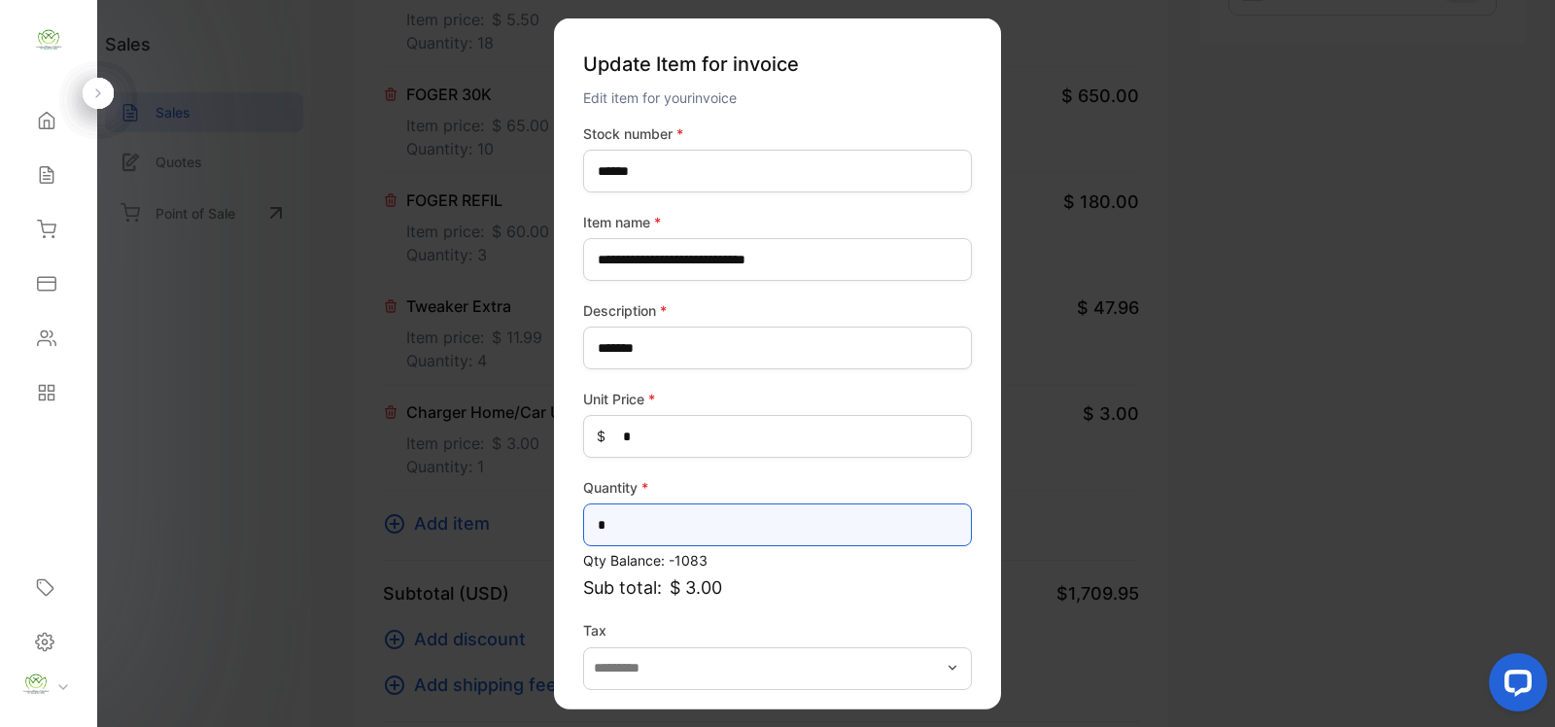
click at [742, 516] on input "*" at bounding box center [777, 525] width 389 height 43
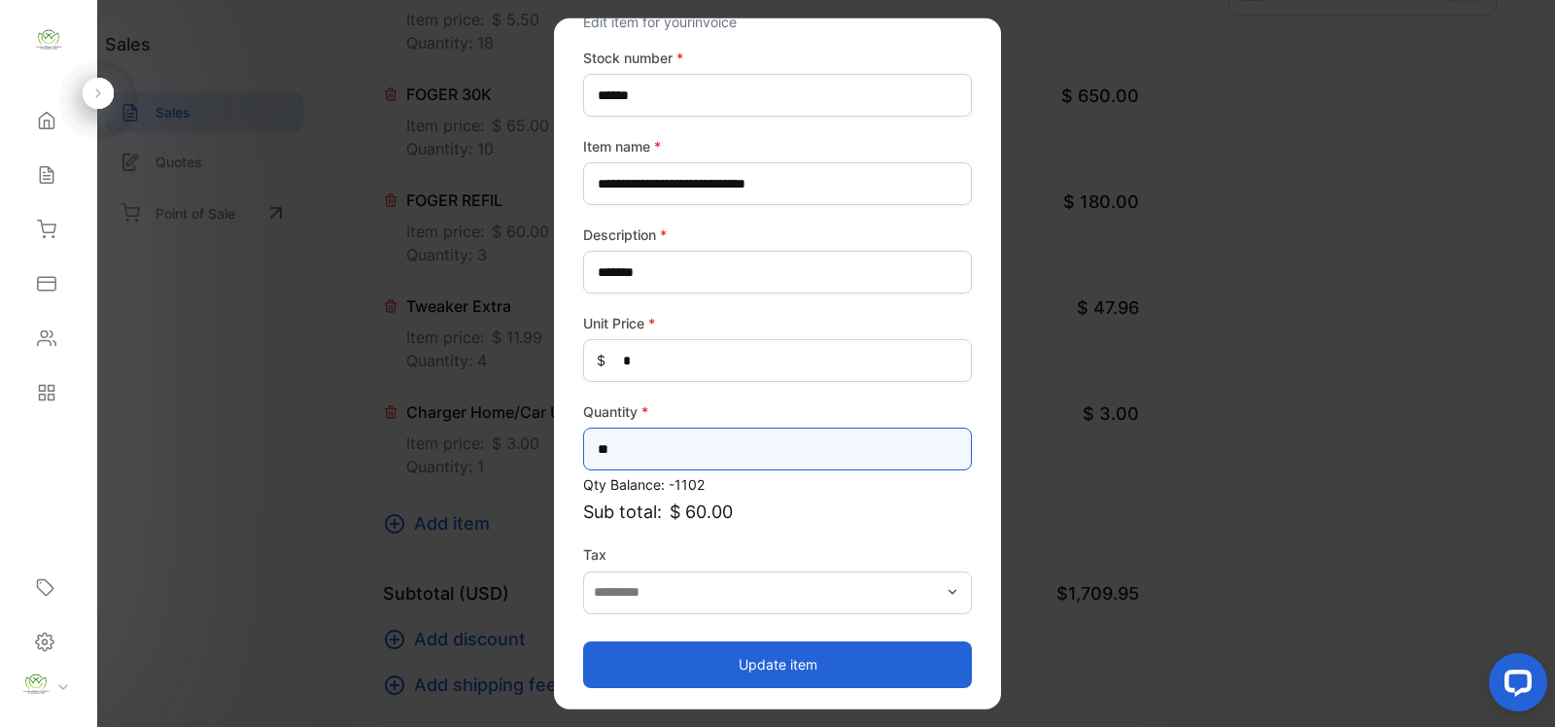
type input "**"
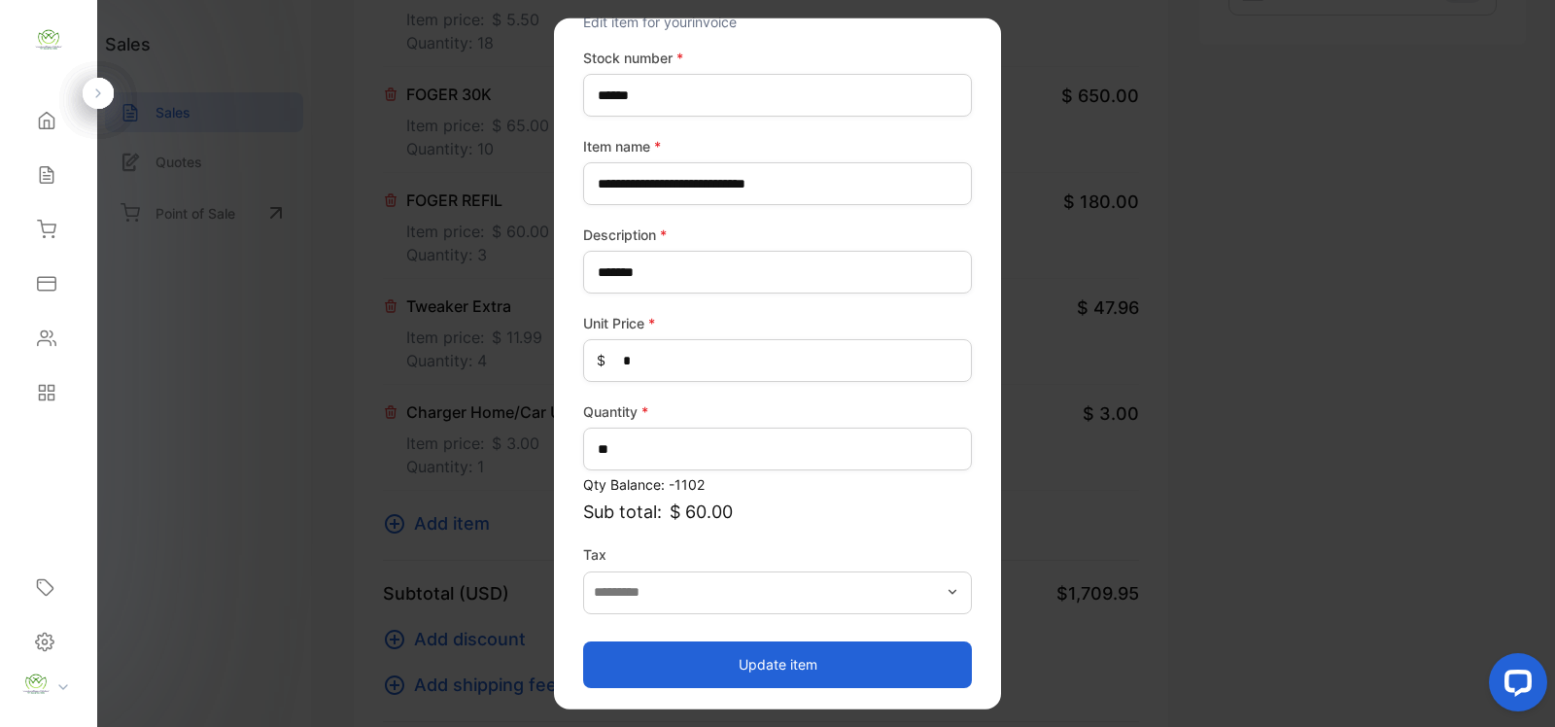
click at [883, 671] on button "Update item" at bounding box center [777, 664] width 389 height 47
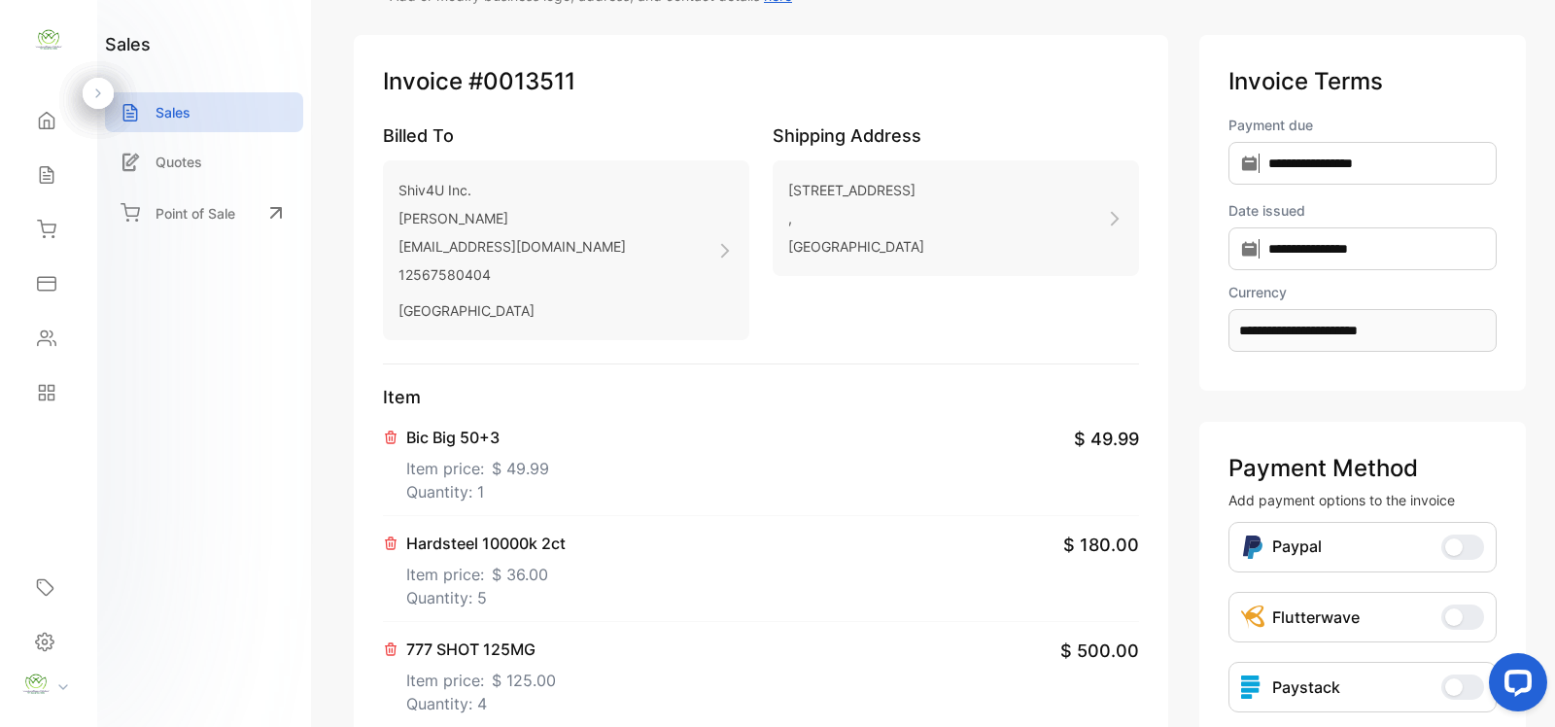
scroll to position [0, 0]
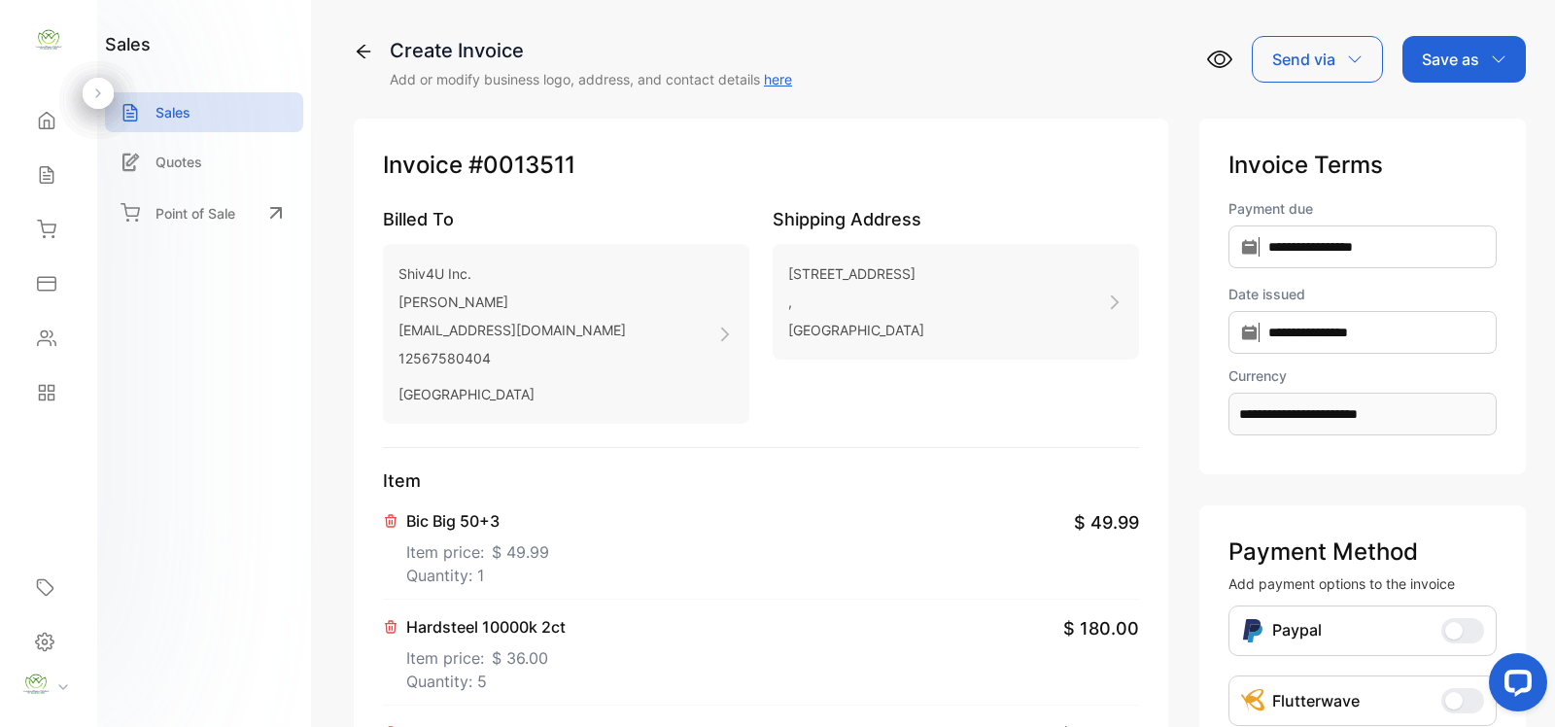
click at [1500, 73] on div "Save as" at bounding box center [1464, 59] width 123 height 47
click at [1484, 109] on div "Invoice" at bounding box center [1460, 123] width 112 height 39
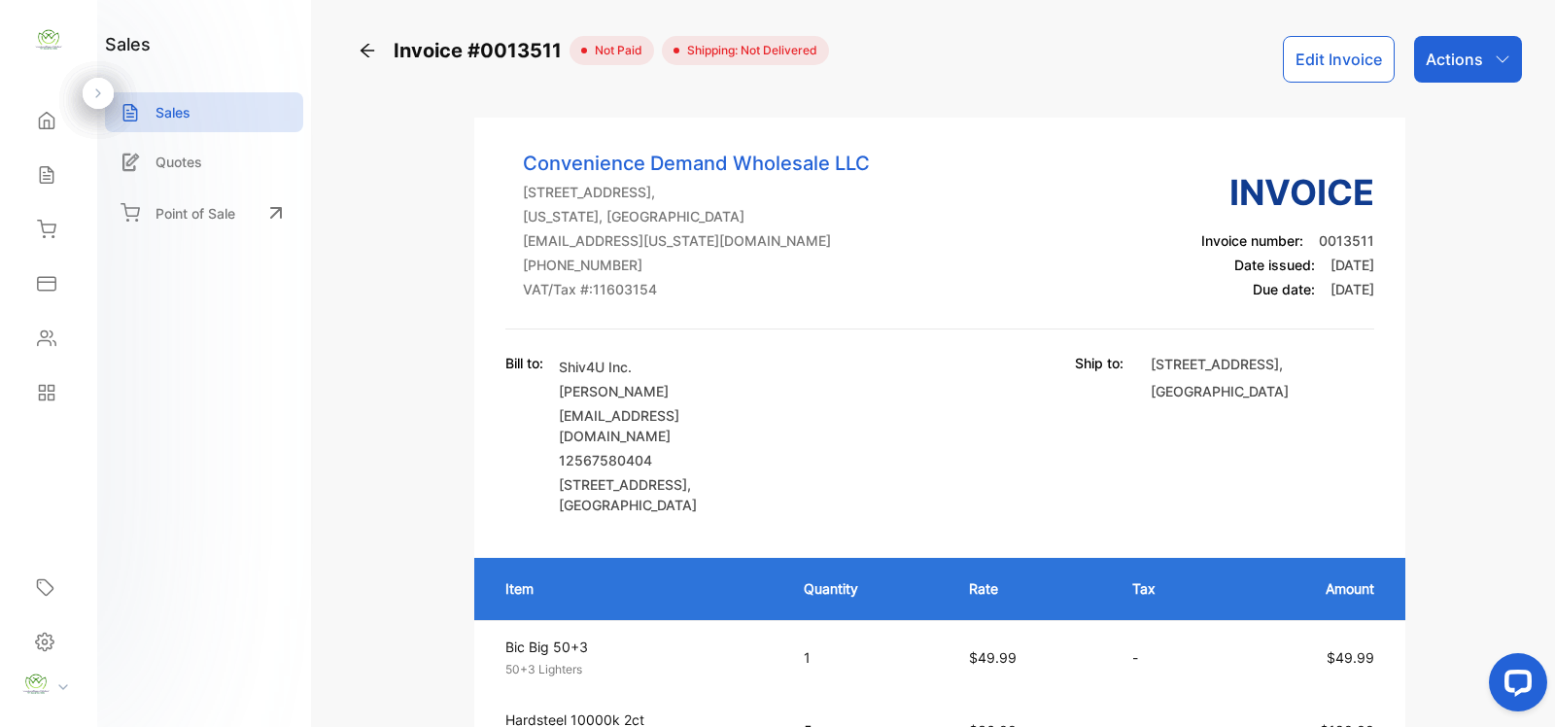
click at [1475, 76] on div "Actions" at bounding box center [1468, 59] width 108 height 47
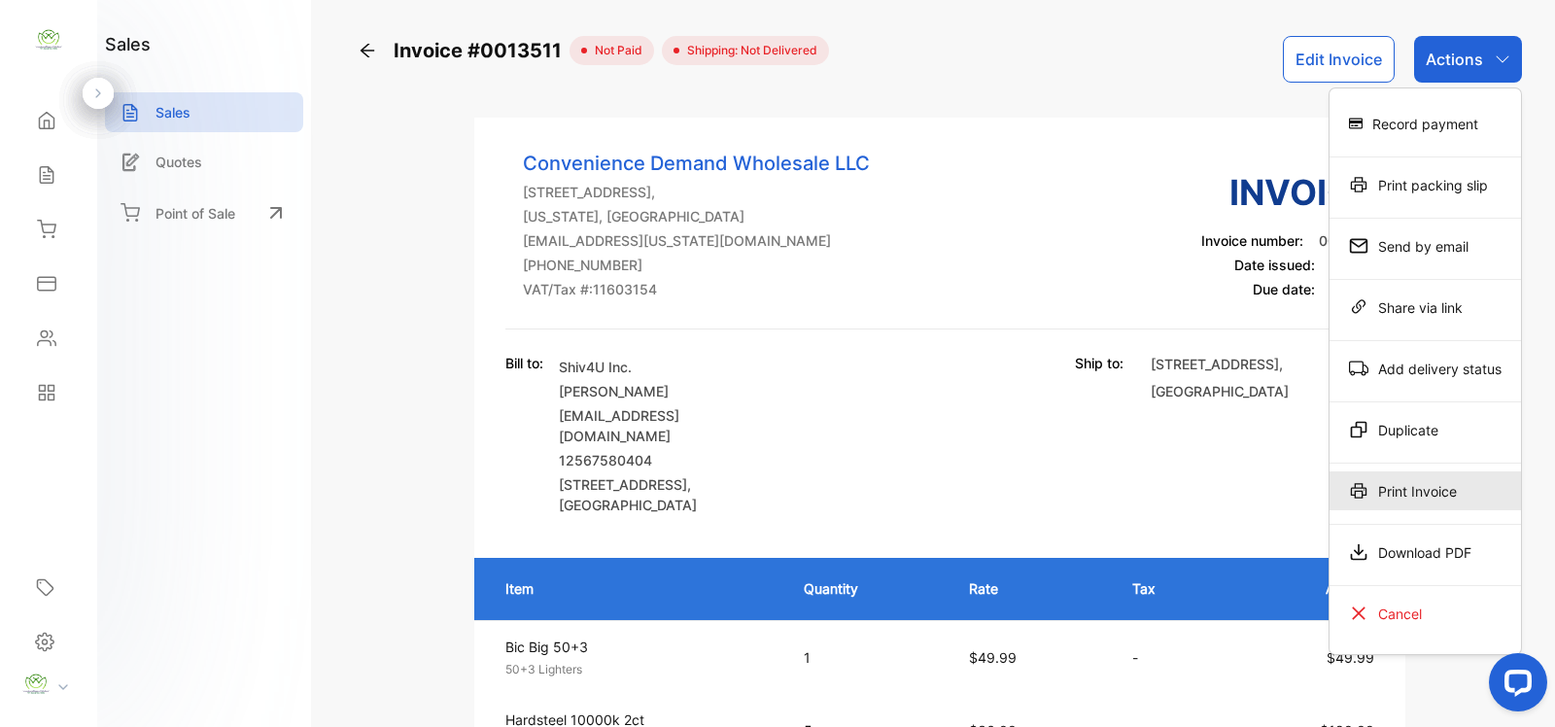
click at [1416, 486] on div "Print Invoice" at bounding box center [1426, 490] width 192 height 39
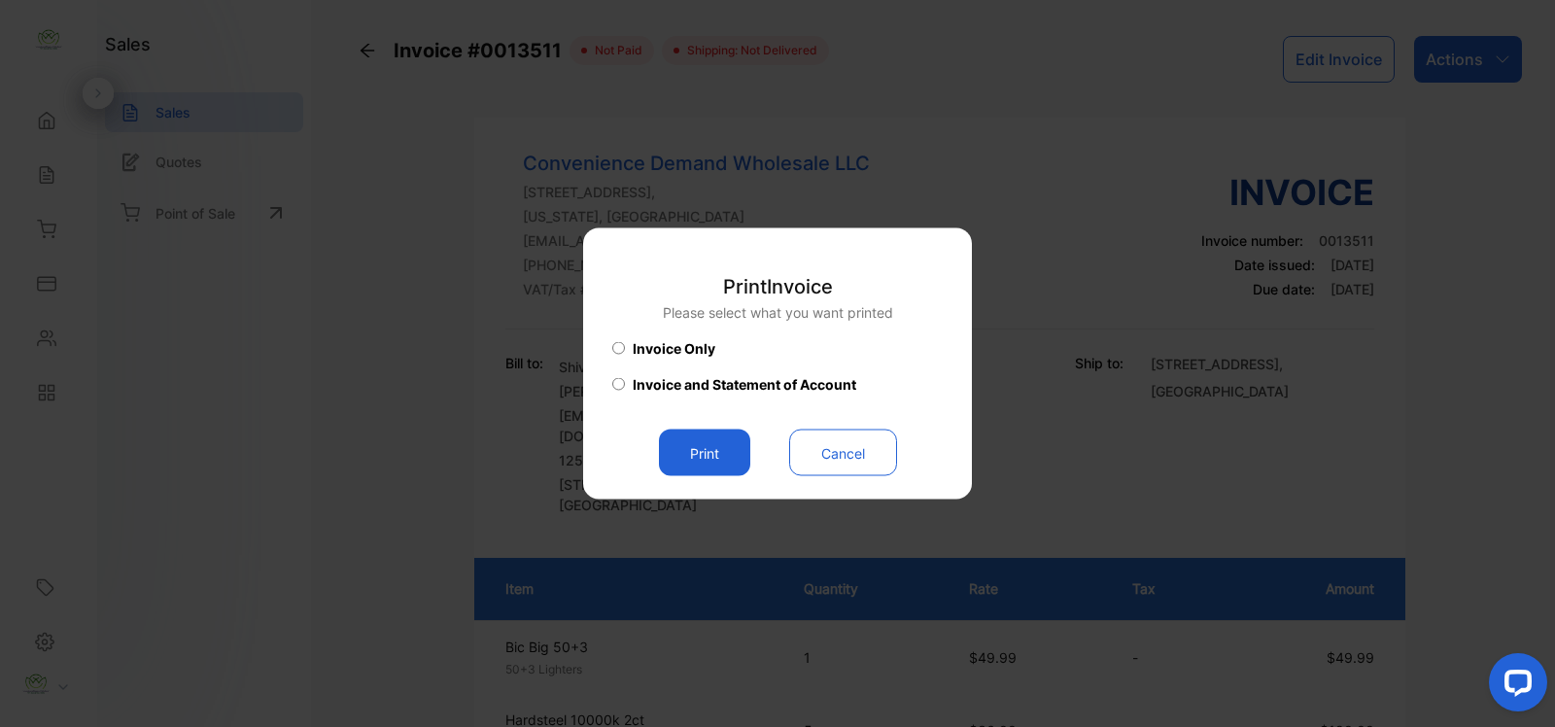
click at [731, 458] on button "Print" at bounding box center [704, 453] width 91 height 47
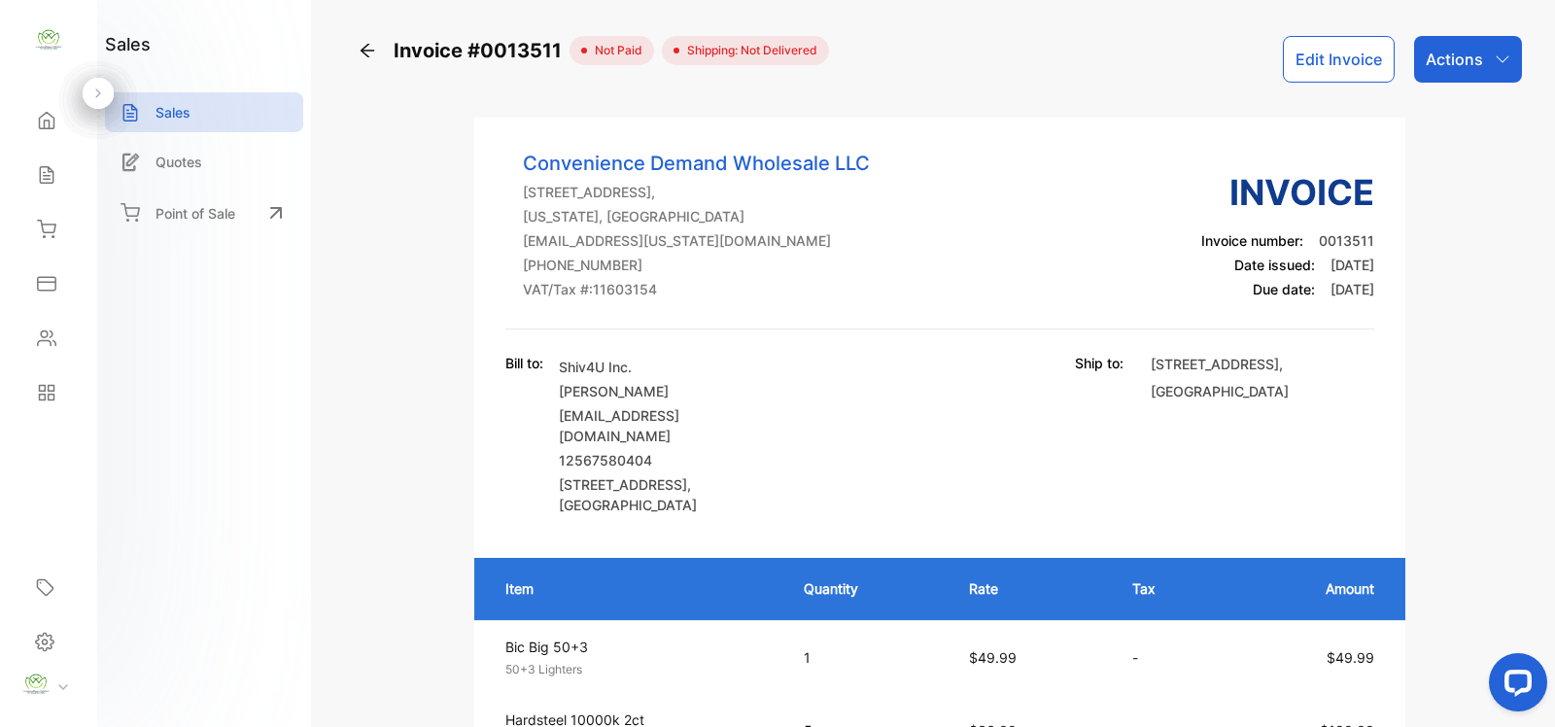
click at [1478, 58] on p "Actions" at bounding box center [1454, 59] width 57 height 23
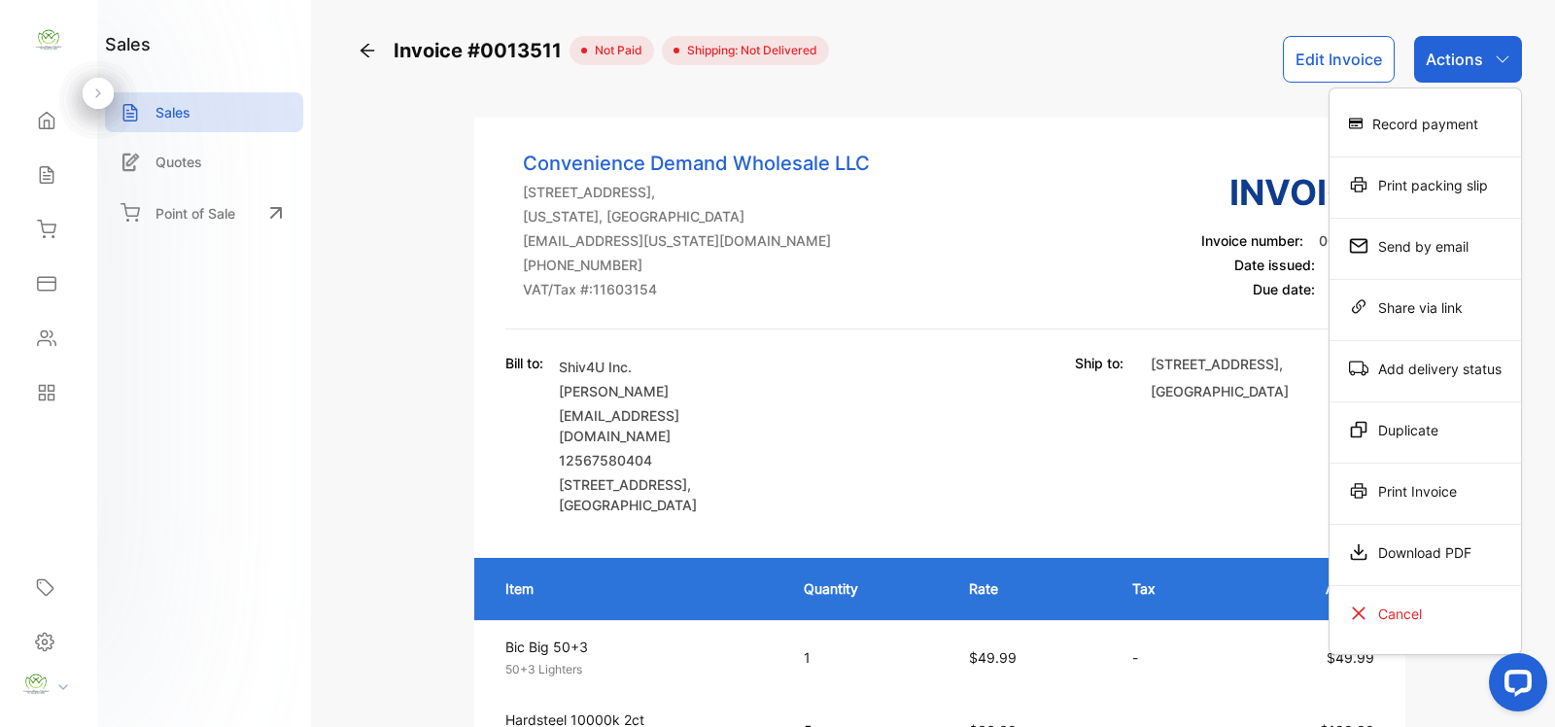
click at [1437, 487] on div "Print Invoice" at bounding box center [1426, 490] width 192 height 39
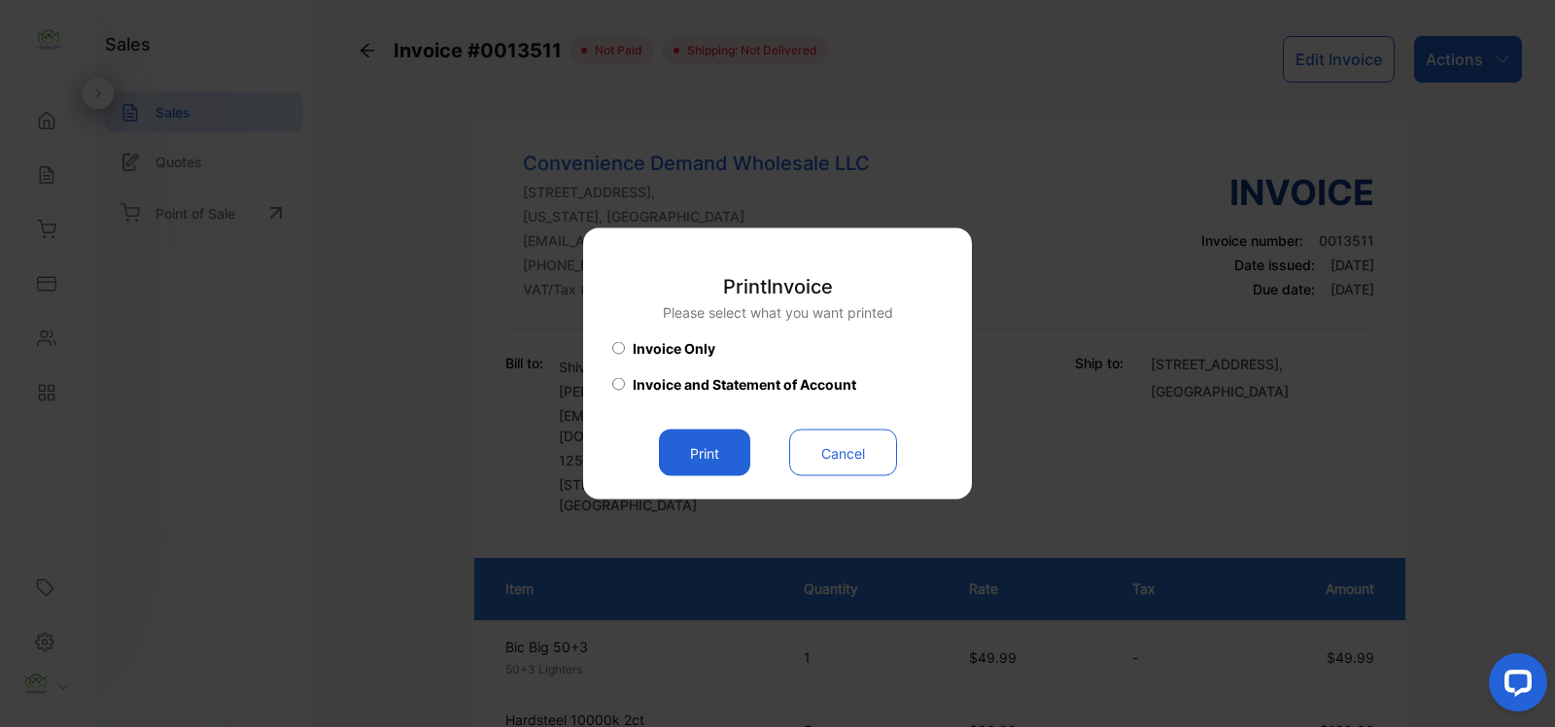
click at [737, 465] on button "Print" at bounding box center [704, 453] width 91 height 47
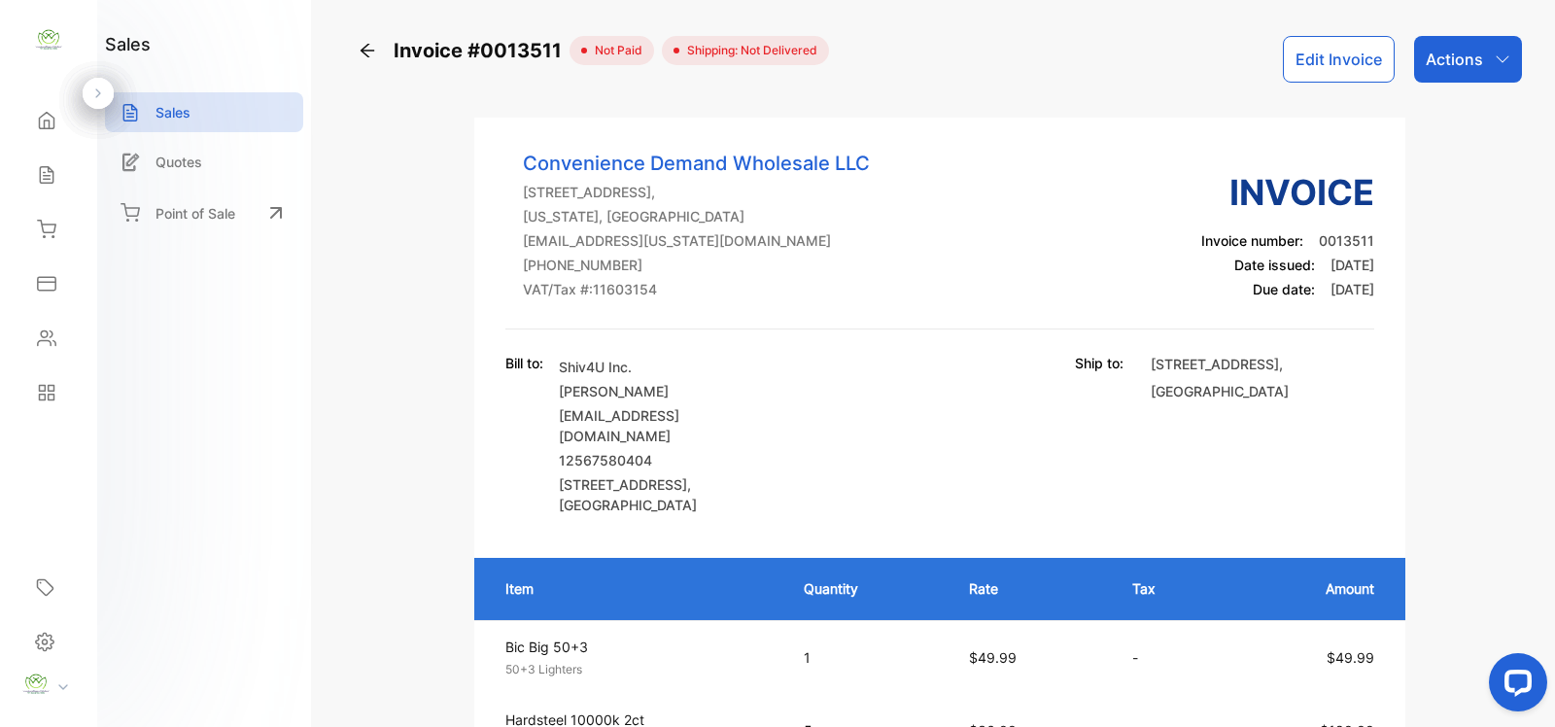
click at [1460, 51] on p "Actions" at bounding box center [1454, 59] width 57 height 23
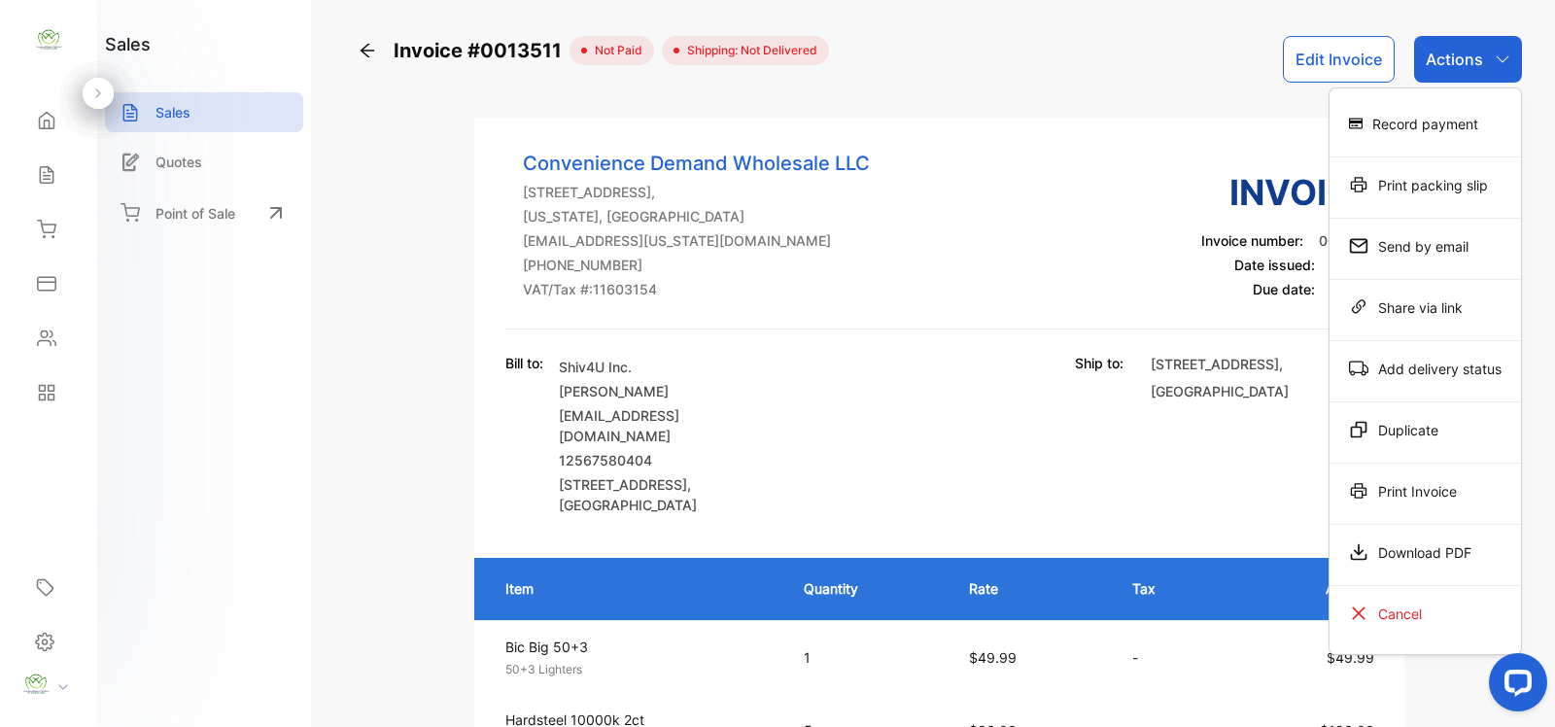
click at [1415, 494] on div "Print Invoice" at bounding box center [1426, 490] width 192 height 39
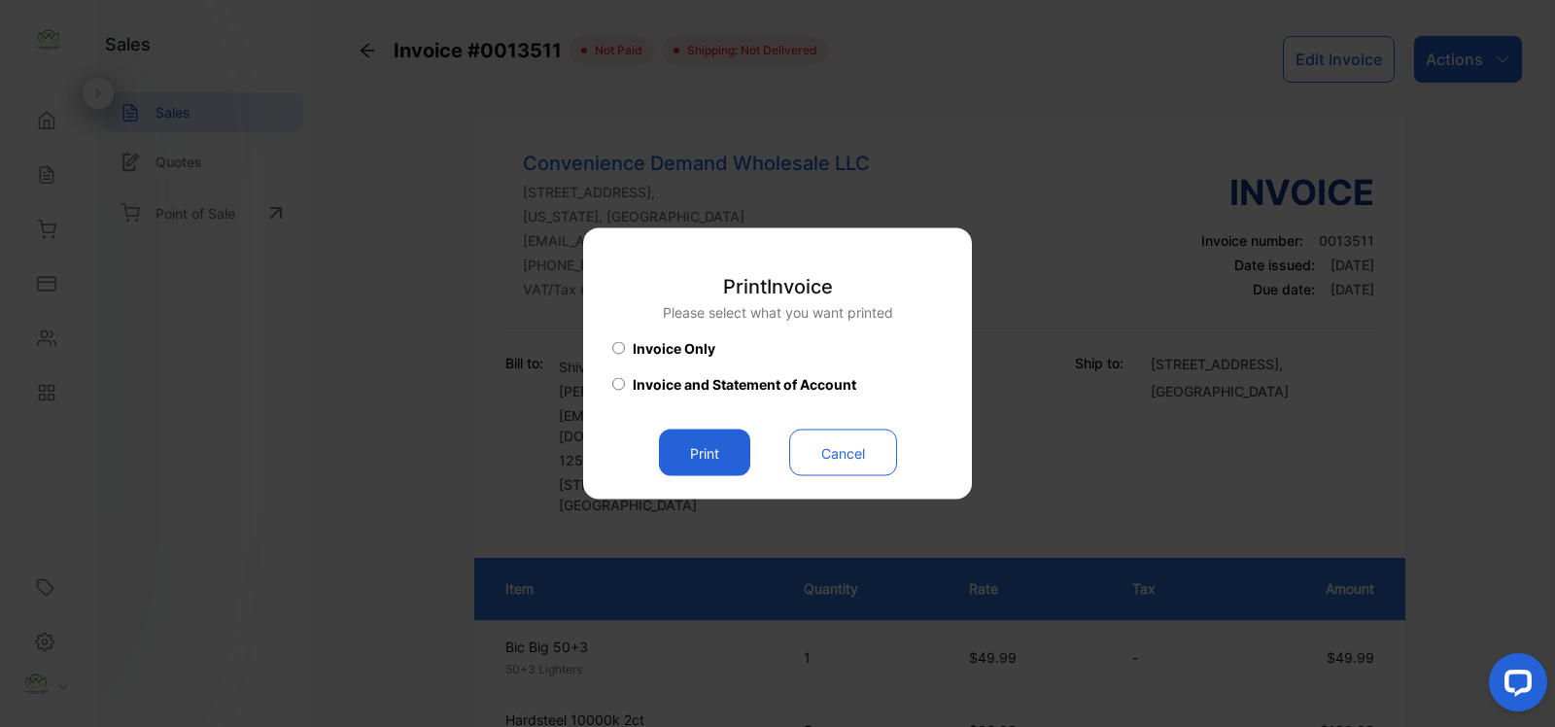
click at [683, 455] on button "Print" at bounding box center [704, 453] width 91 height 47
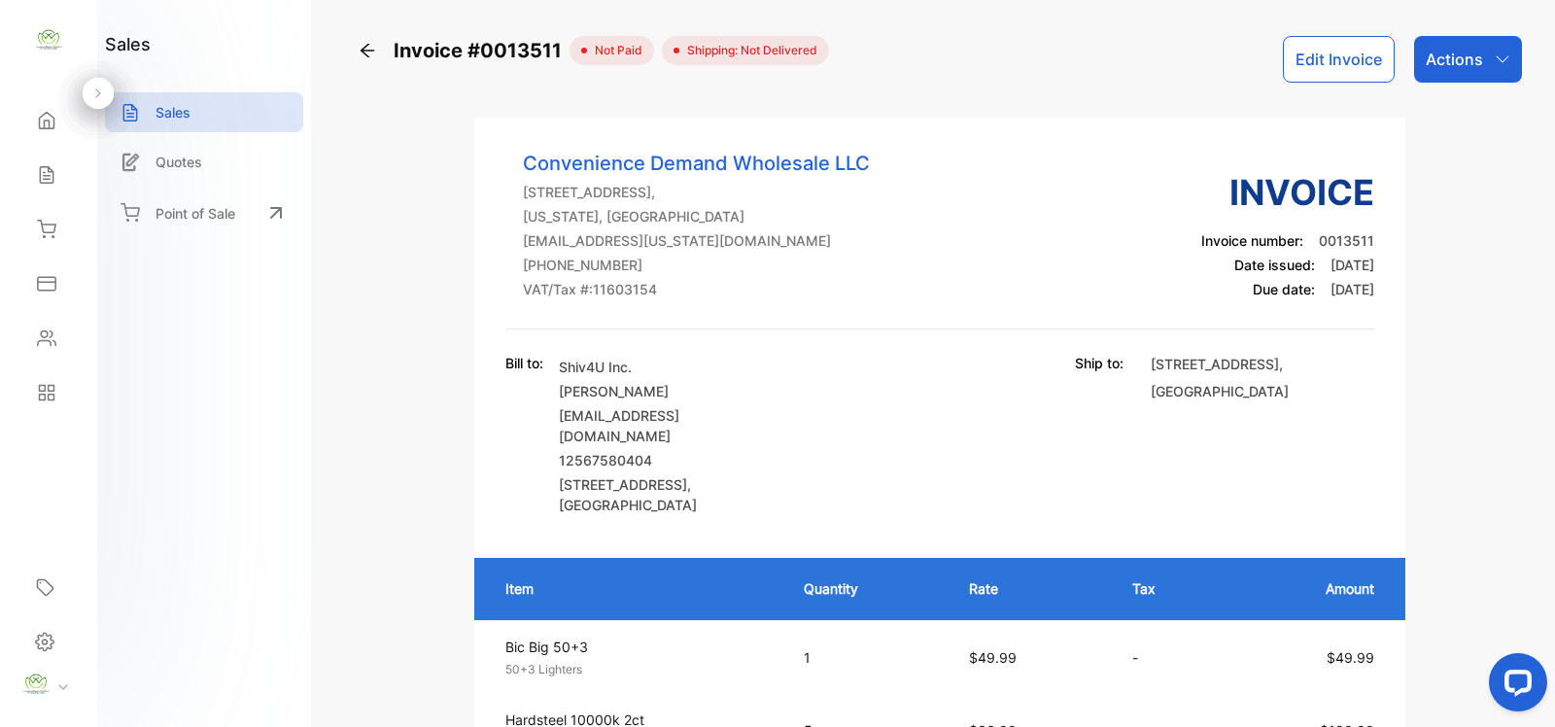
click at [1294, 59] on button "Edit Invoice" at bounding box center [1339, 59] width 112 height 47
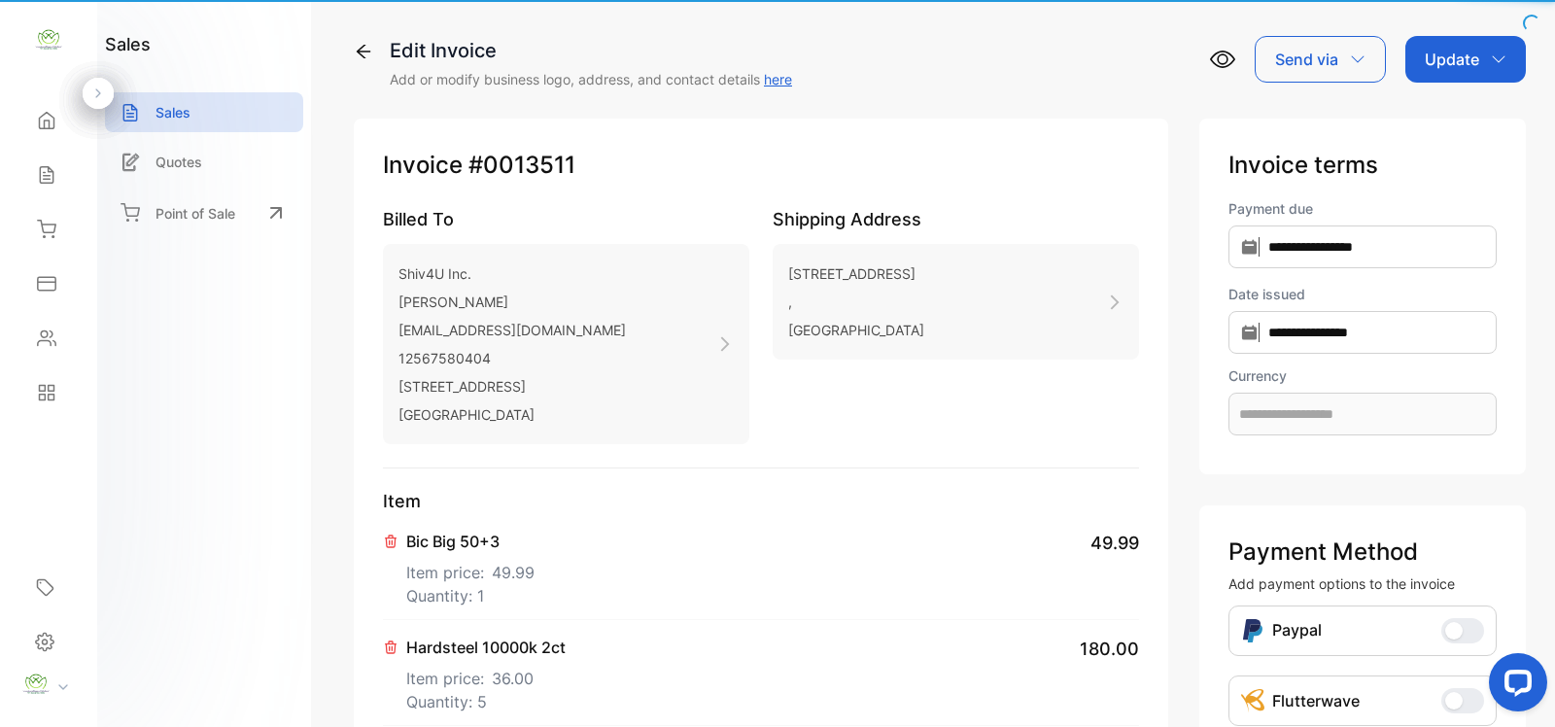
type input "**********"
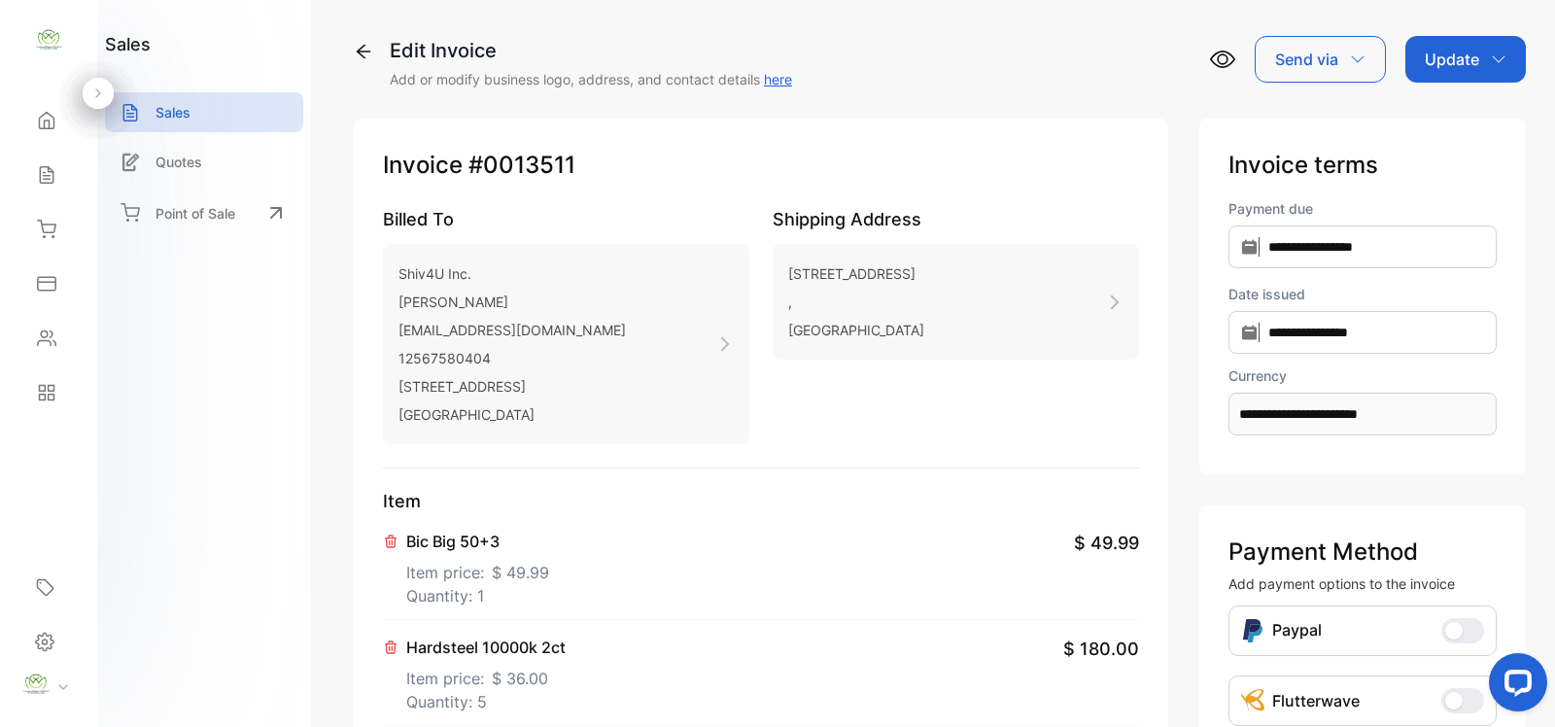
click at [1436, 63] on p "Update" at bounding box center [1452, 59] width 54 height 23
click at [1424, 115] on div "Invoice" at bounding box center [1469, 123] width 112 height 39
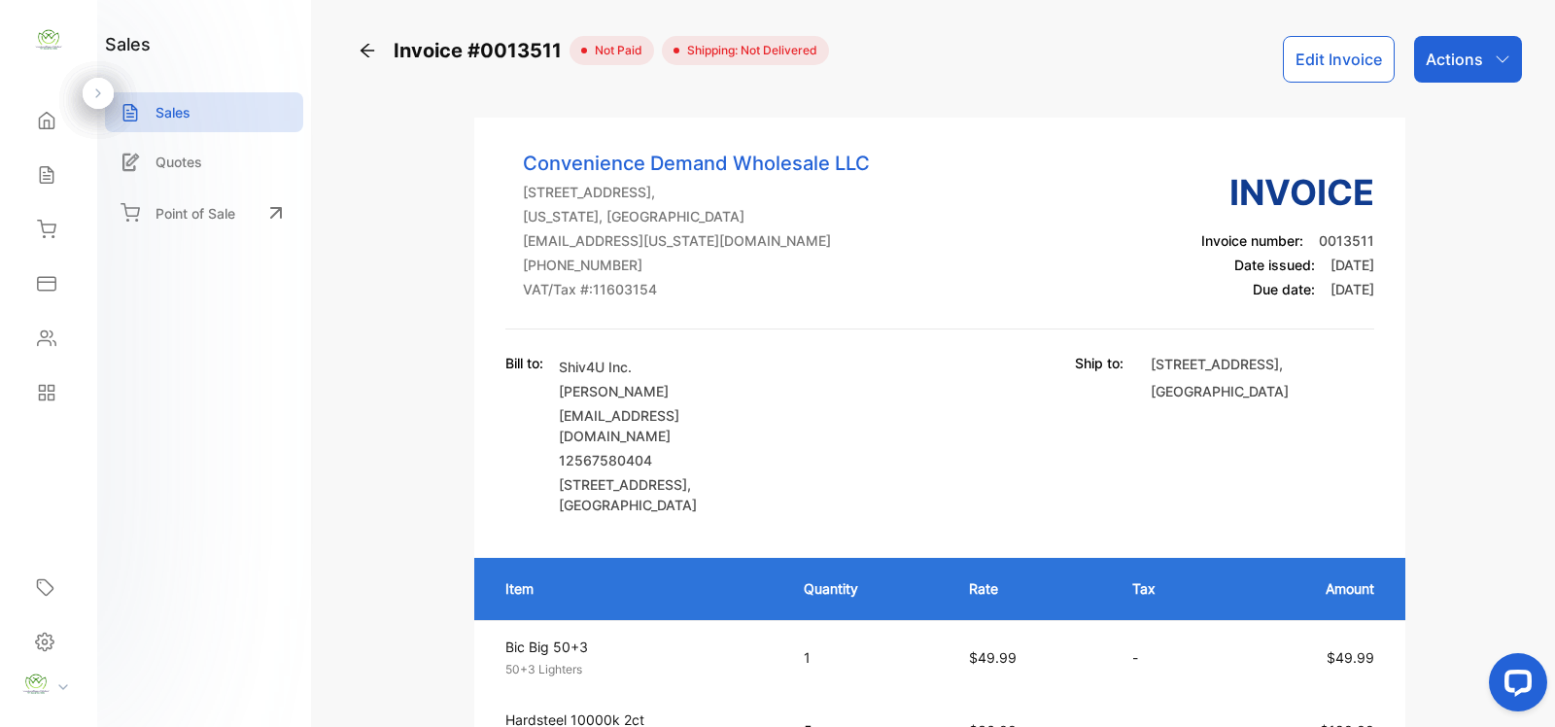
click at [1353, 75] on button "Edit Invoice" at bounding box center [1339, 59] width 112 height 47
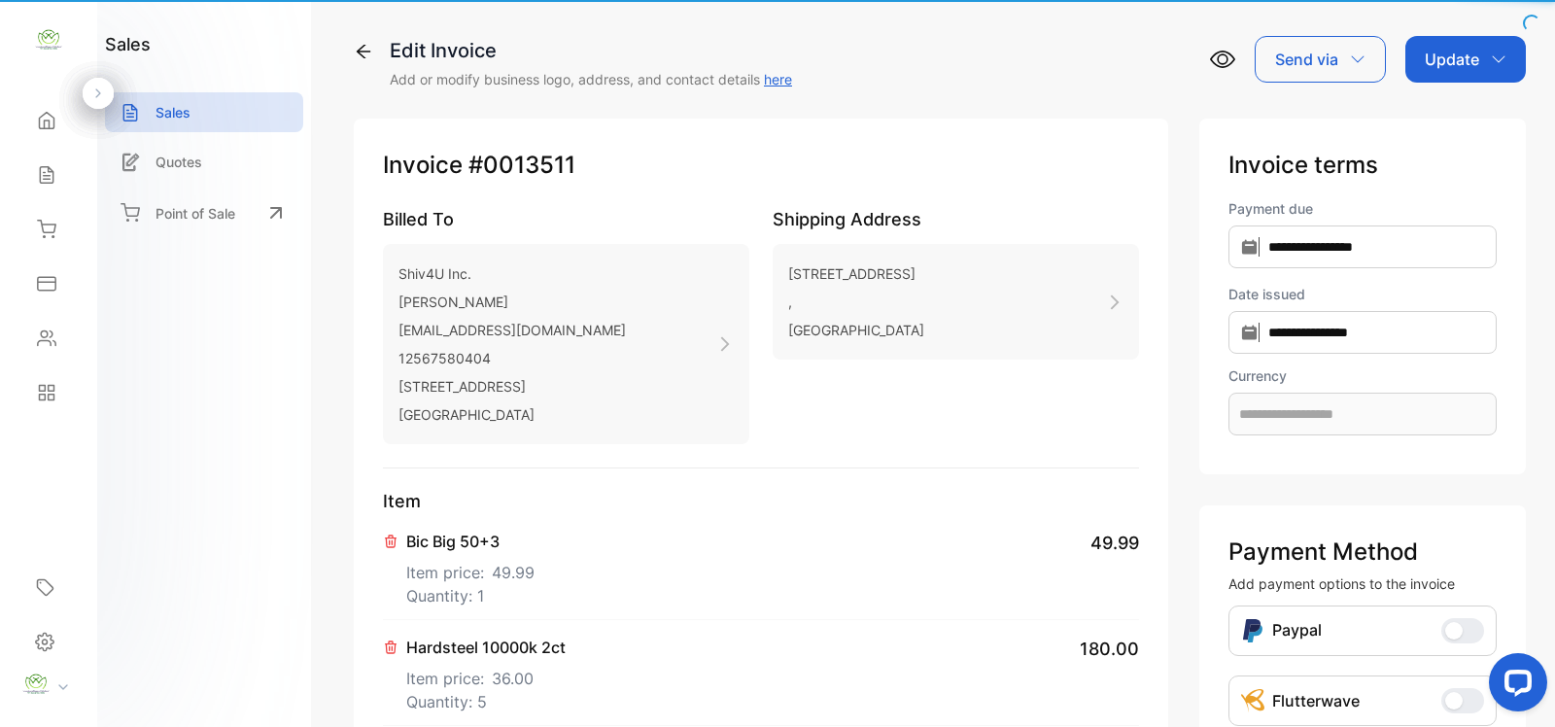
type input "**********"
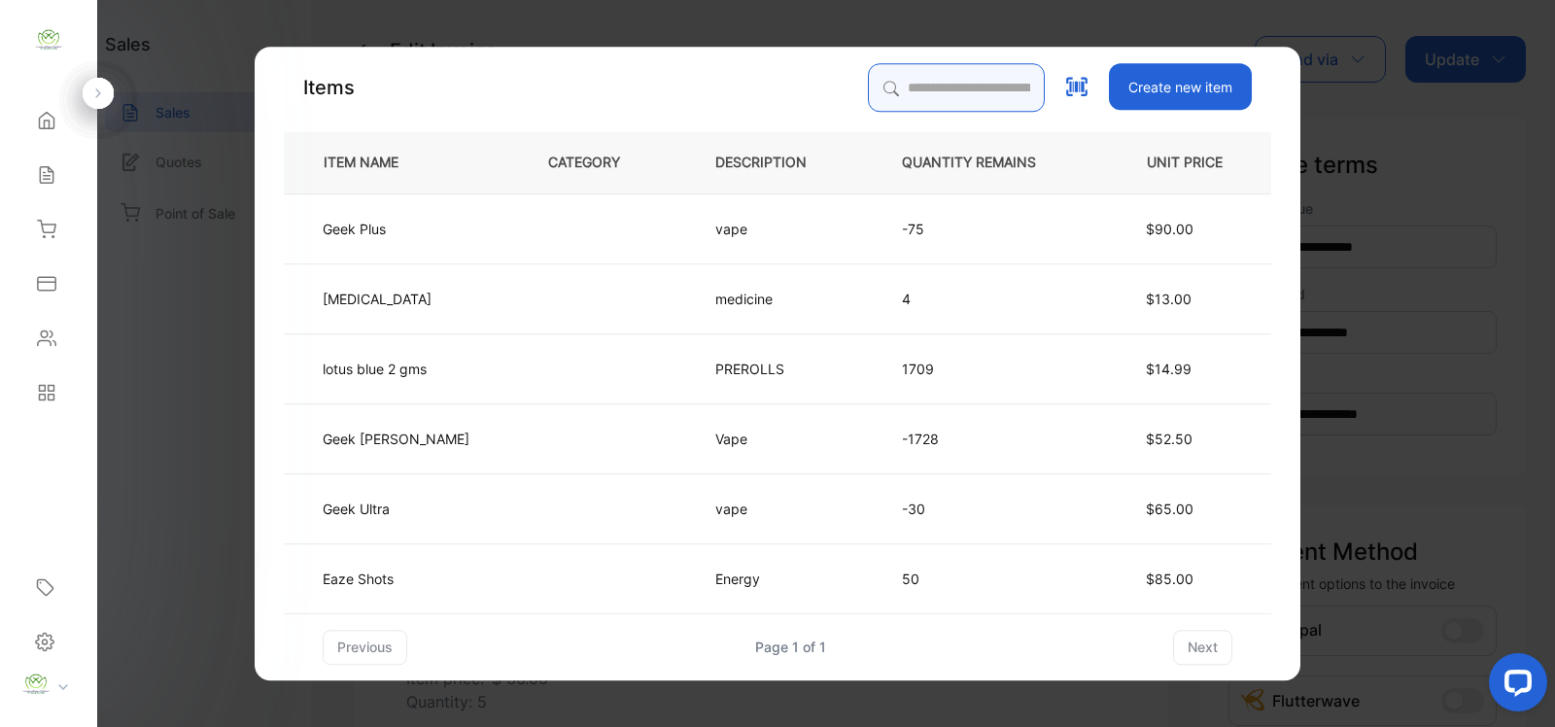
click at [954, 88] on input "search" at bounding box center [956, 87] width 177 height 49
type input "****"
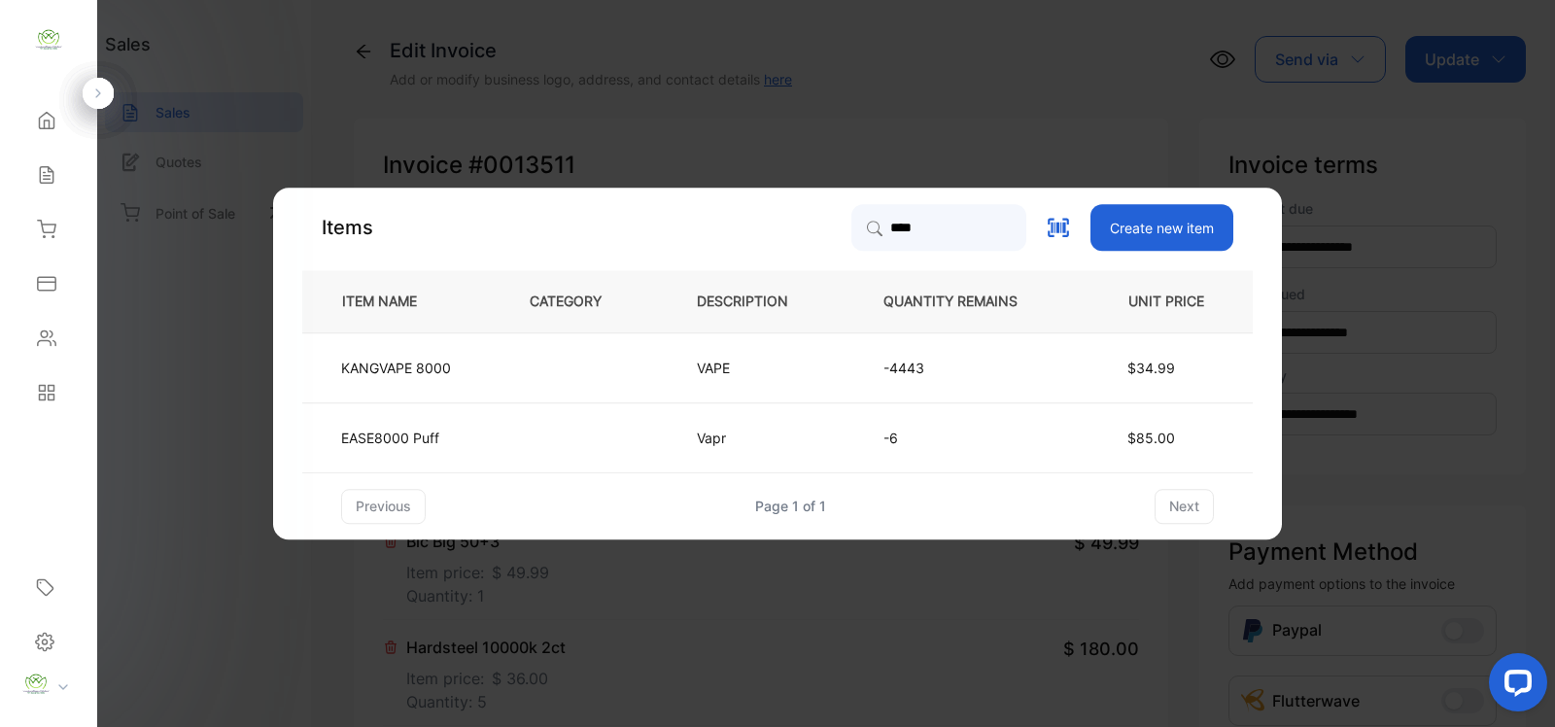
click at [666, 375] on td "VAPE" at bounding box center [758, 367] width 187 height 70
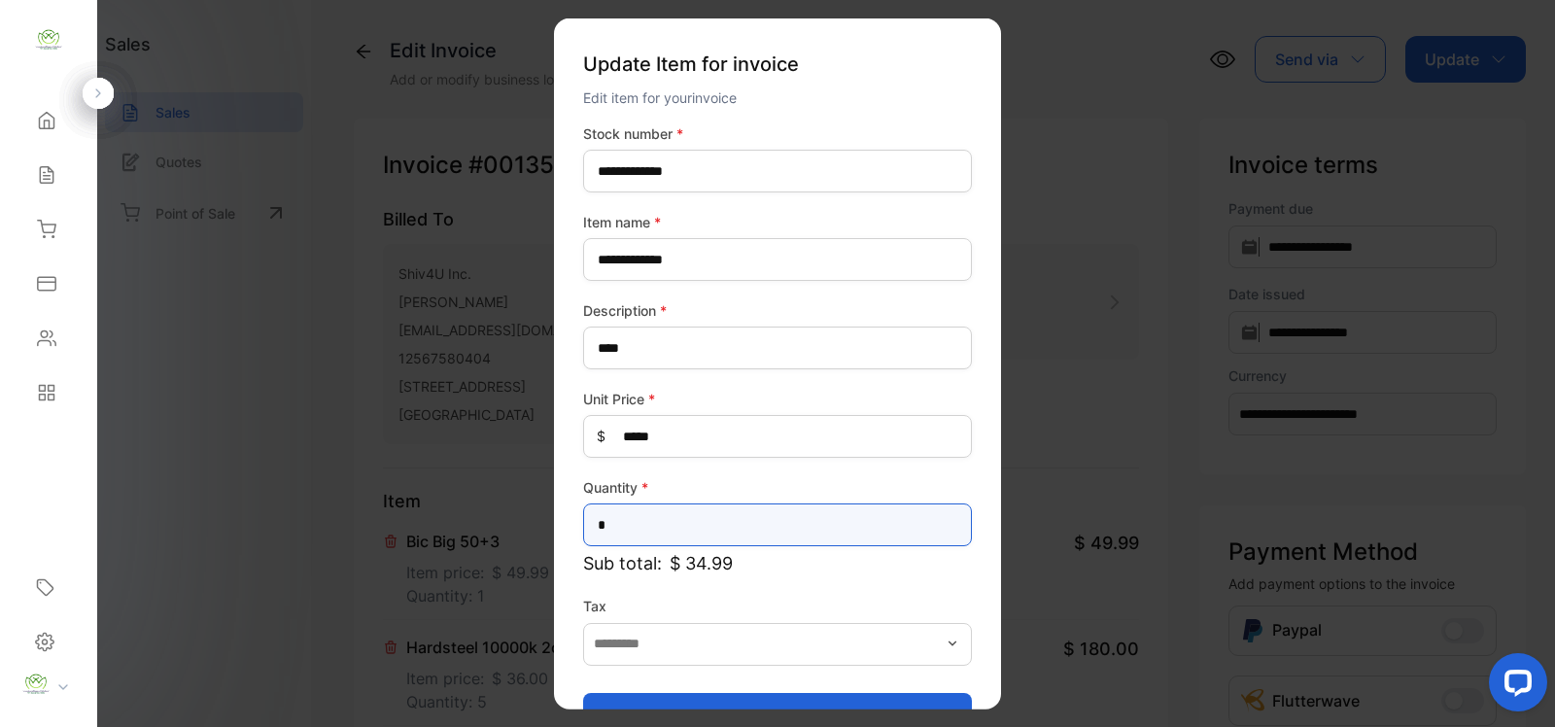
click at [671, 506] on input "*" at bounding box center [777, 525] width 389 height 43
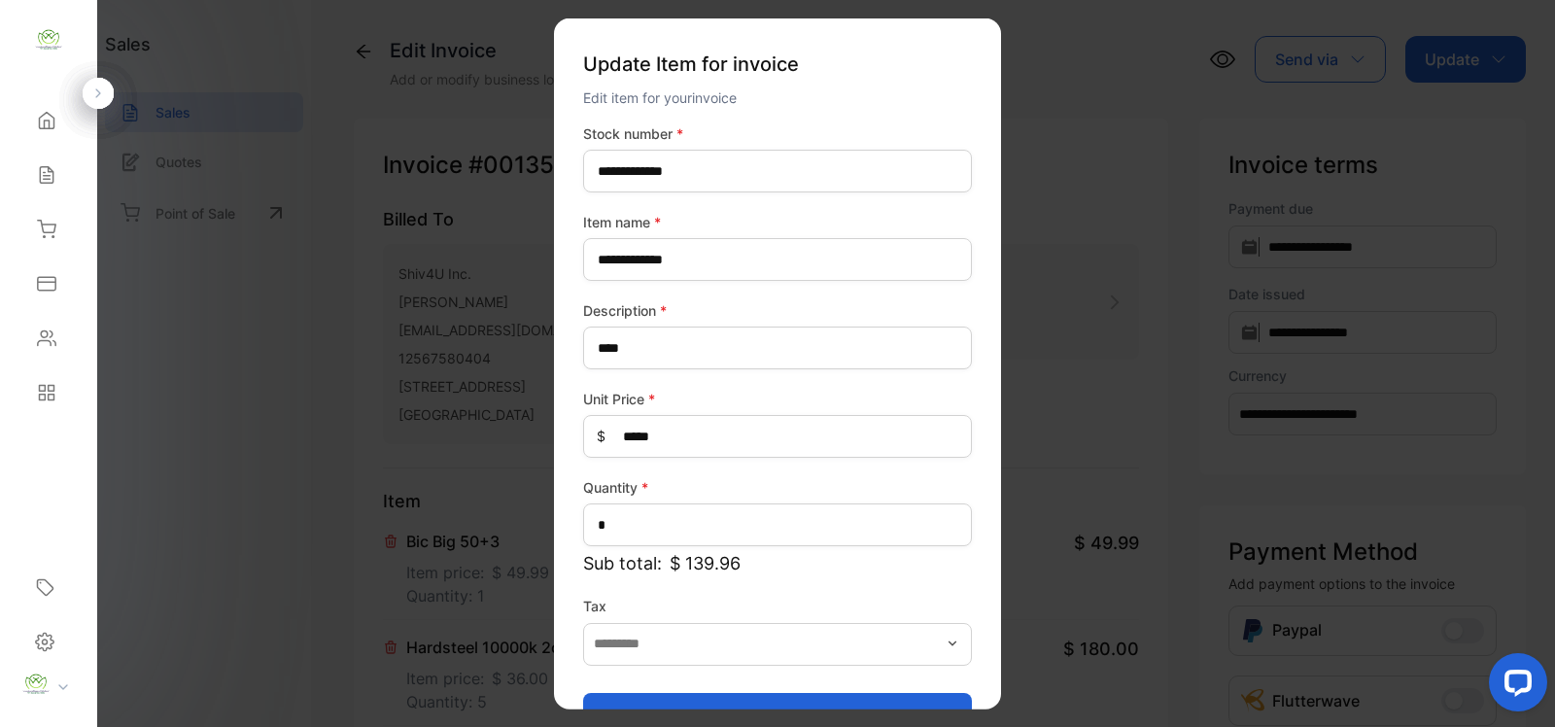
click at [781, 692] on button "Update item" at bounding box center [777, 715] width 389 height 47
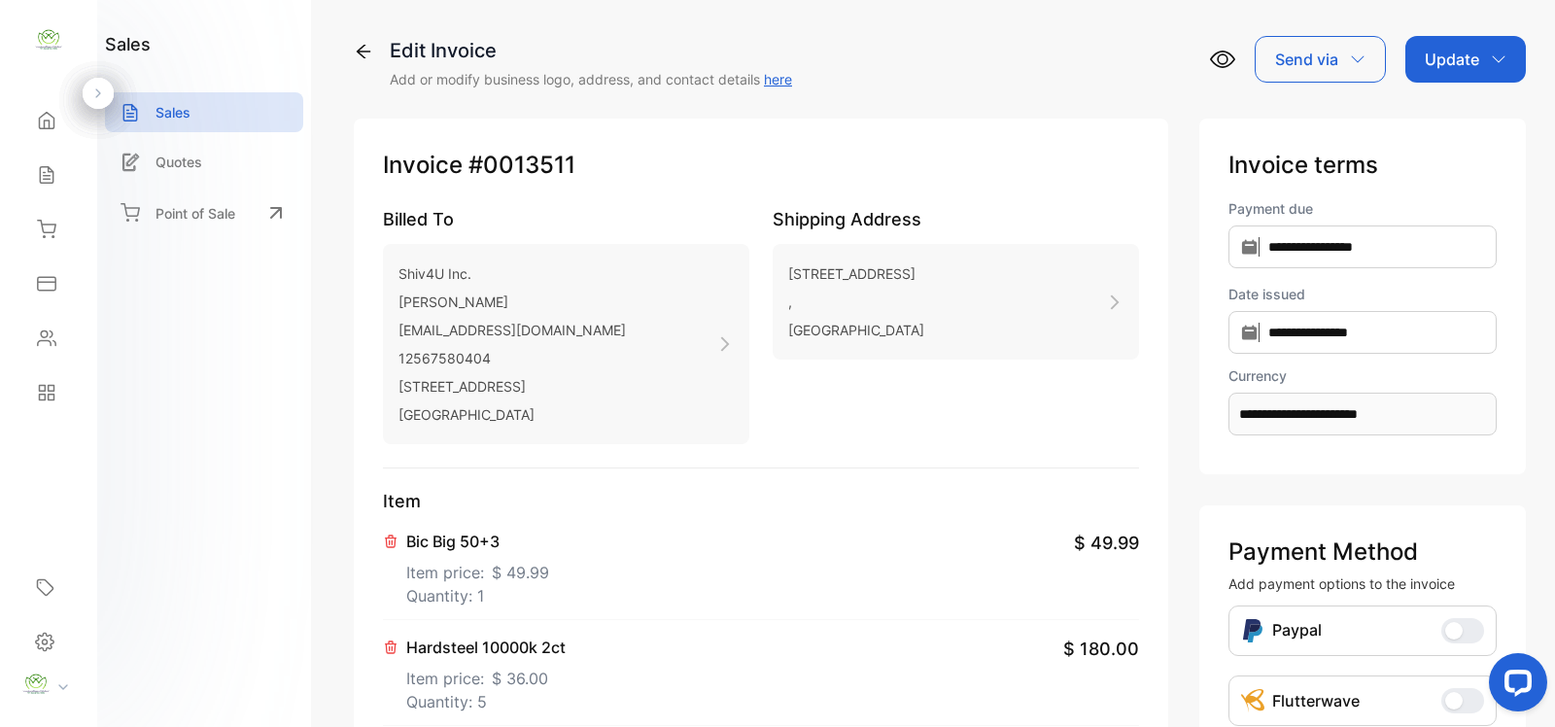
click at [1440, 58] on p "Update" at bounding box center [1452, 59] width 54 height 23
click at [1437, 112] on div "Invoice" at bounding box center [1469, 123] width 112 height 39
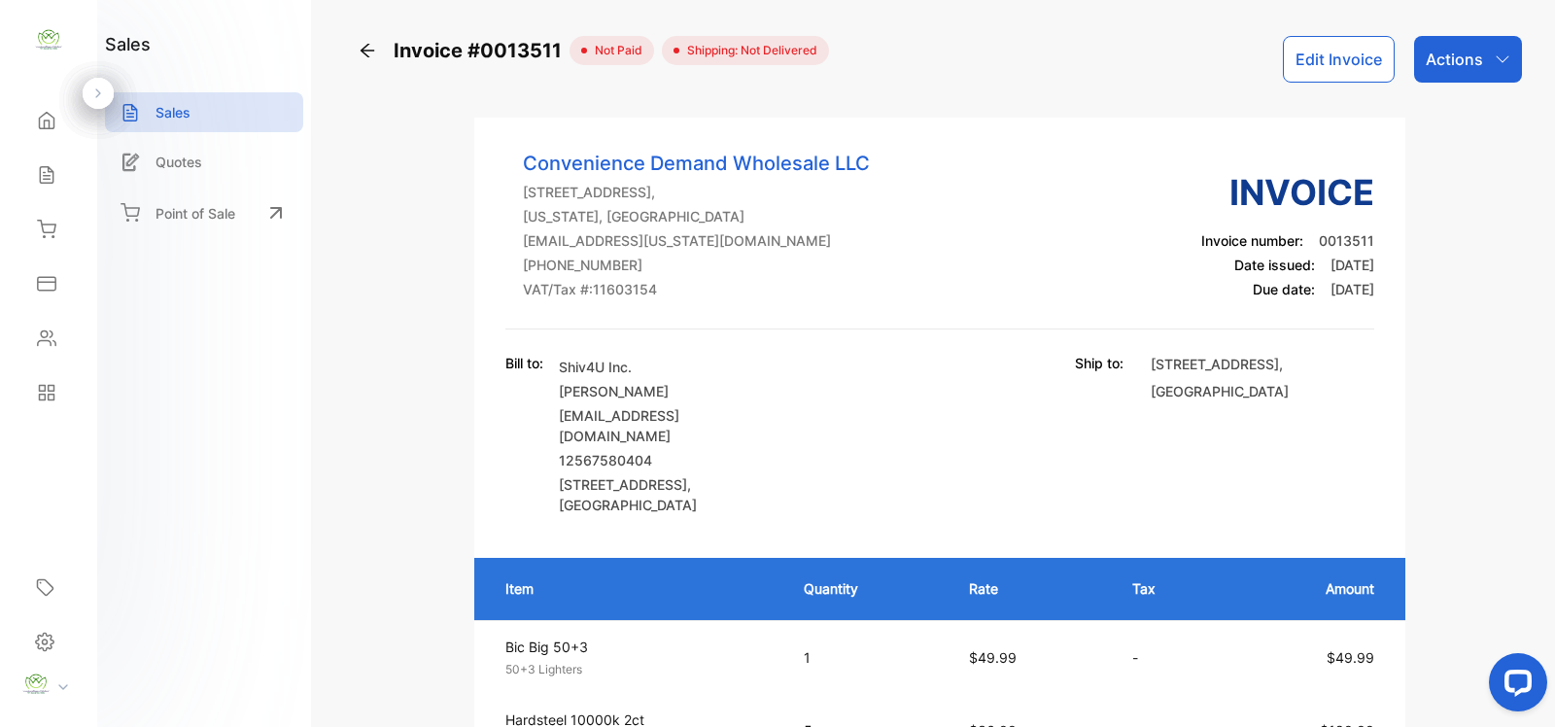
click at [1478, 64] on p "Actions" at bounding box center [1454, 59] width 57 height 23
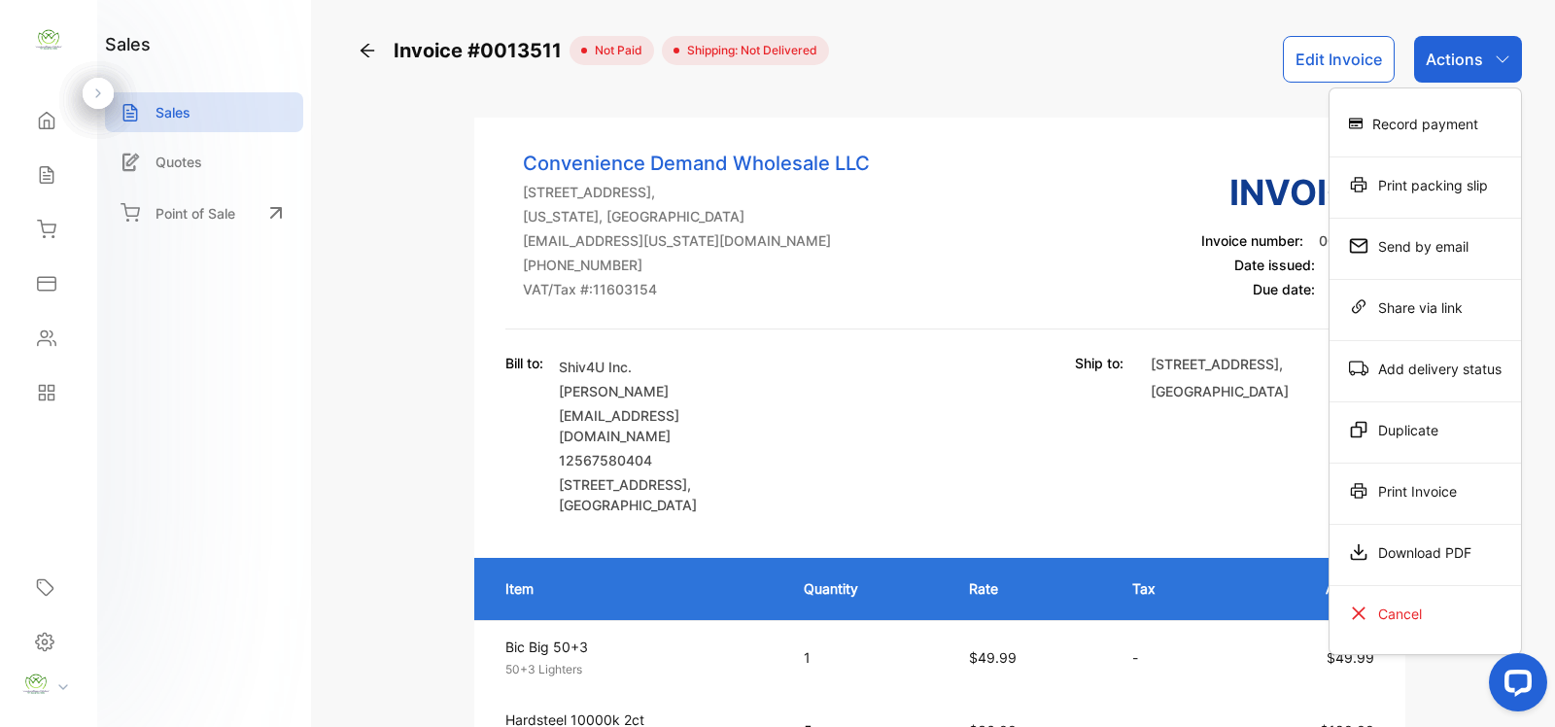
click at [1393, 473] on div "Print Invoice" at bounding box center [1426, 490] width 192 height 39
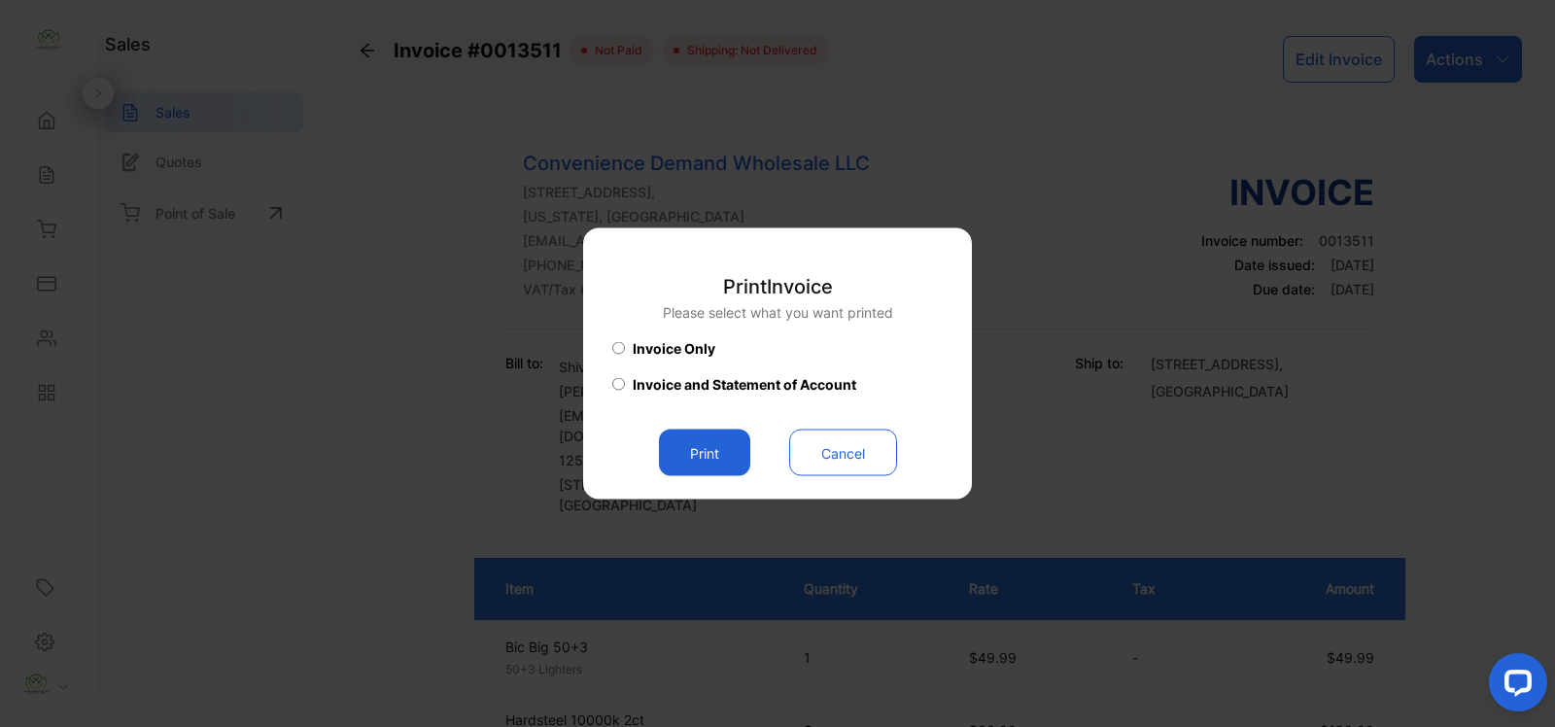
drag, startPoint x: 720, startPoint y: 464, endPoint x: 712, endPoint y: 457, distance: 11.1
click at [713, 457] on button "Print" at bounding box center [704, 453] width 91 height 47
